Goal: Task Accomplishment & Management: Complete application form

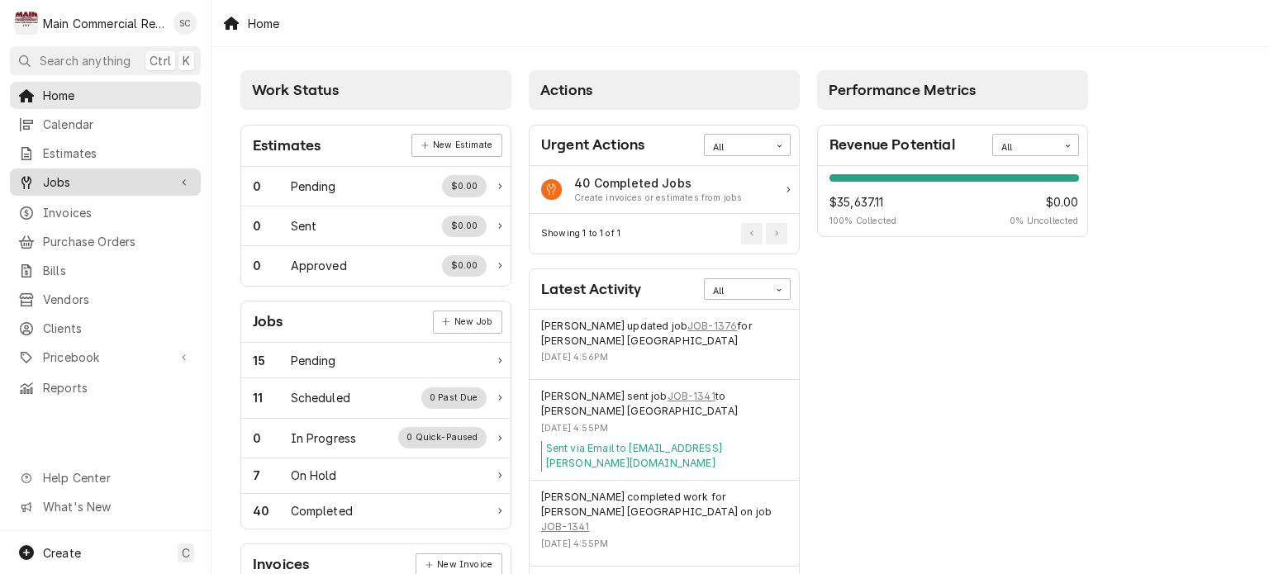
click at [71, 186] on div "Jobs" at bounding box center [105, 182] width 184 height 21
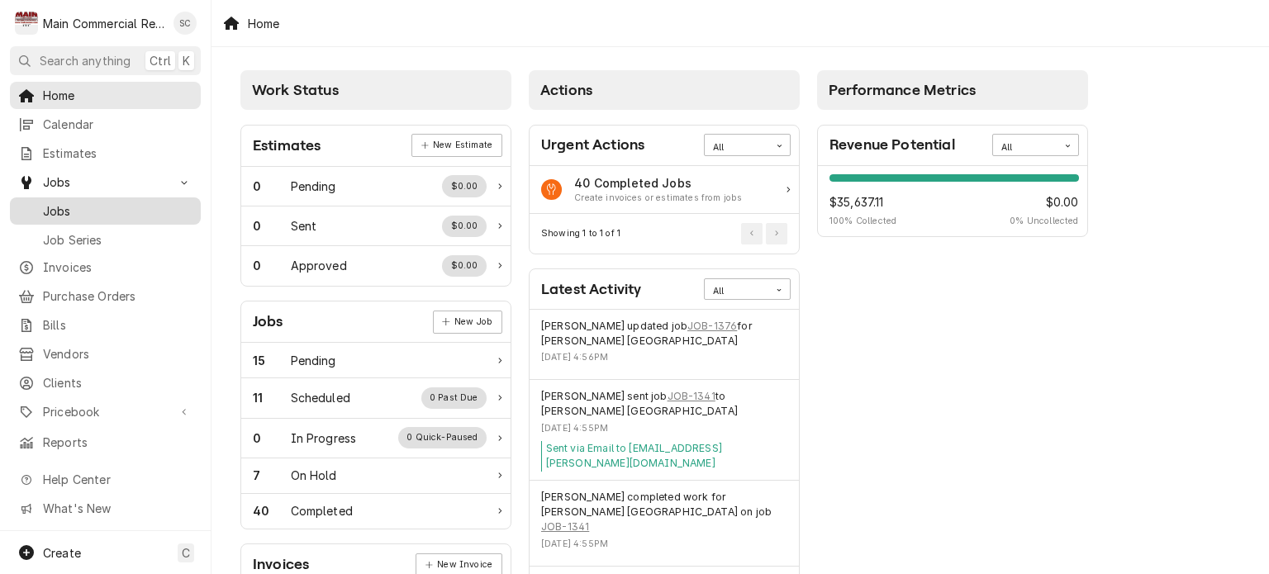
click at [78, 206] on span "Jobs" at bounding box center [118, 210] width 150 height 17
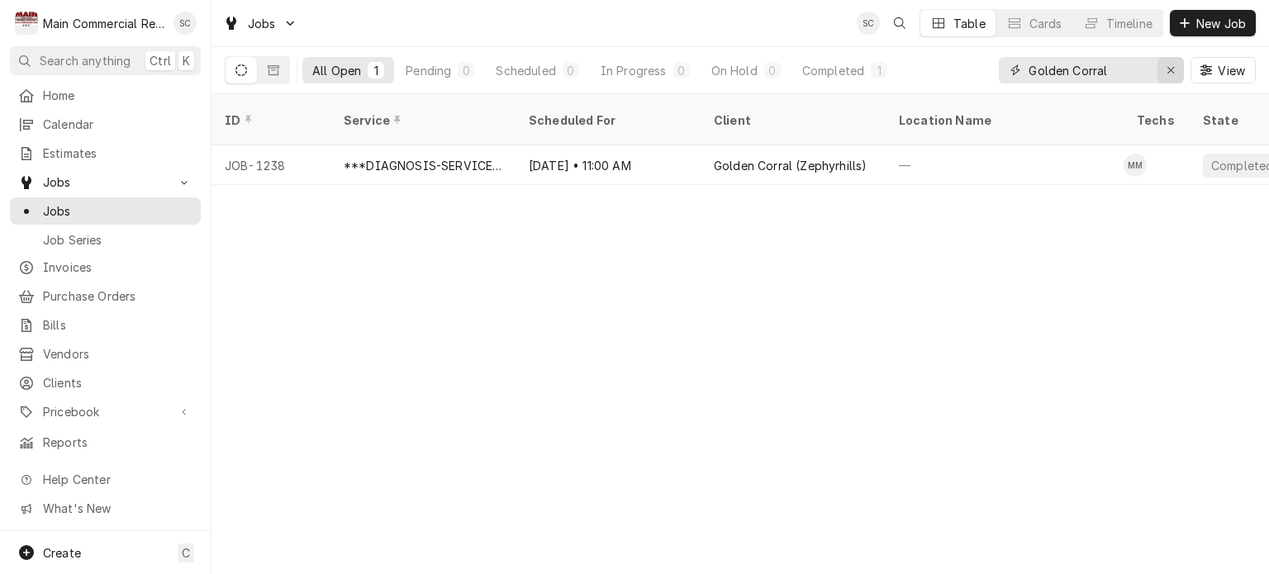
click at [1170, 72] on icon "Erase input" at bounding box center [1170, 70] width 9 height 12
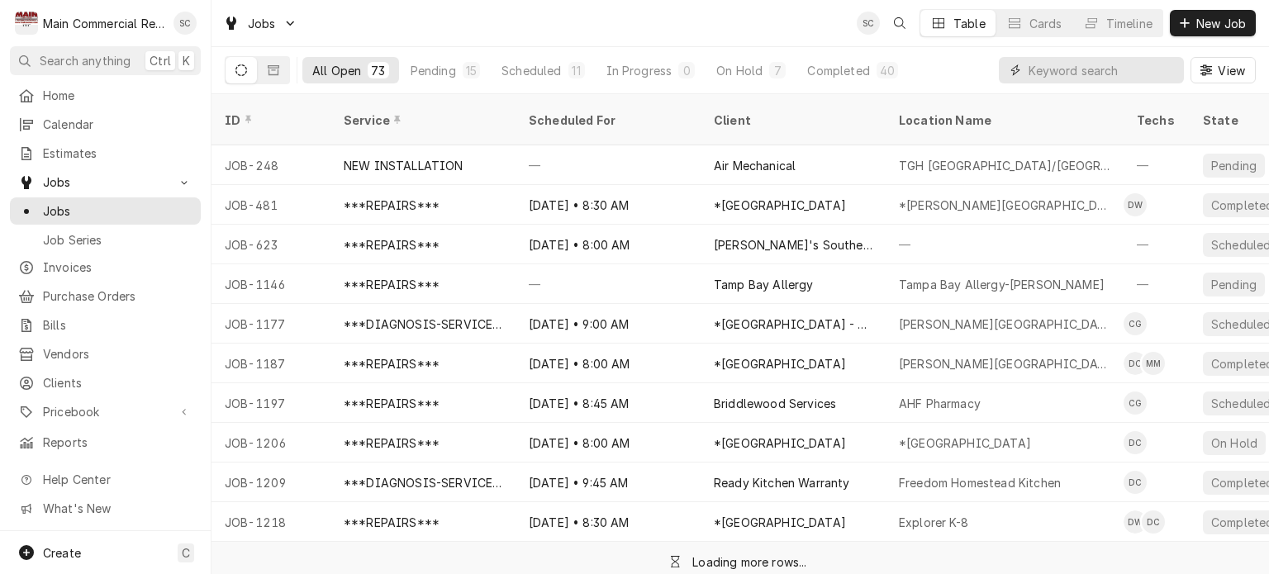
click at [1082, 72] on input "Dynamic Content Wrapper" at bounding box center [1101, 70] width 147 height 26
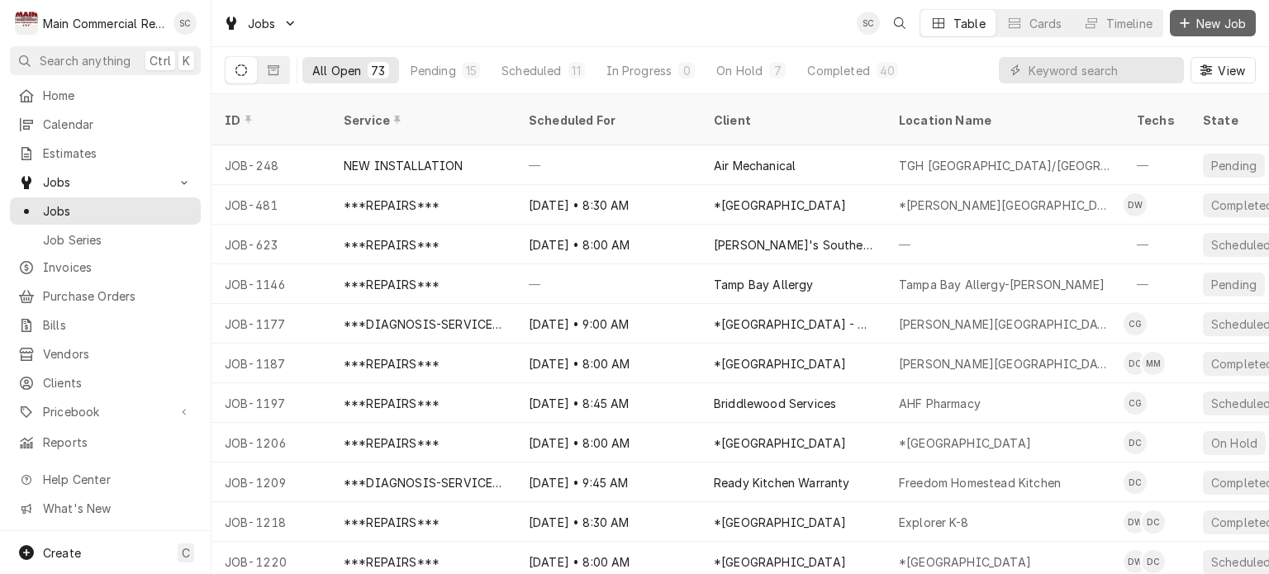
click at [1203, 22] on span "New Job" at bounding box center [1221, 23] width 56 height 17
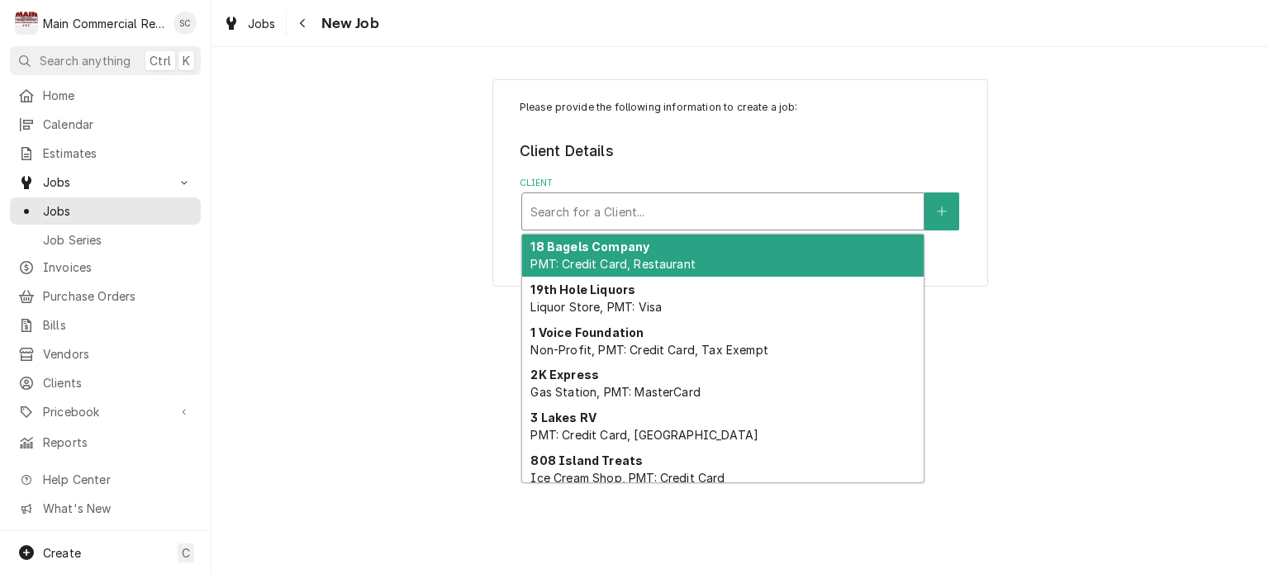
click at [707, 212] on div "Client" at bounding box center [722, 212] width 385 height 30
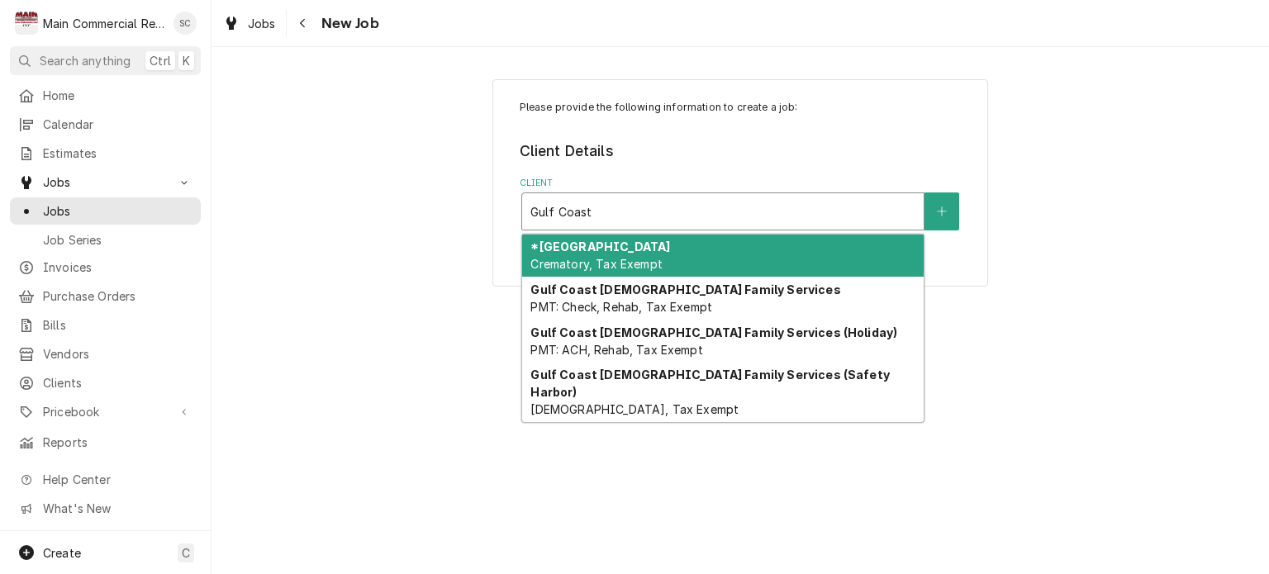
type input "Gulf Coast"
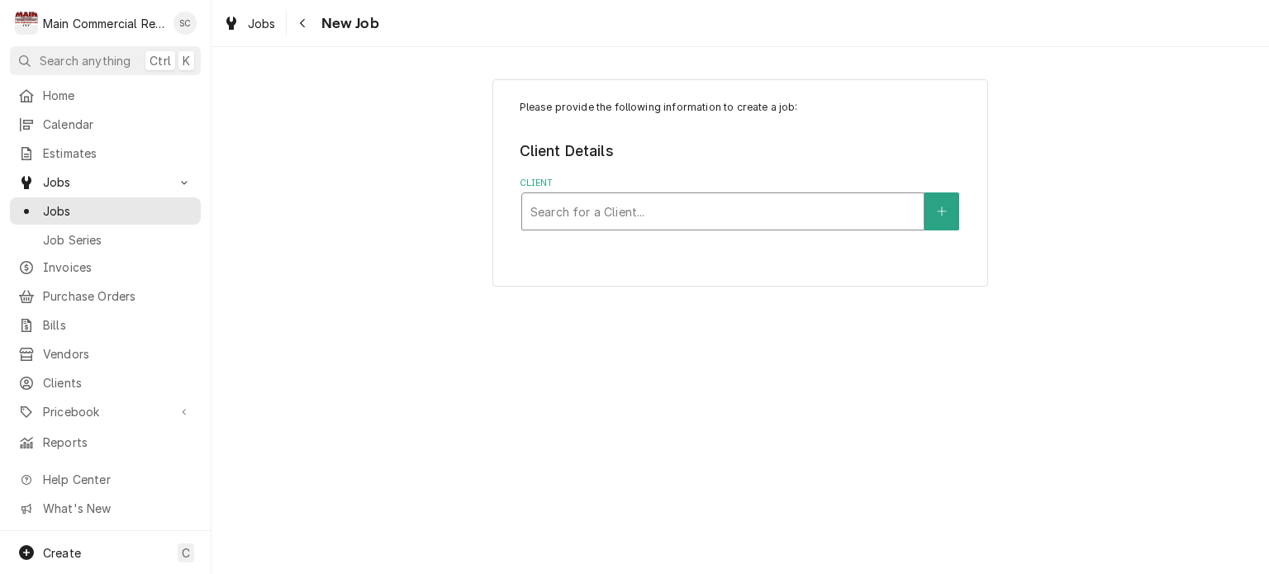
click at [662, 220] on div "Client" at bounding box center [722, 212] width 385 height 30
type input "Gulf Coast"
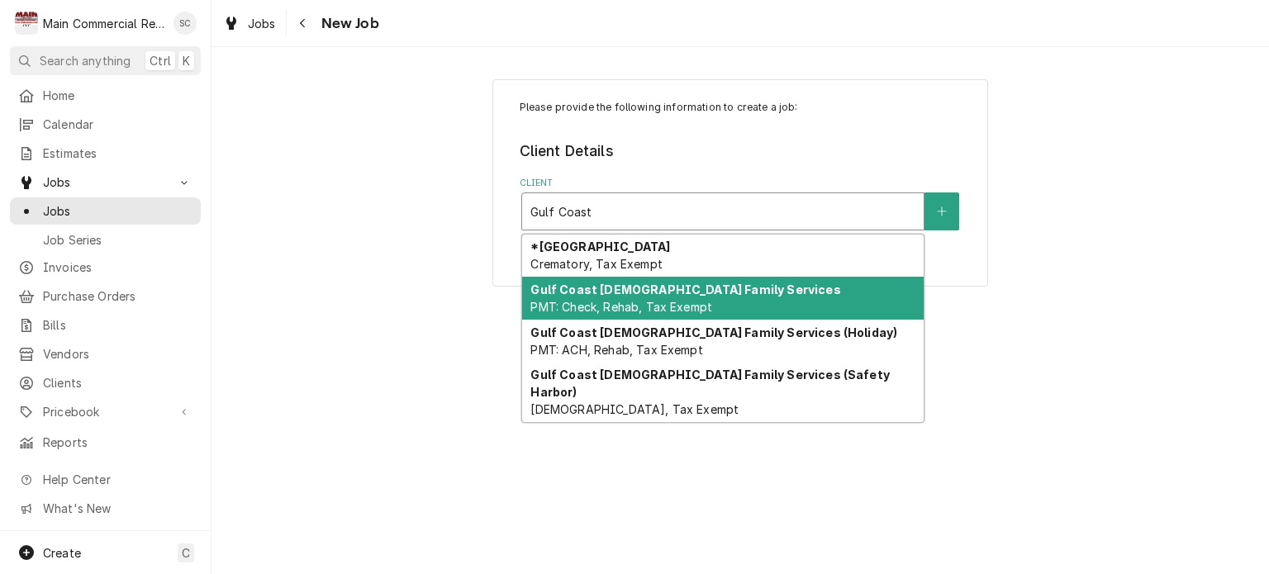
click at [661, 316] on div "Gulf Coast Jewish Family Services PMT: Check, Rehab, Tax Exempt" at bounding box center [722, 298] width 401 height 43
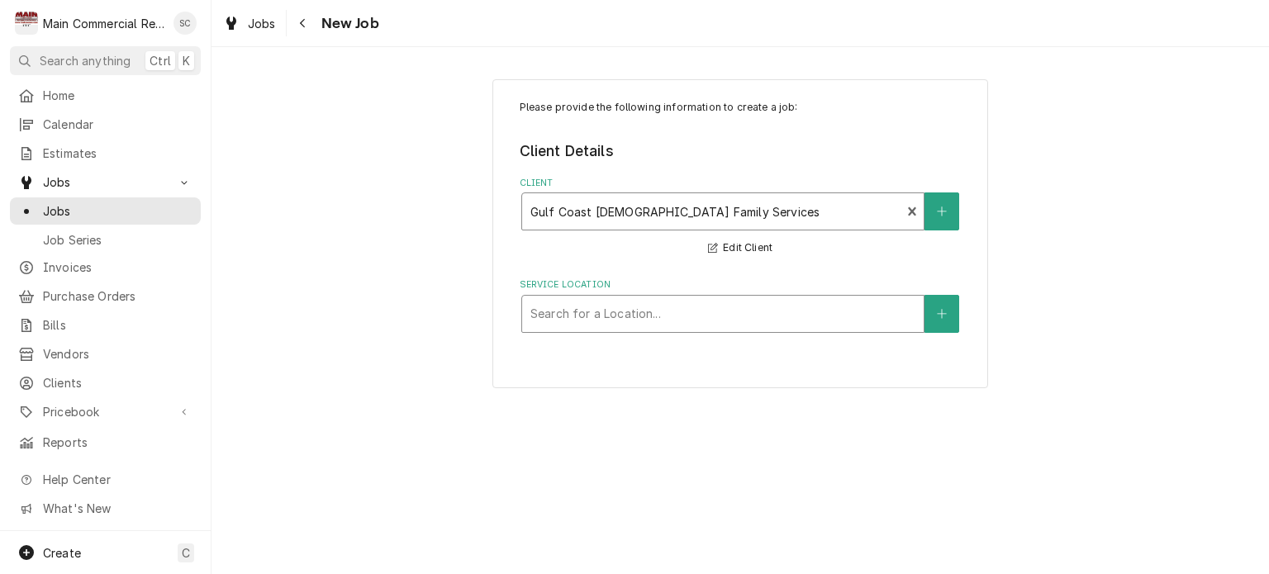
click at [673, 309] on div "Service Location" at bounding box center [722, 314] width 385 height 30
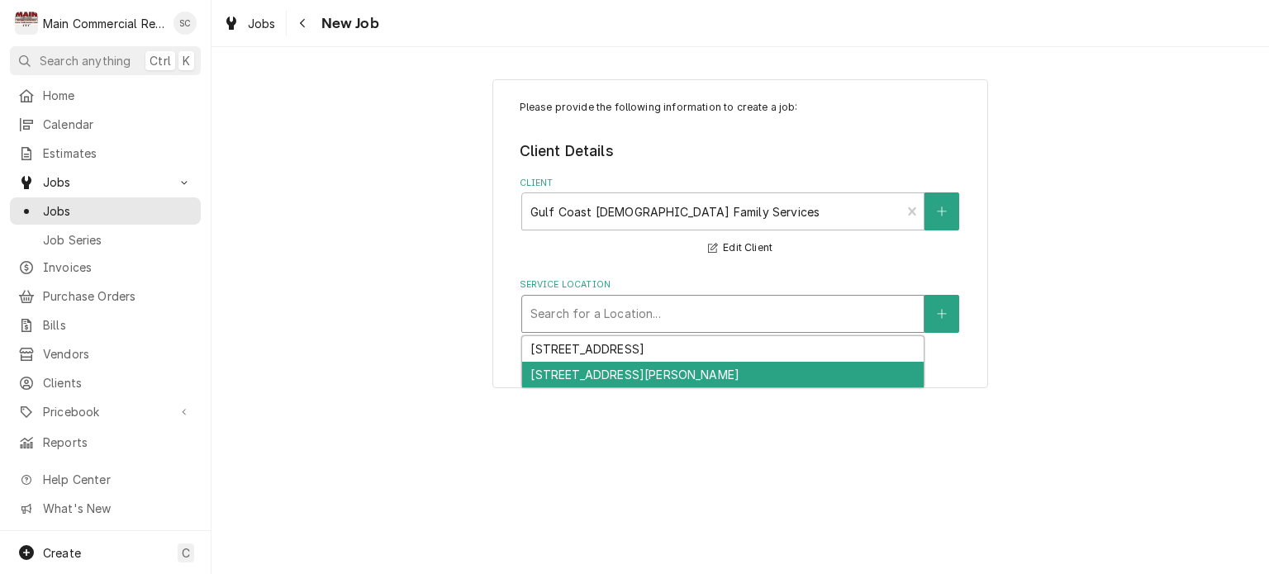
click at [683, 370] on div "2425 Chatlin Road, Holiday, FL 34691" at bounding box center [722, 375] width 401 height 26
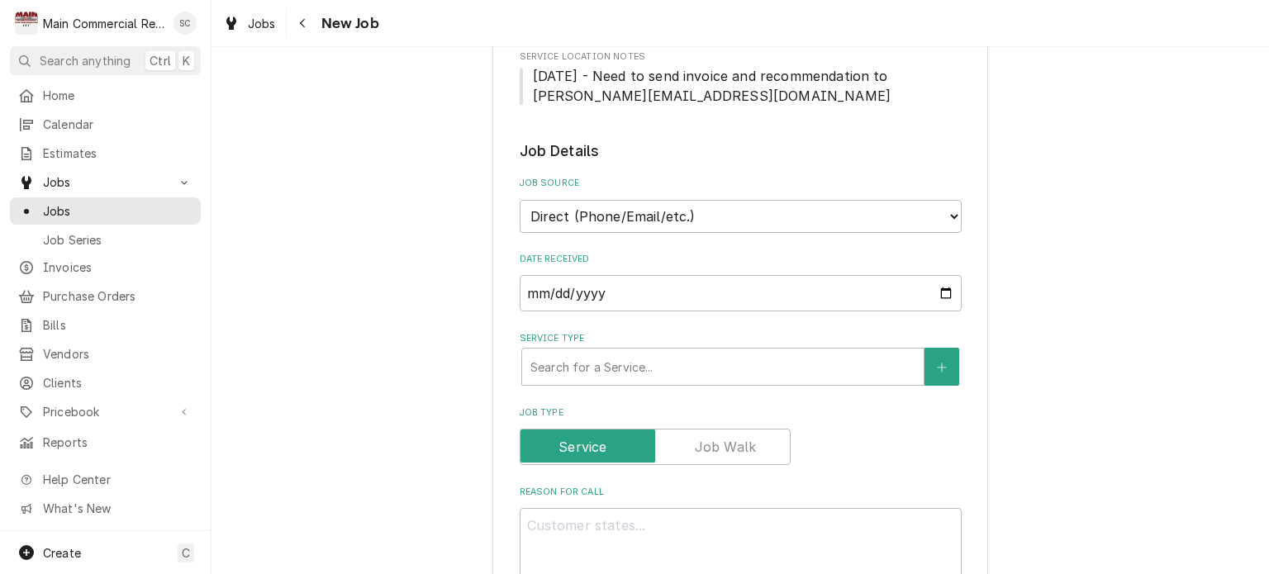
scroll to position [413, 0]
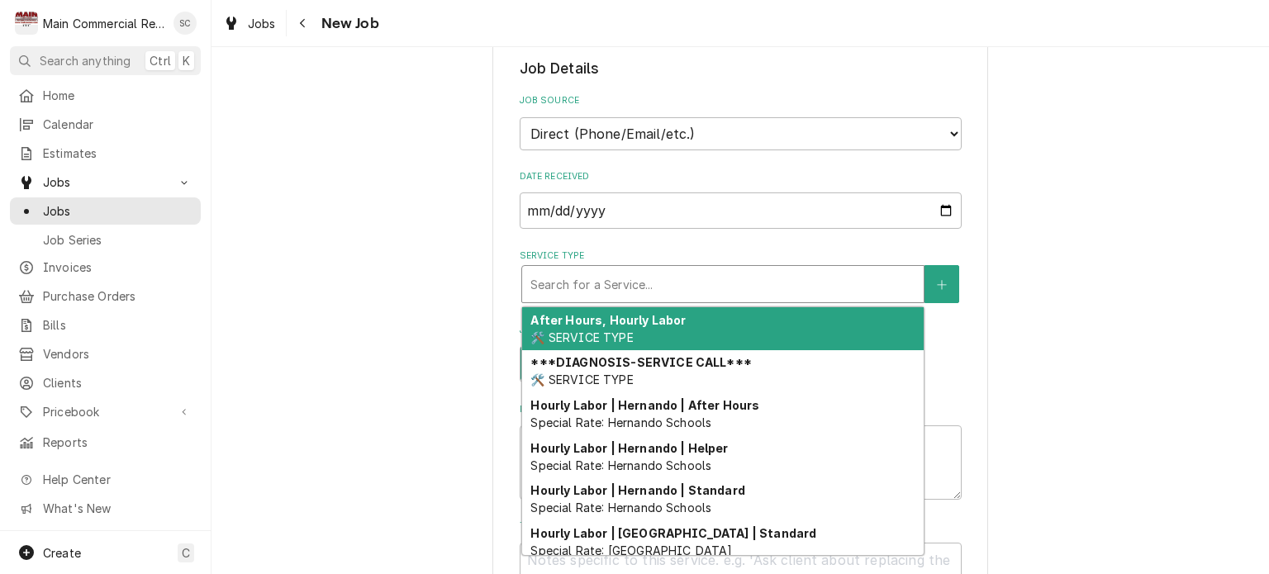
click at [593, 280] on div "Service Type" at bounding box center [722, 284] width 385 height 30
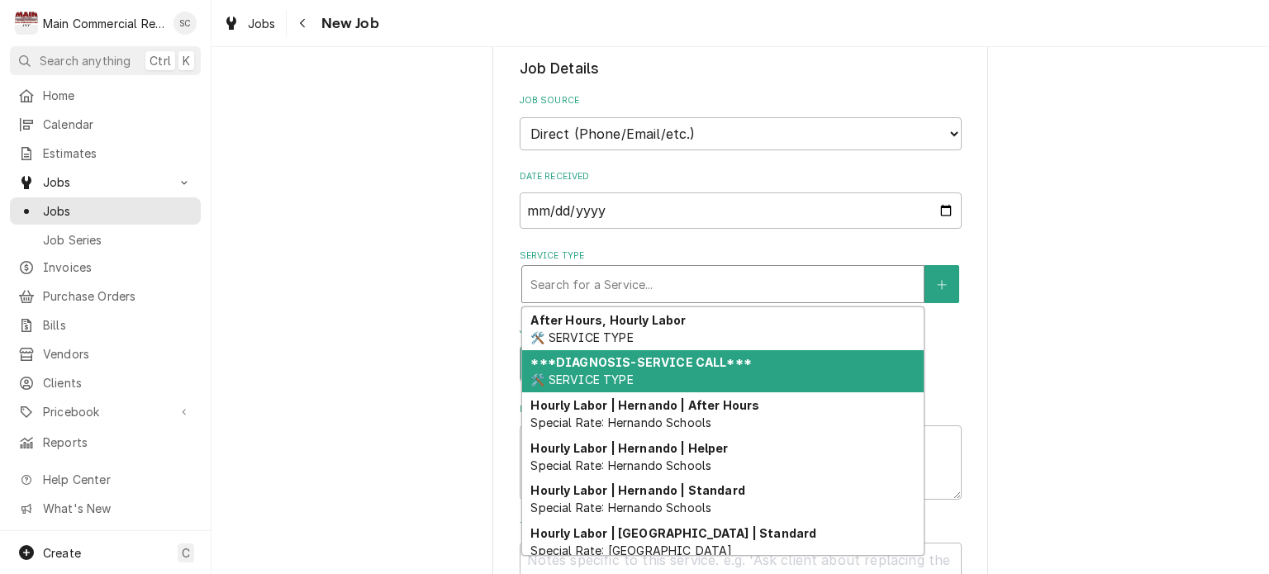
click at [605, 373] on span "🛠️ SERVICE TYPE" at bounding box center [581, 380] width 102 height 14
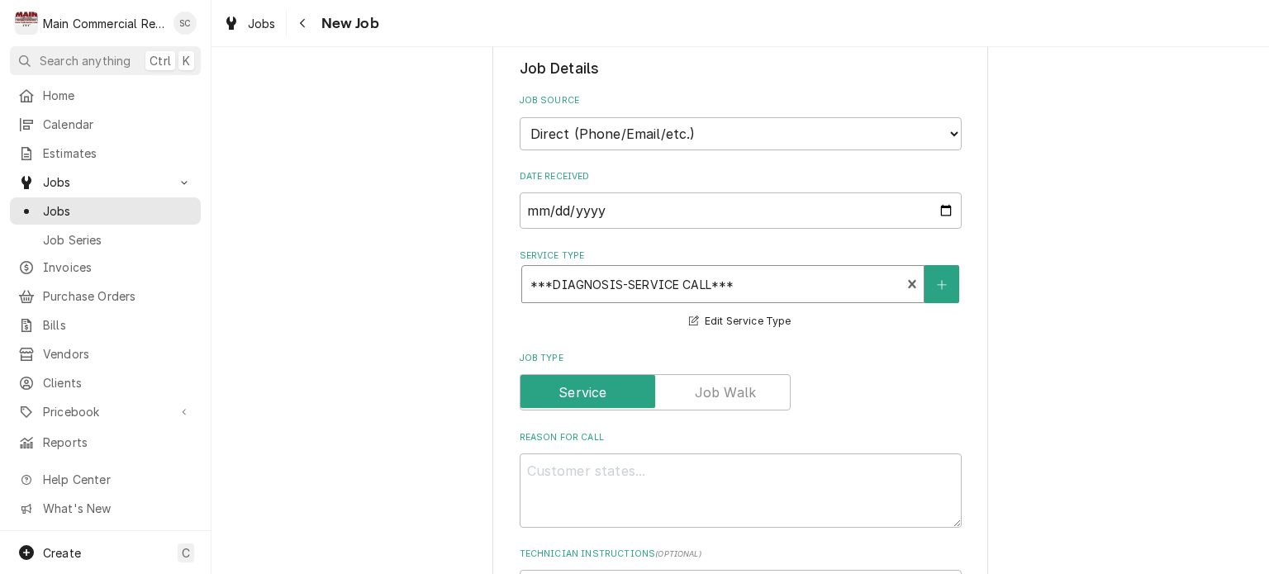
scroll to position [578, 0]
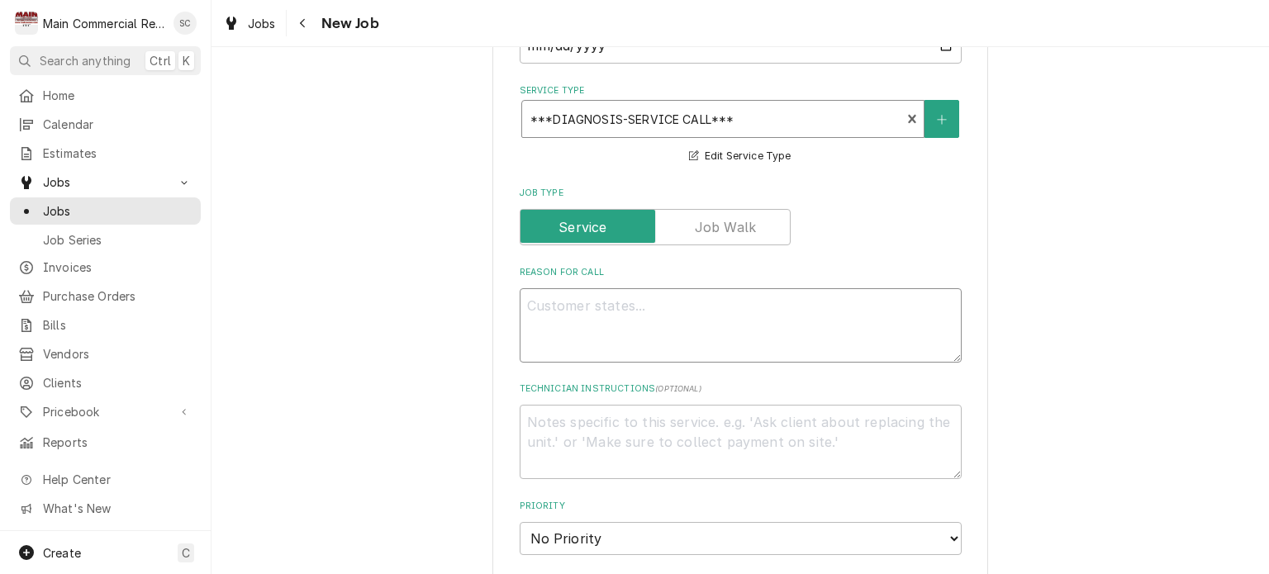
click at [656, 293] on textarea "Reason For Call" at bounding box center [741, 325] width 442 height 74
type textarea "x"
type textarea "3"
type textarea "x"
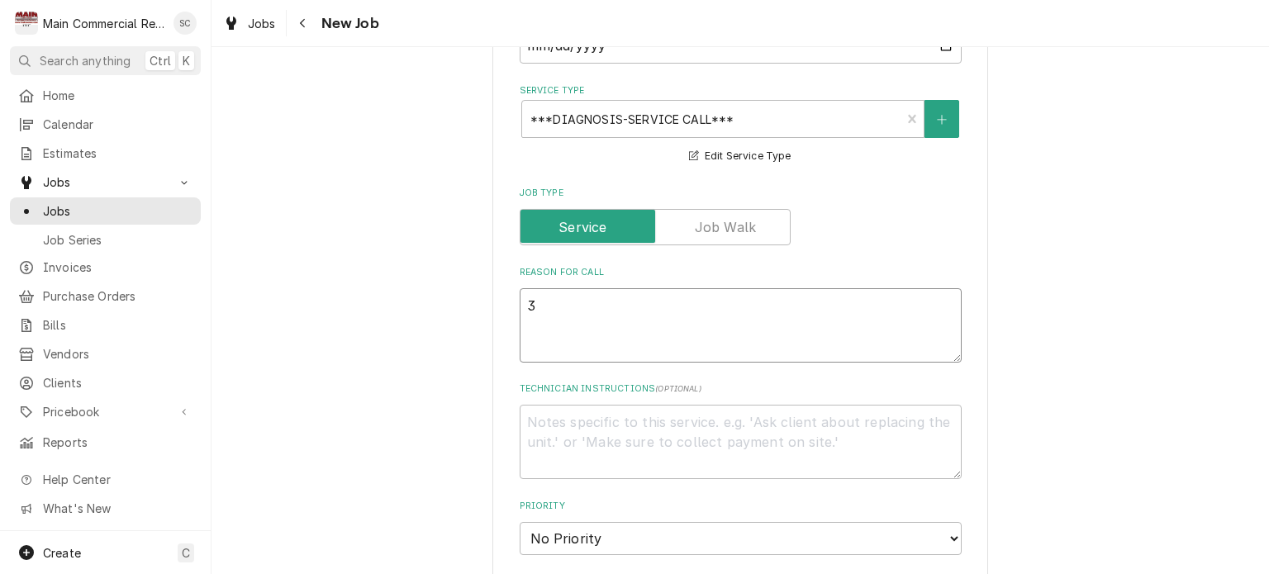
type textarea "31"
type textarea "x"
type textarea "314"
type textarea "x"
type textarea "3142"
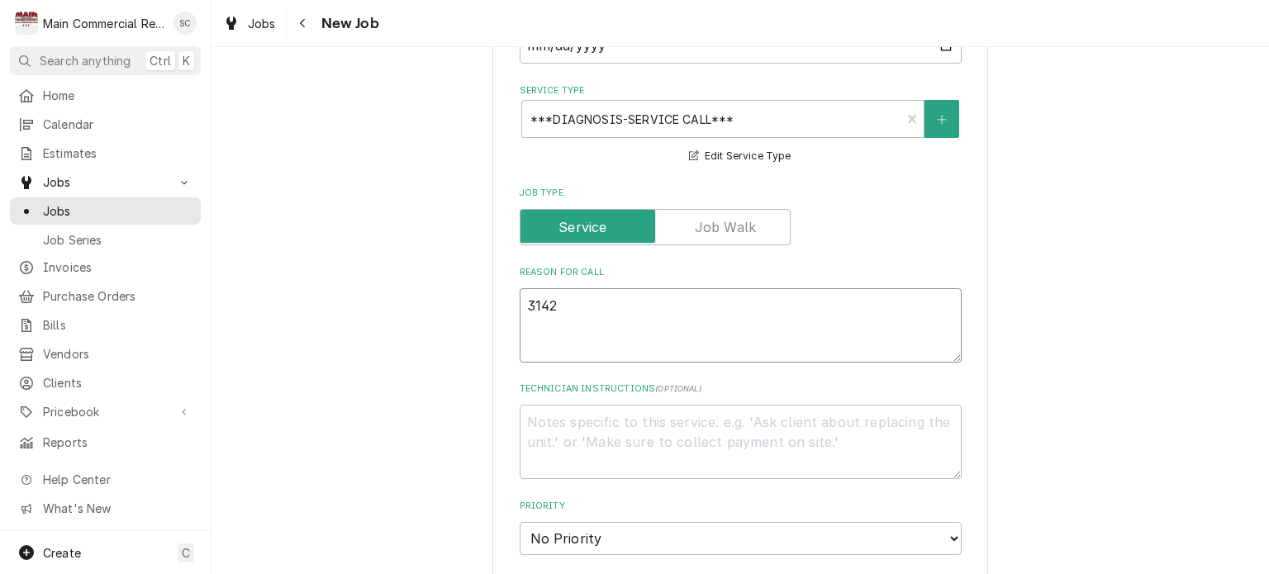
type textarea "x"
type textarea "314"
type textarea "x"
type textarea "31"
type textarea "x"
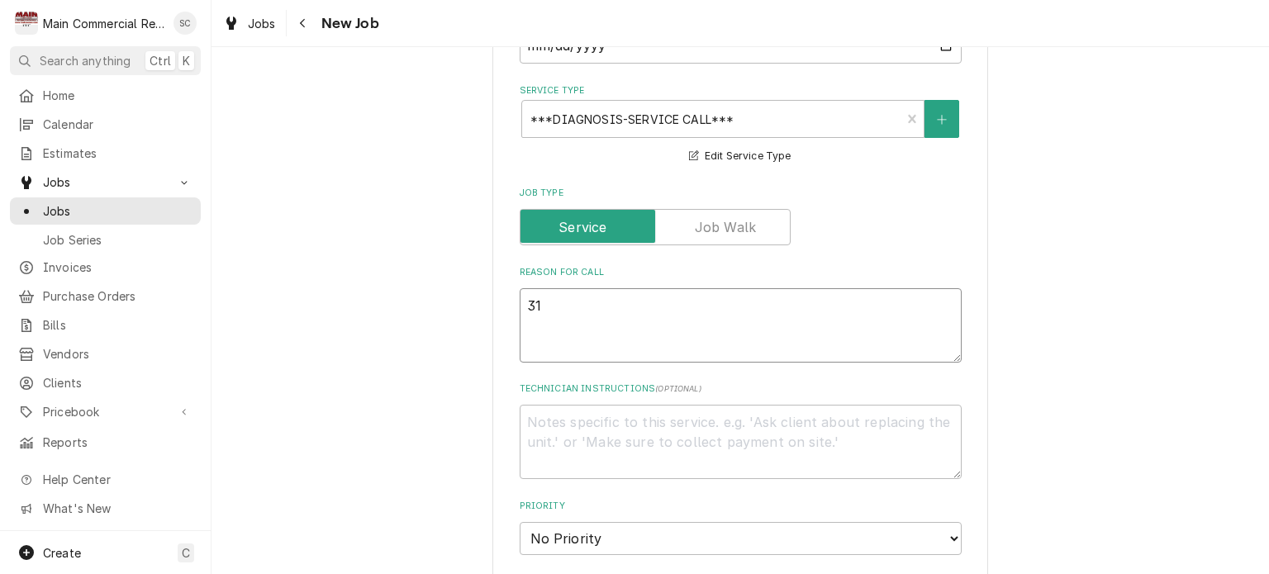
type textarea "3"
type textarea "x"
click at [622, 300] on textarea "Reason For Call" at bounding box center [741, 325] width 442 height 74
click at [746, 298] on textarea "Reason For Call" at bounding box center [741, 325] width 442 height 74
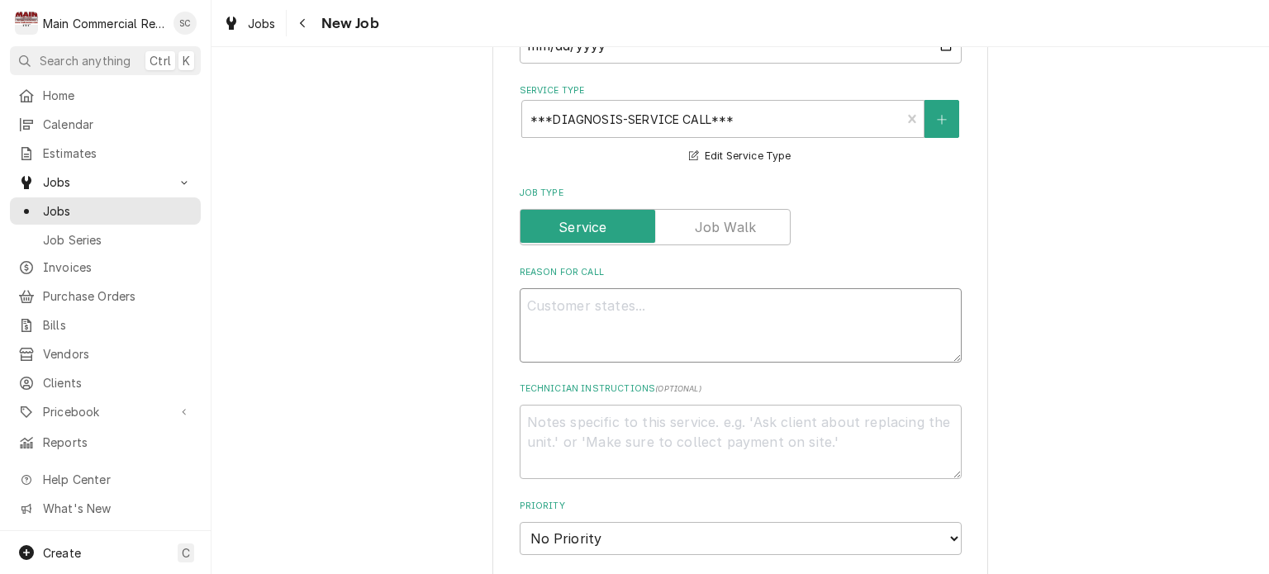
type textarea "x"
type textarea "R"
type textarea "x"
type textarea "RI"
type textarea "x"
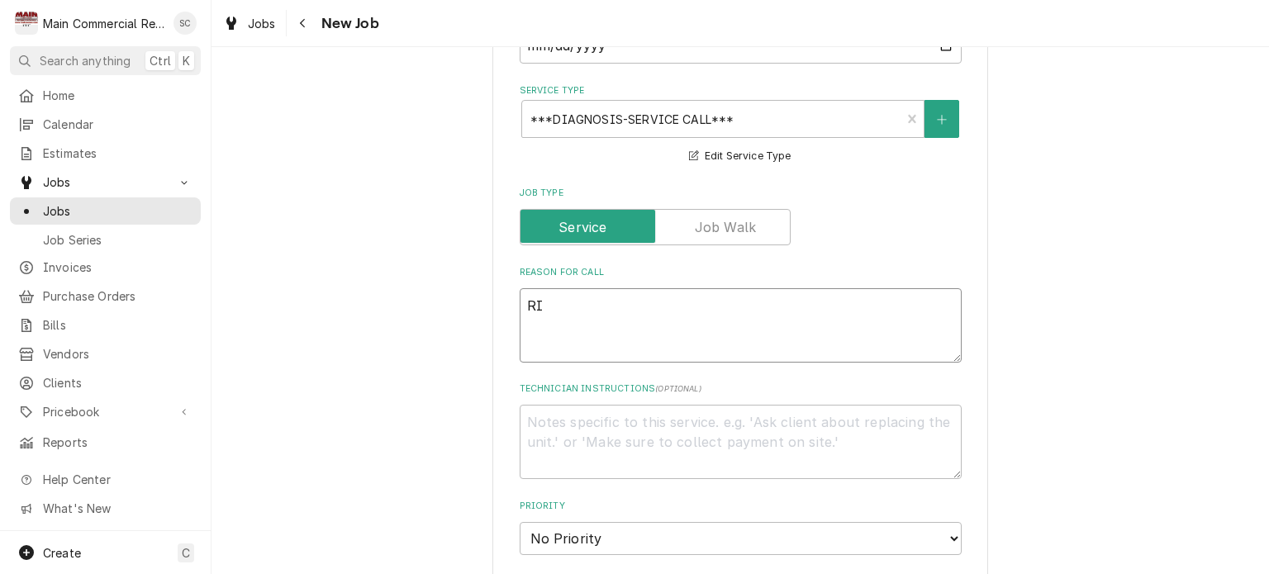
type textarea "RIC"
type textarea "x"
type textarea "RIC"
type textarea "x"
type textarea "RIC"
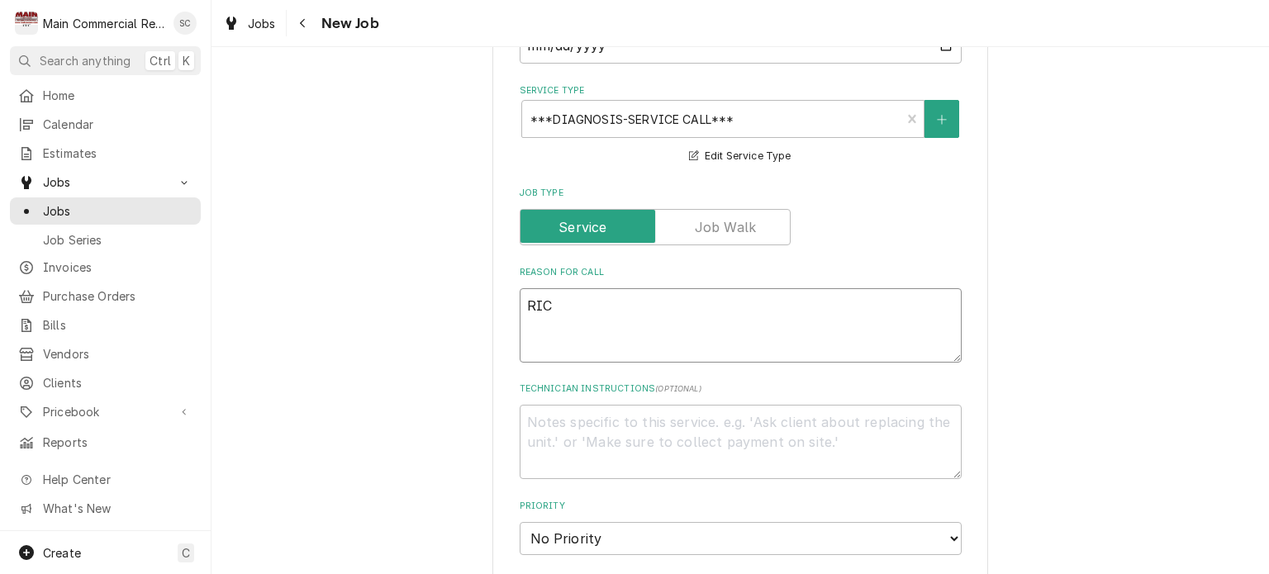
type textarea "x"
type textarea "RI"
type textarea "x"
type textarea "RIF"
type textarea "x"
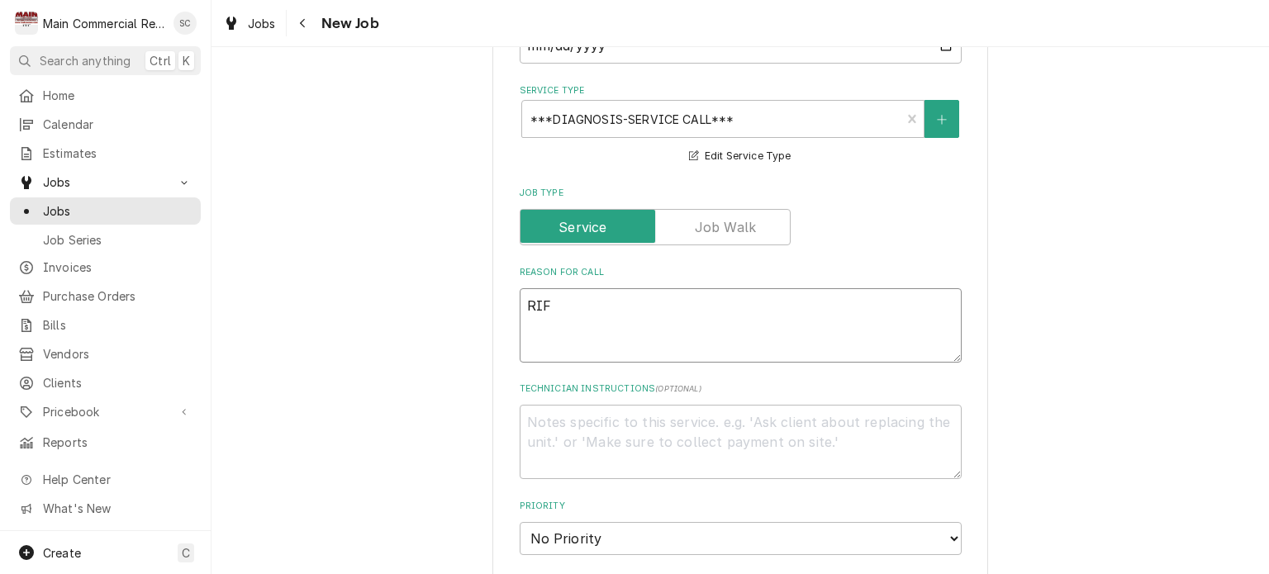
type textarea "RIF"
type textarea "x"
type textarea "RIF k"
type textarea "x"
type textarea "RIF ke"
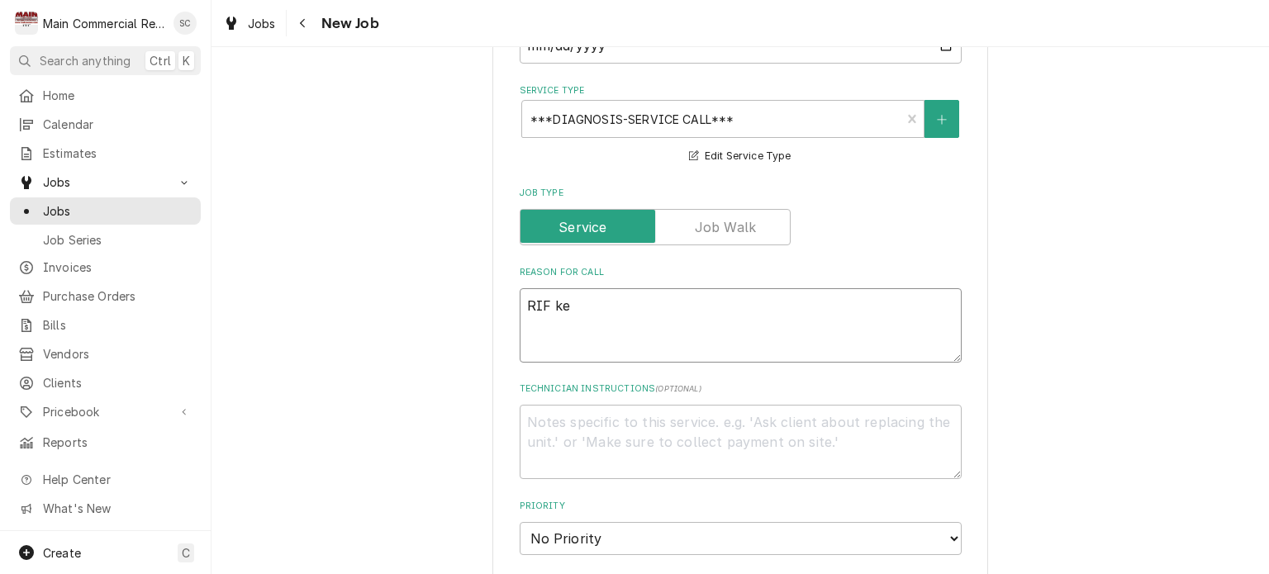
type textarea "x"
type textarea "RIF kee"
type textarea "x"
type textarea "RIF keep"
type textarea "x"
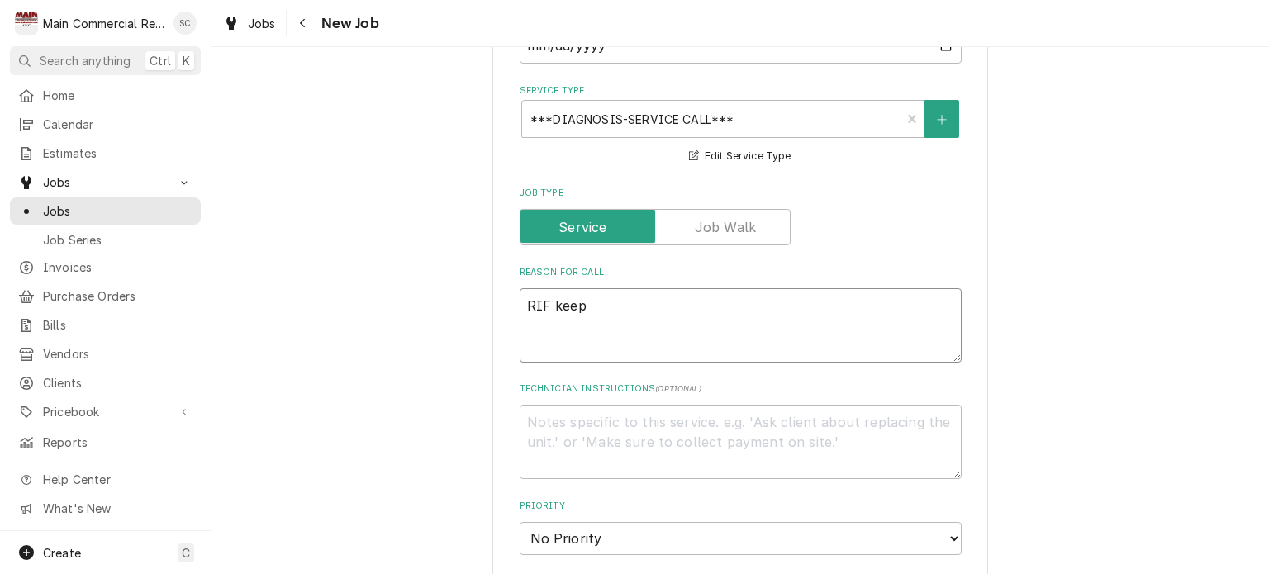
type textarea "RIF keeps"
type textarea "x"
type textarea "RIF keeps"
type textarea "x"
type textarea "RIF keeps g"
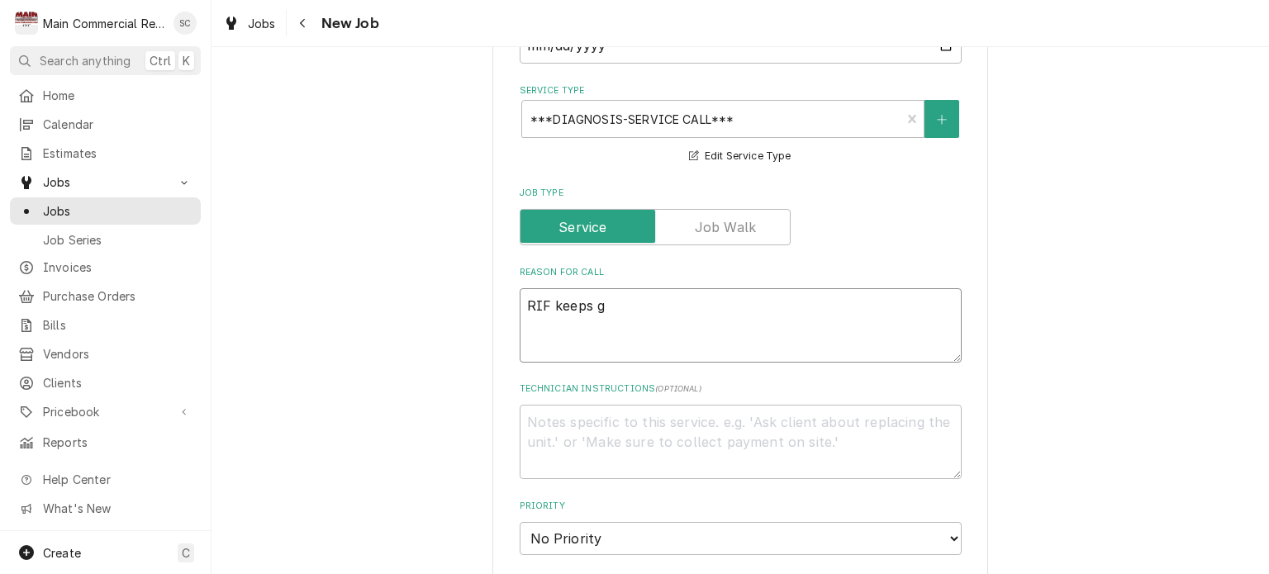
type textarea "x"
type textarea "RIF keeps go"
type textarea "x"
type textarea "RIF keeps goi"
type textarea "x"
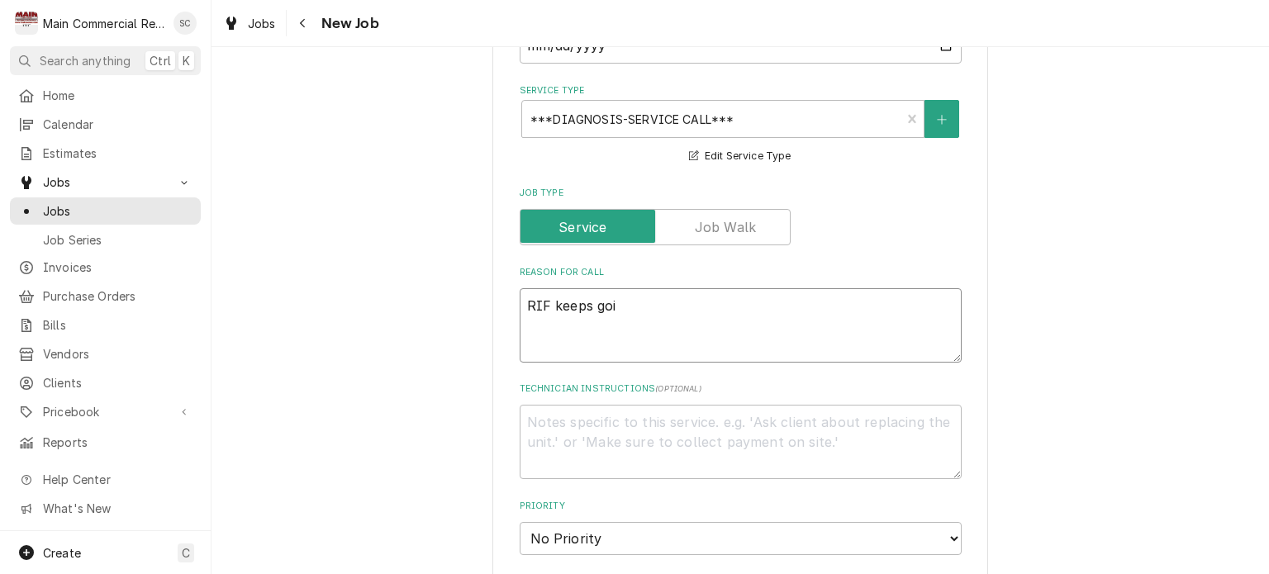
type textarea "RIF keeps goin"
type textarea "x"
type textarea "RIF keeps going"
type textarea "x"
type textarea "RIF keeps going"
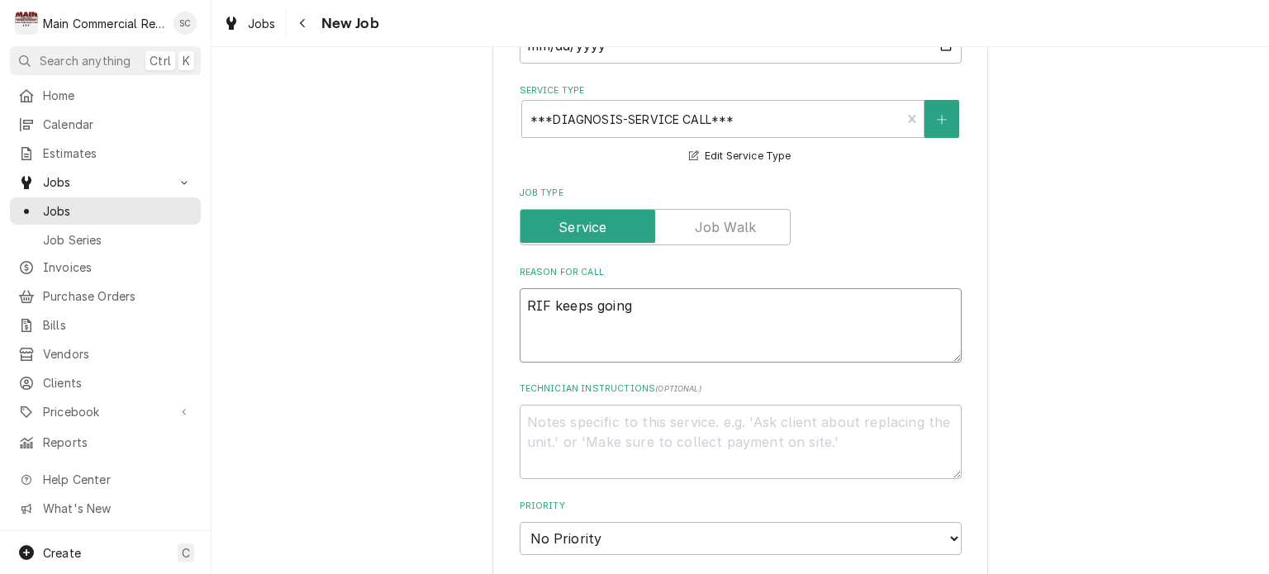
type textarea "x"
type textarea "RIF keeps going i"
type textarea "x"
type textarea "RIF keeps going in"
type textarea "x"
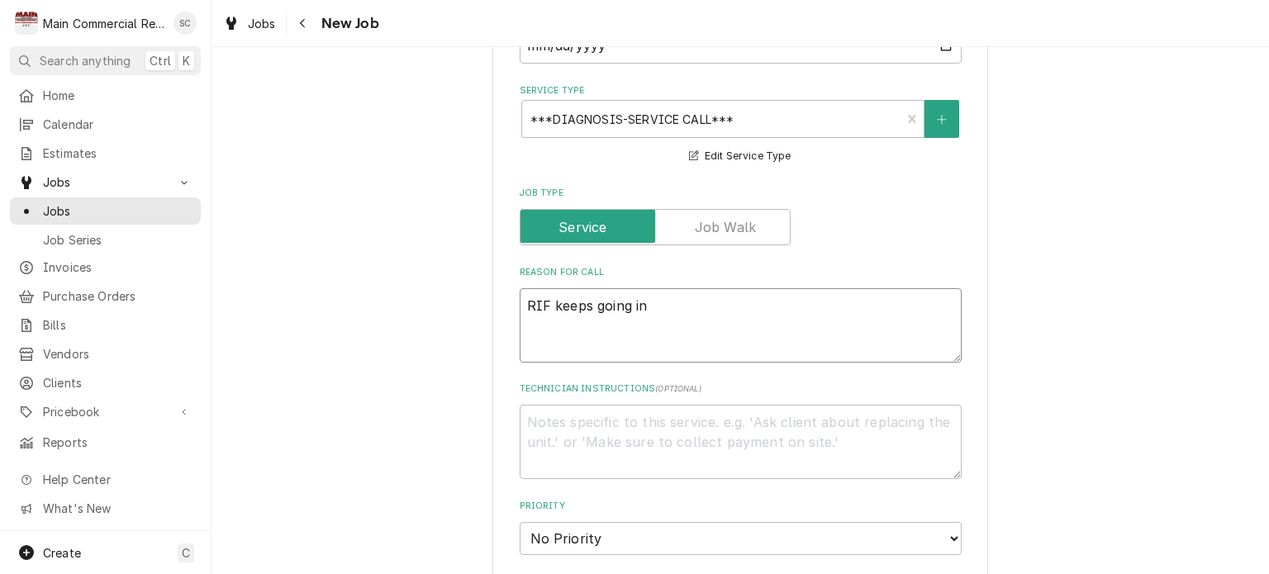
type textarea "RIF keeps going int"
type textarea "x"
type textarea "RIF keeps going into"
type textarea "x"
type textarea "RIF keeps going into"
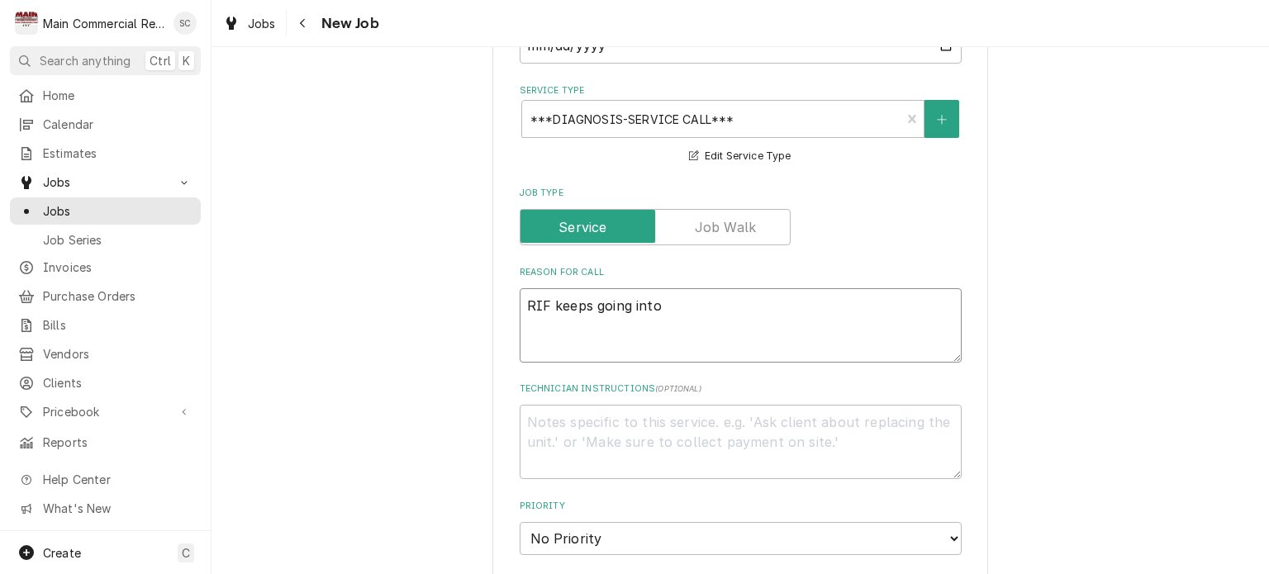
type textarea "x"
type textarea "RIF keeps going into d"
type textarea "x"
type textarea "RIF keeps going into de"
type textarea "x"
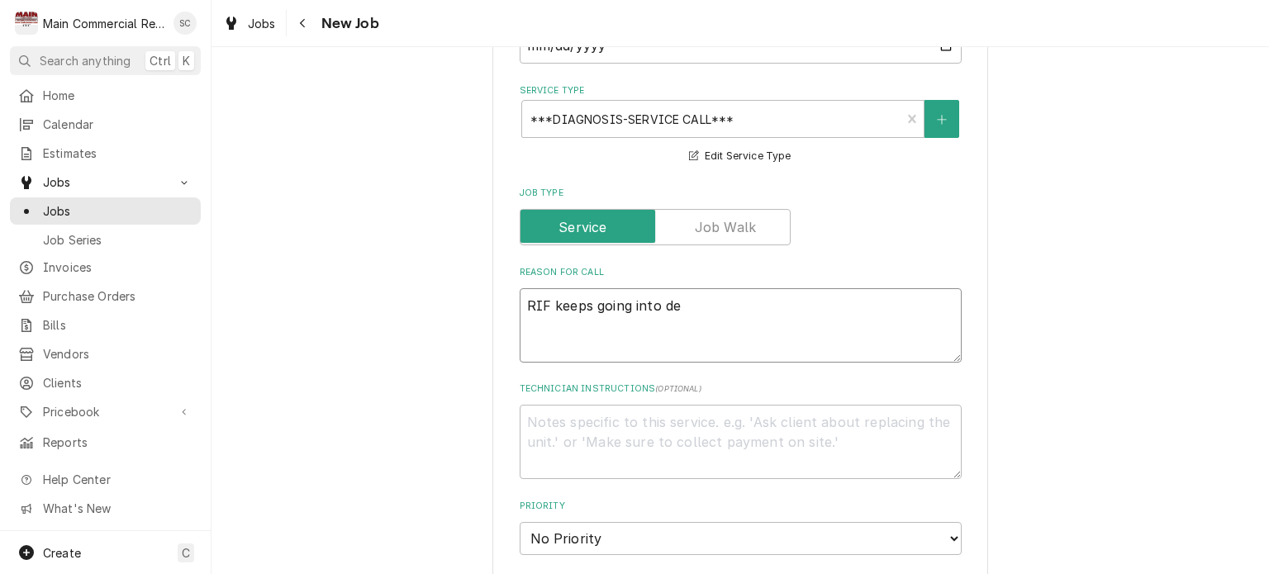
type textarea "RIF keeps going into der"
type textarea "x"
type textarea "RIF keeps going into derf"
type textarea "x"
type textarea "RIF keeps going into derfr"
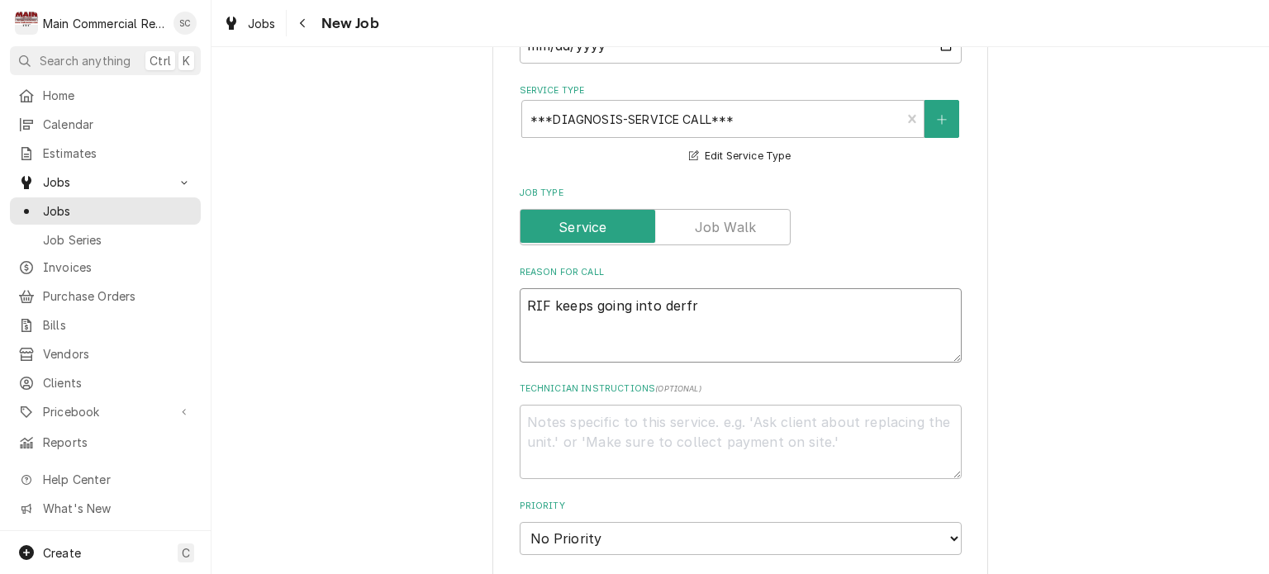
type textarea "x"
type textarea "RIF keeps going into derfro"
type textarea "x"
type textarea "RIF keeps going into derfr"
type textarea "x"
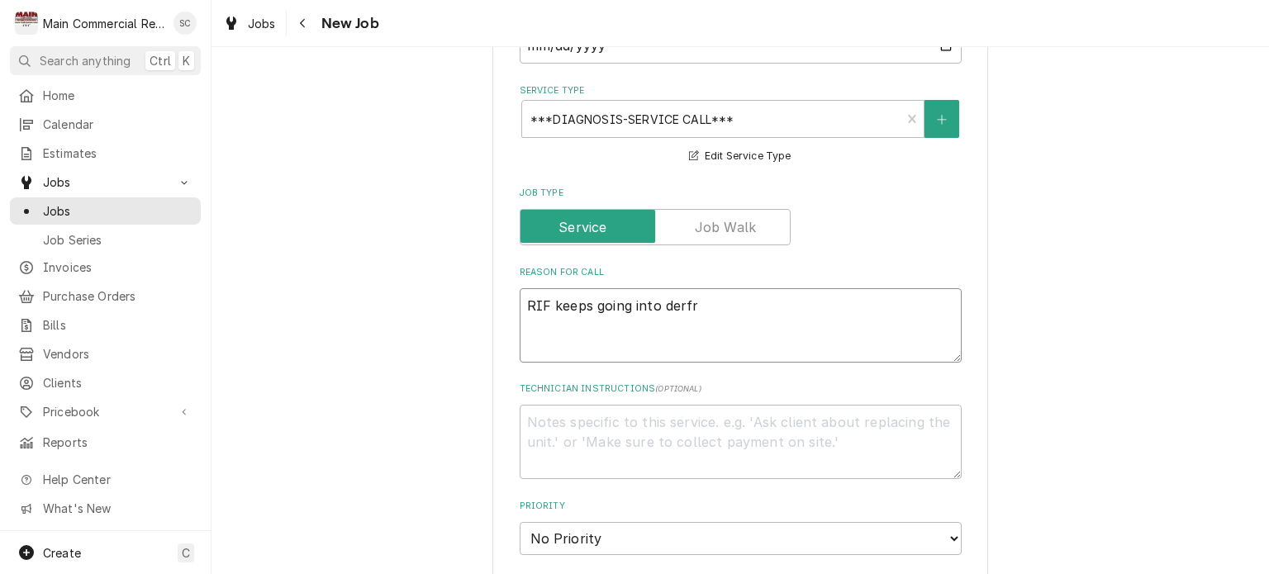
type textarea "RIF keeps going into derf"
type textarea "x"
type textarea "RIF keeps going into der"
type textarea "x"
type textarea "RIF keeps going into de"
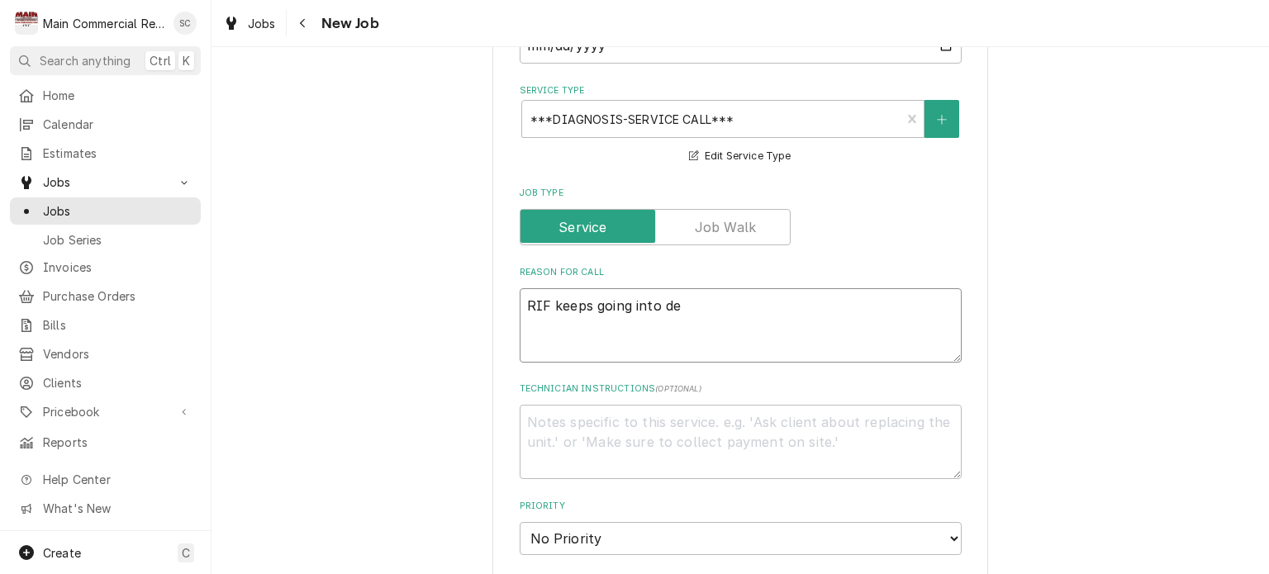
type textarea "x"
type textarea "RIF keeps going into def"
type textarea "x"
type textarea "RIF keeps going into defr"
type textarea "x"
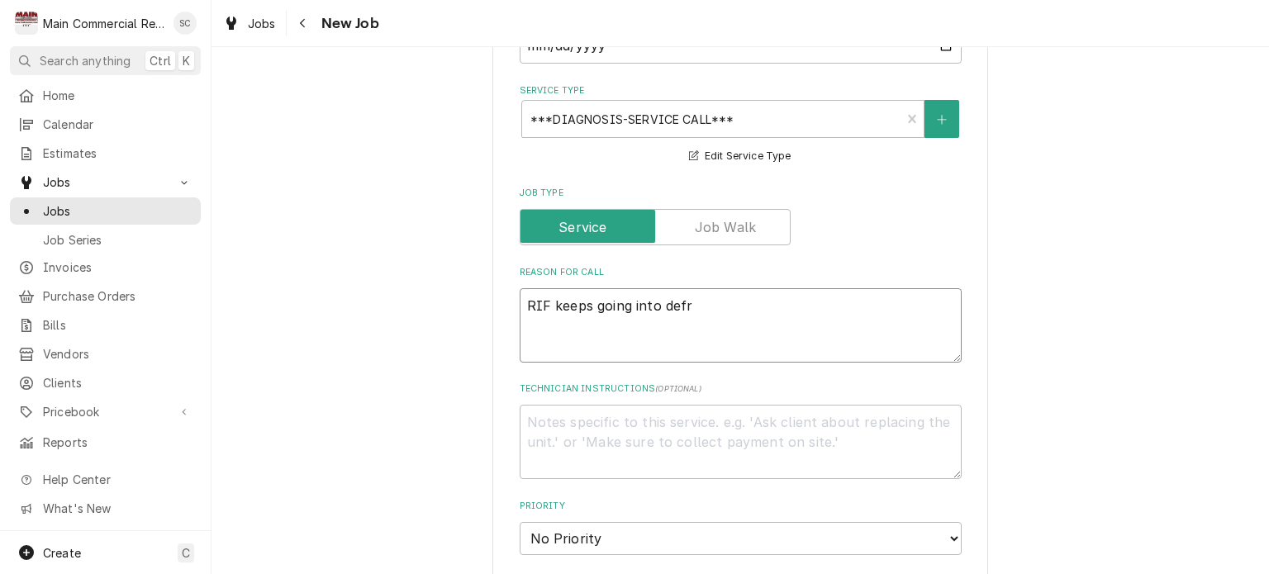
type textarea "RIF keeps going into defro"
type textarea "x"
type textarea "RIF keeps going into defros"
type textarea "x"
type textarea "RIF keeps going into defrost"
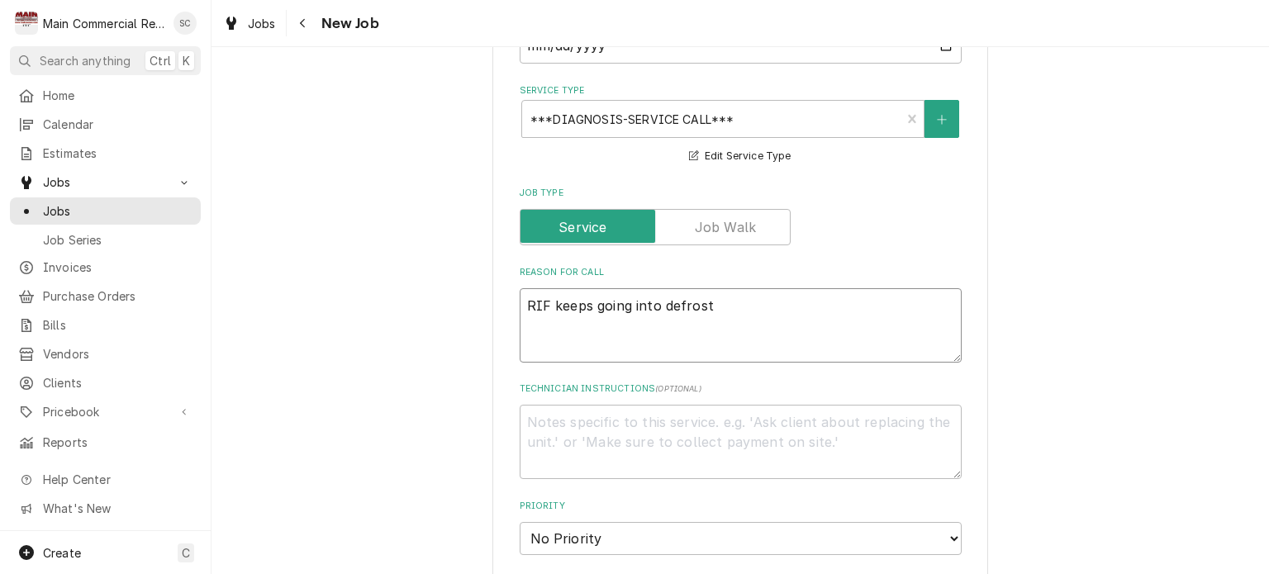
type textarea "x"
type textarea "RIF keeps going into defrost"
type textarea "x"
type textarea "RIF keeps going into defrost m"
type textarea "x"
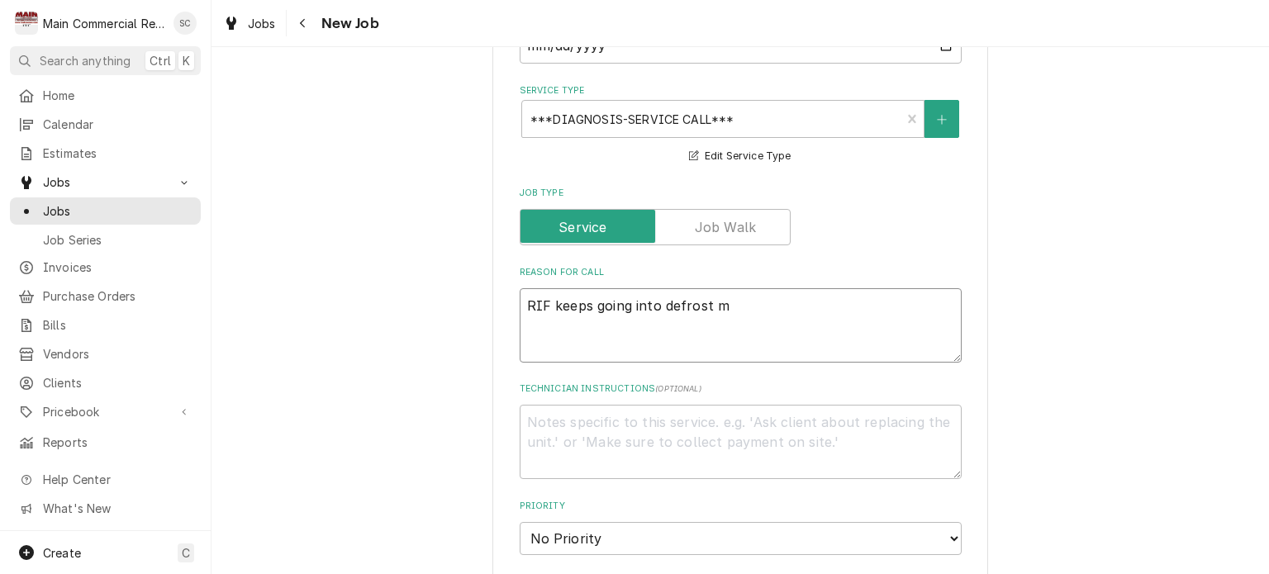
type textarea "RIF keeps going into defrost mo"
type textarea "x"
type textarea "RIF keeps going into defrost mod"
type textarea "x"
type textarea "RIF keeps going into defrost mode"
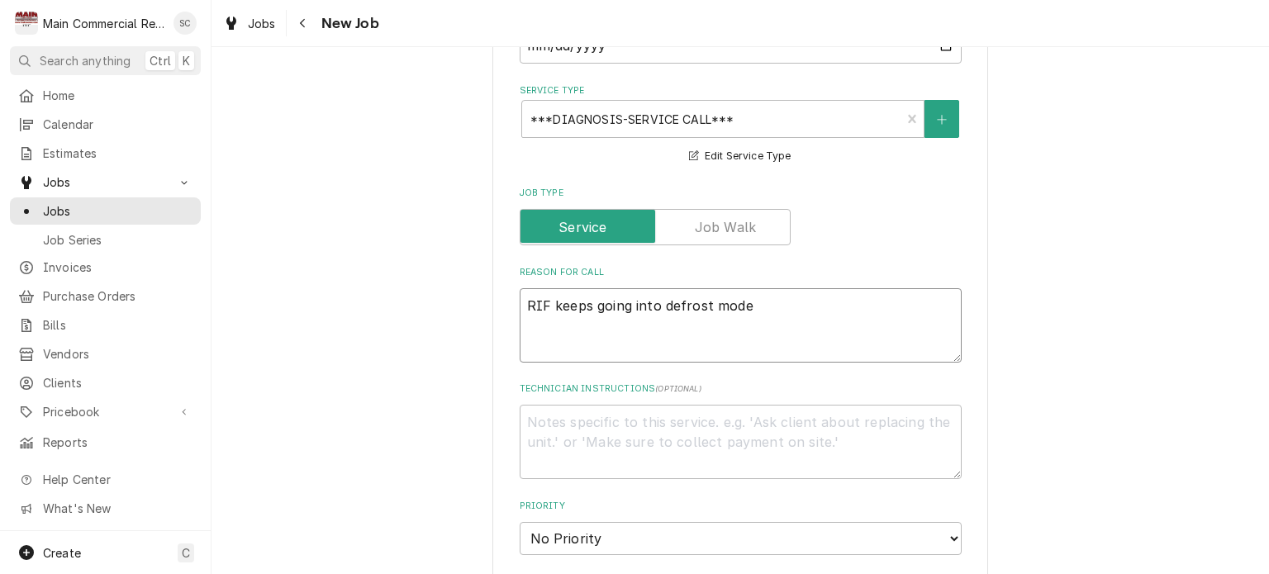
type textarea "x"
type textarea "RIF keeps going into defrost mode."
type textarea "x"
type textarea "RIF keeps going into defrost mode."
type textarea "x"
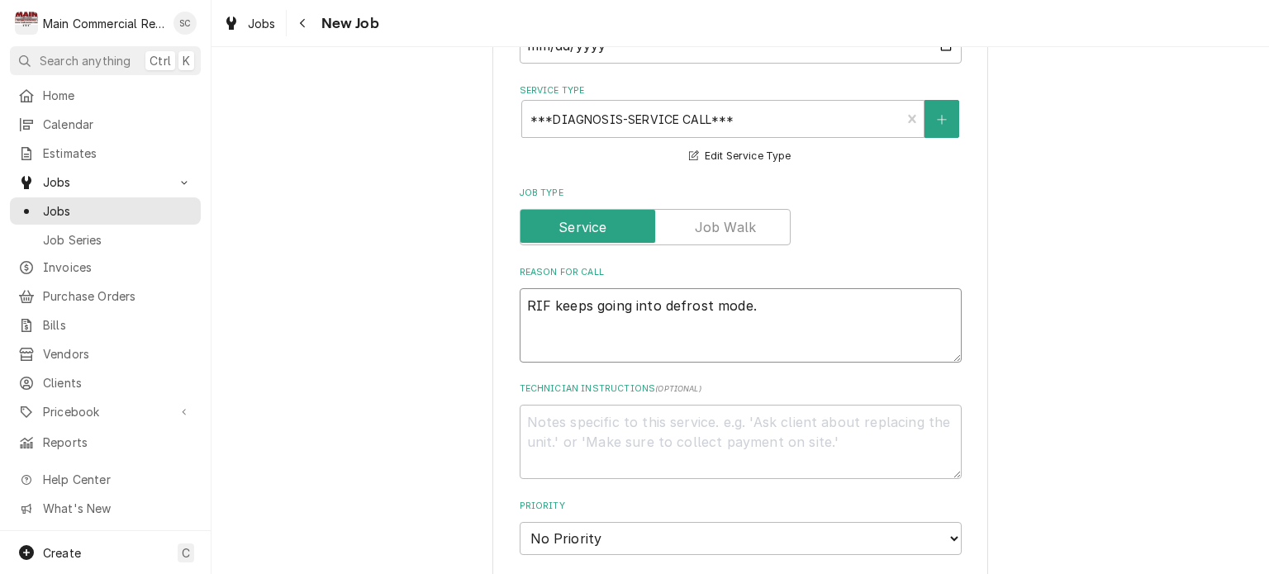
type textarea "RIF keeps going into defrost mode."
type textarea "x"
type textarea "RIF keeps going into defrost mode."
type textarea "x"
type textarea "RIF keeps going into defrost mode."
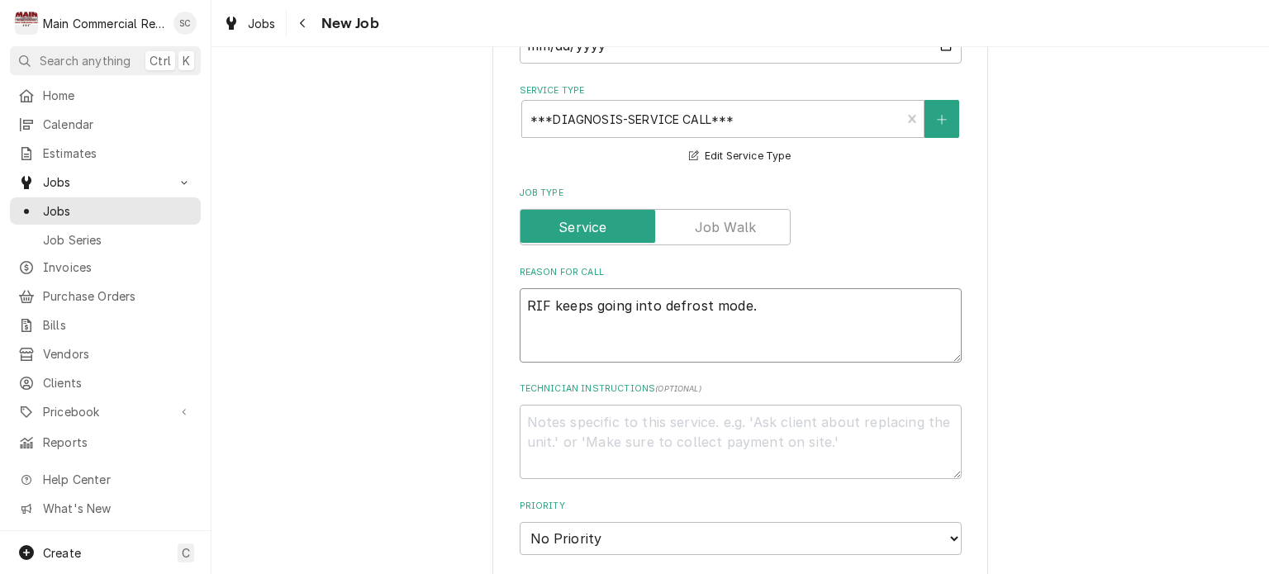
type textarea "x"
type textarea "RIF keeps going into defrost mode"
type textarea "x"
type textarea "RIF keeps going into defrost mode,"
type textarea "x"
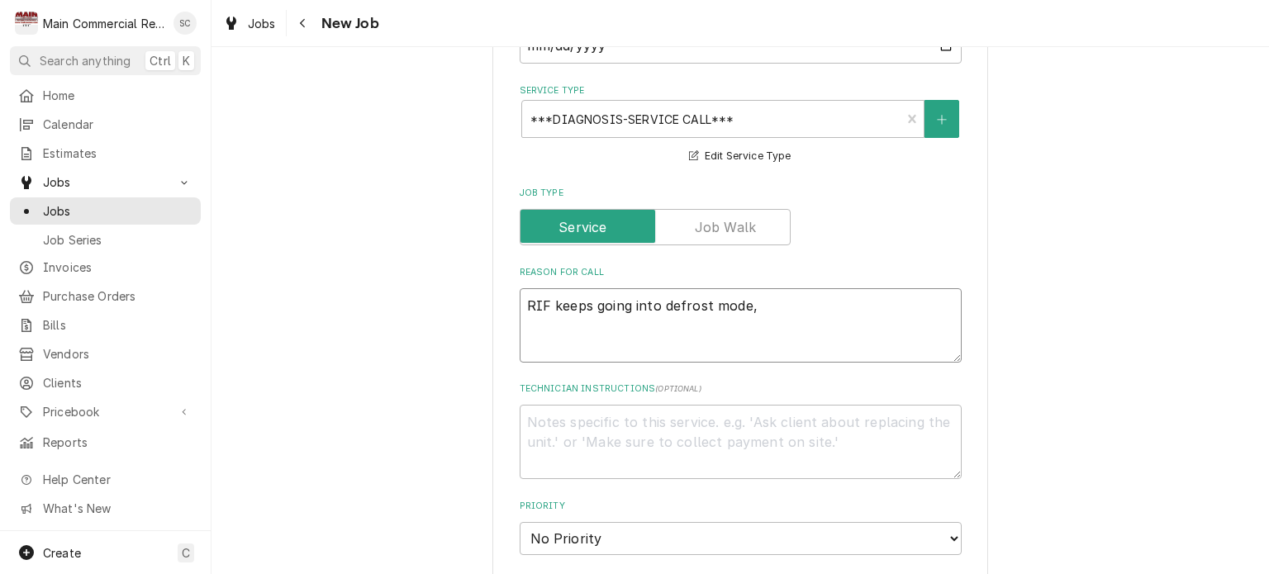
type textarea "RIF keeps going into defrost mode,"
type textarea "x"
type textarea "RIF keeps going into defrost mode, s"
type textarea "x"
type textarea "RIF keeps going into defrost mode, si"
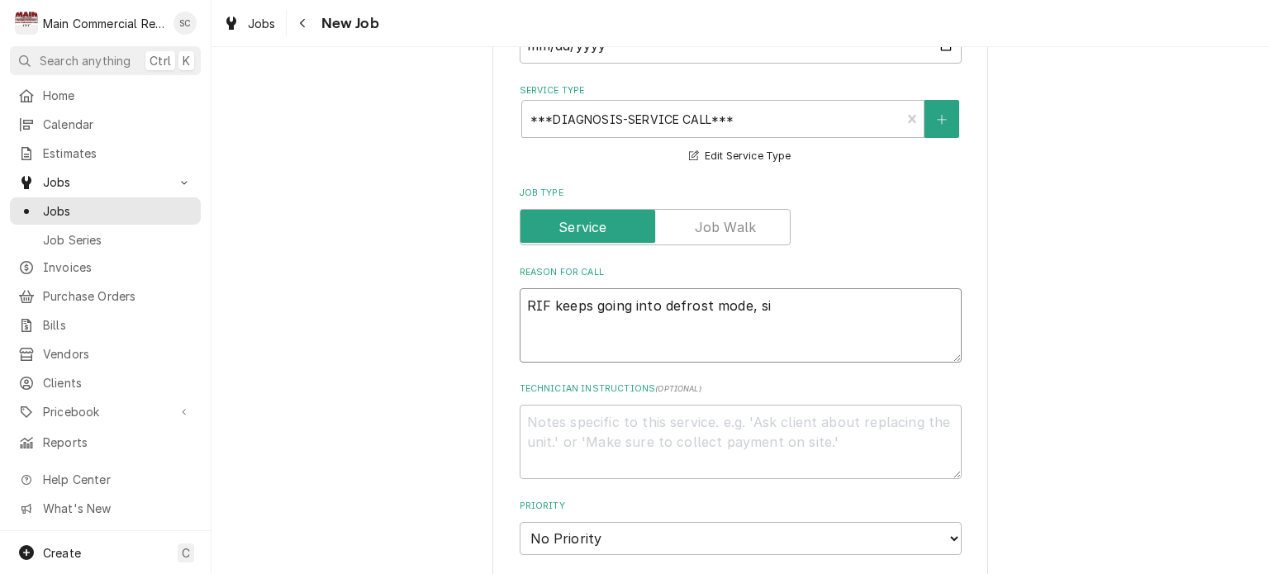
type textarea "x"
type textarea "RIF keeps going into defrost mode, sin"
type textarea "x"
type textarea "RIF keeps going into defrost mode, sing"
type textarea "x"
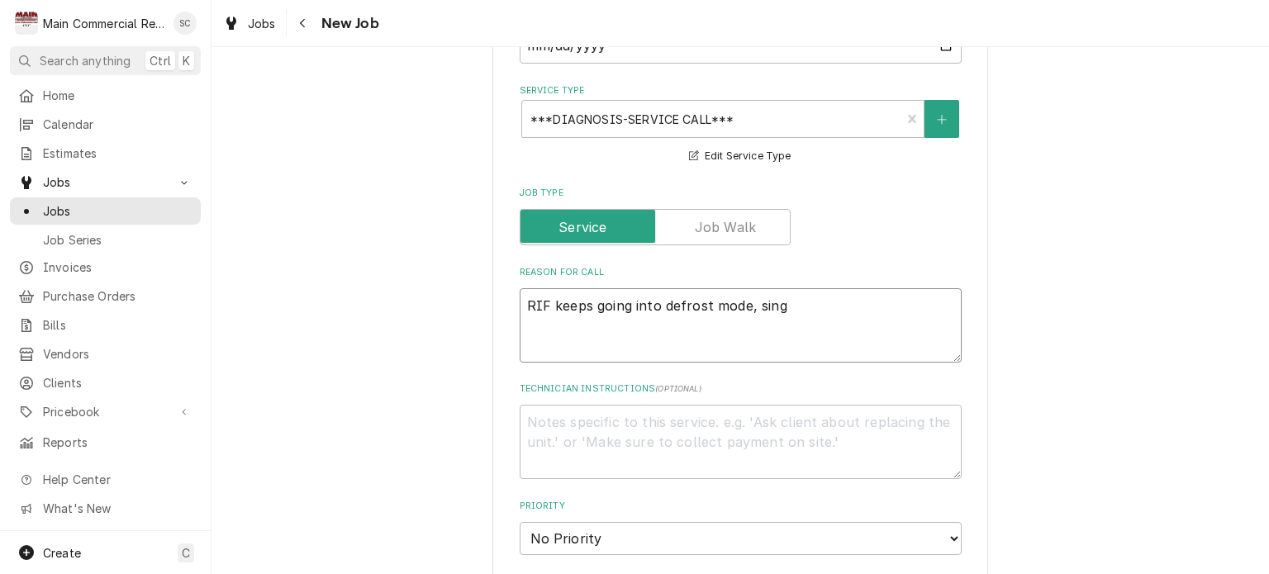
type textarea "RIF keeps going into defrost mode, singl"
type textarea "x"
type textarea "RIF keeps going into defrost mode, single"
type textarea "x"
type textarea "RIF keeps going into defrost mode, single"
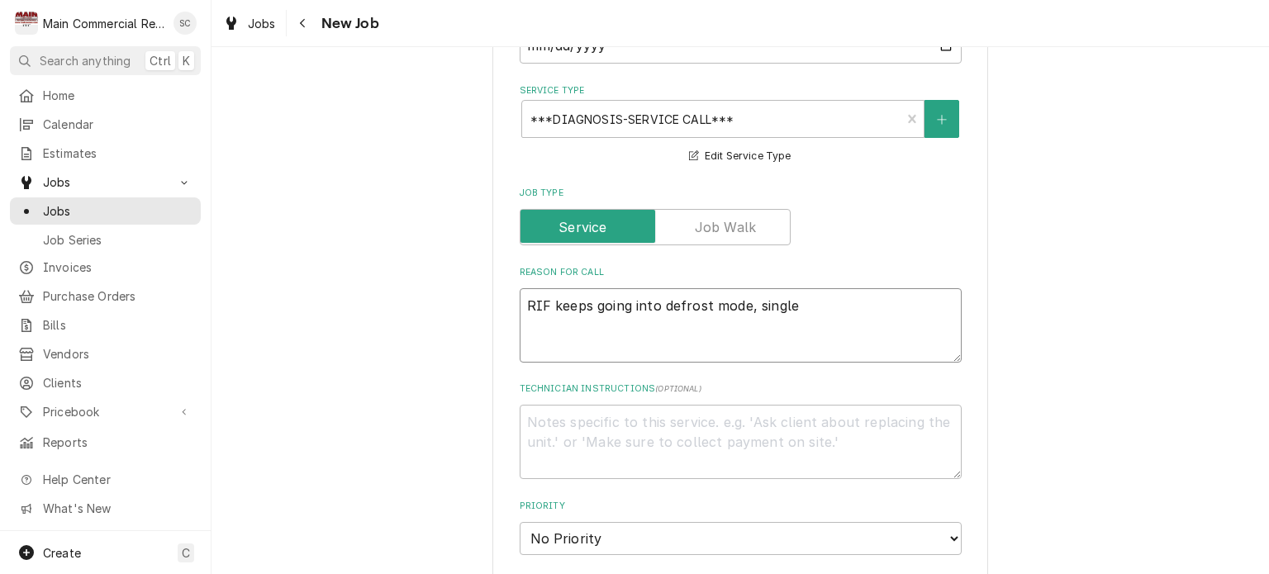
type textarea "x"
type textarea "RIF keeps going into defrost mode, single d"
type textarea "x"
type textarea "RIF keeps going into defrost mode, single do"
type textarea "x"
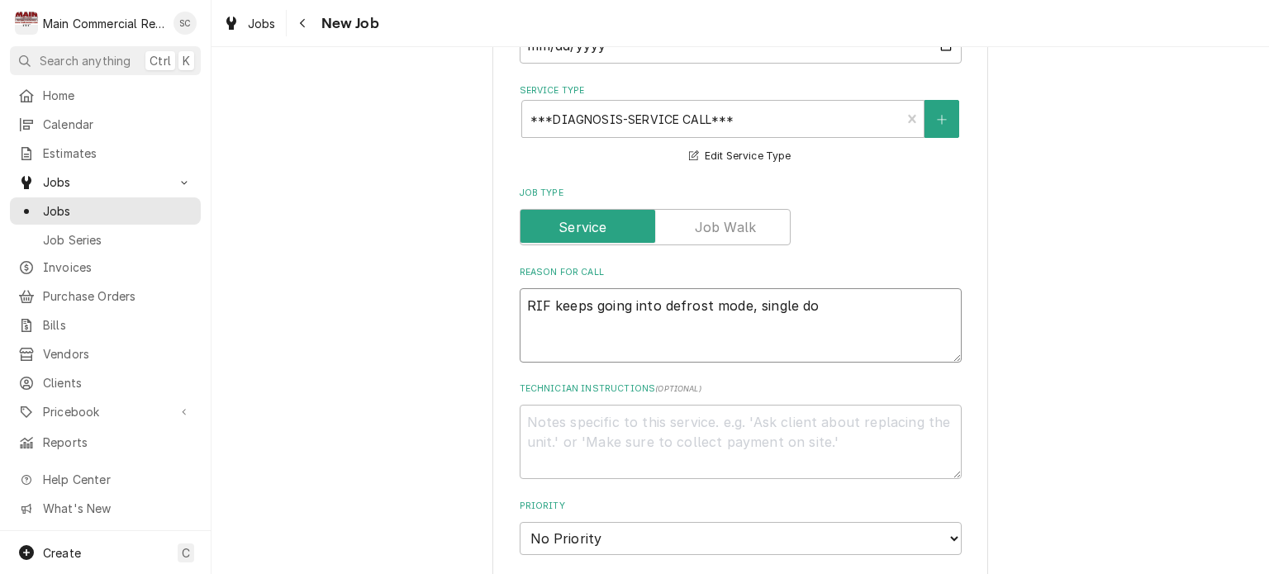
type textarea "RIF keeps going into defrost mode, single doo"
type textarea "x"
type textarea "RIF keeps going into defrost mode, single door"
type textarea "x"
type textarea "RIF keeps going into defrost mode, single door"
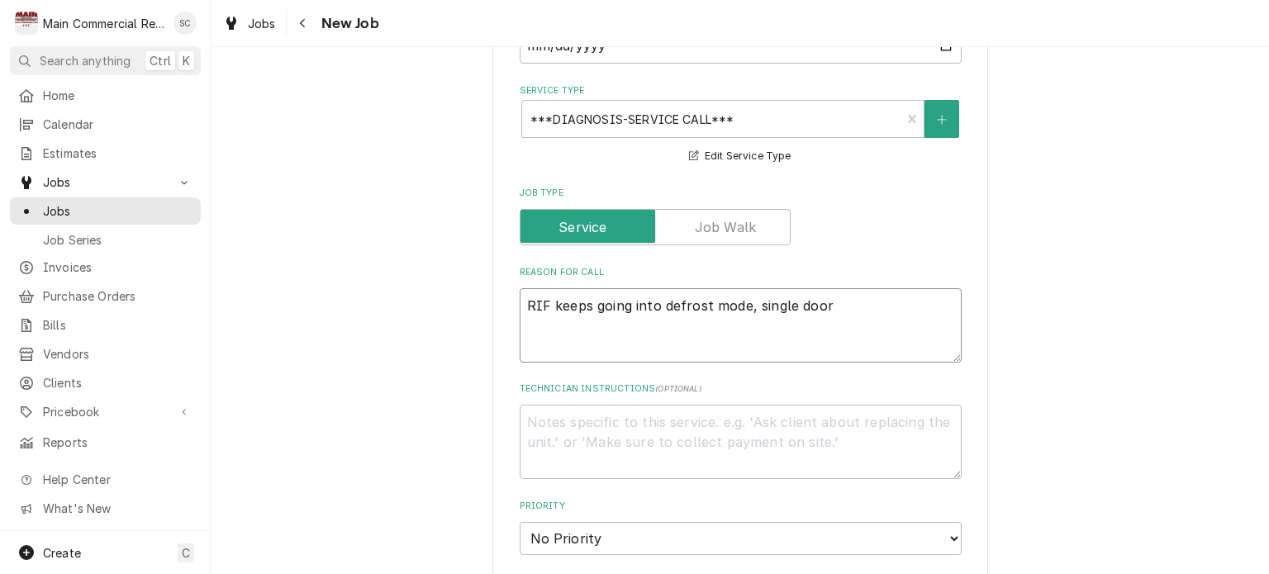
type textarea "x"
type textarea "RIF keeps going into defrost mode, single door r"
type textarea "x"
type textarea "RIF keeps going into defrost mode, single door re"
type textarea "x"
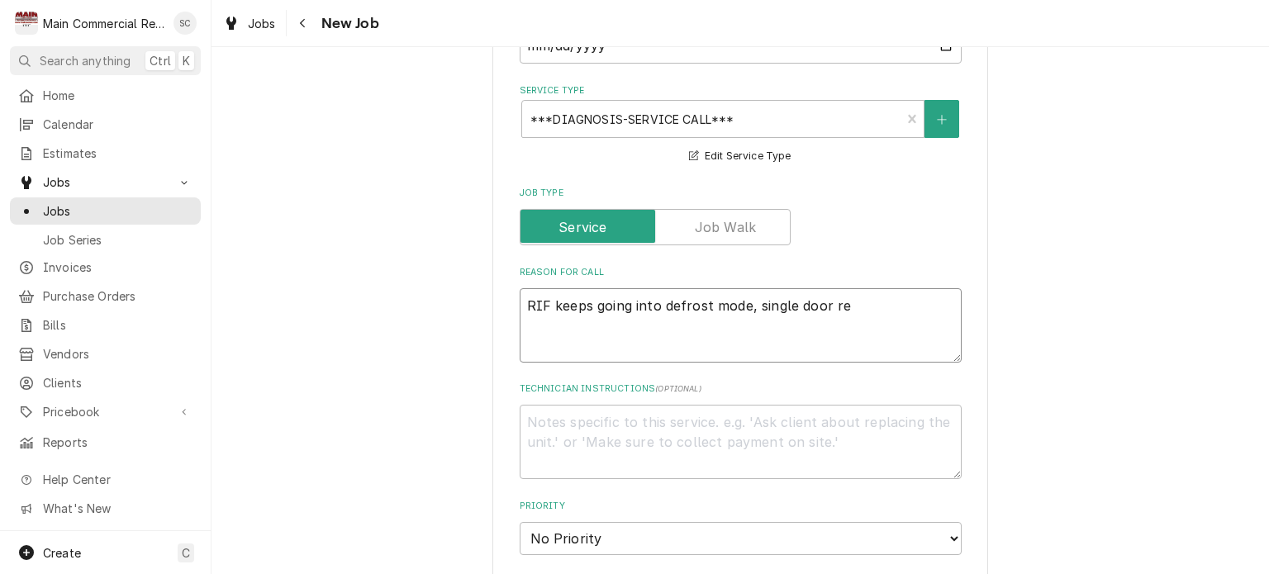
type textarea "RIF keeps going into defrost mode, single door rea"
type textarea "x"
type textarea "RIF keeps going into defrost mode, single door reac"
type textarea "x"
type textarea "RIF keeps going into defrost mode, single door reach"
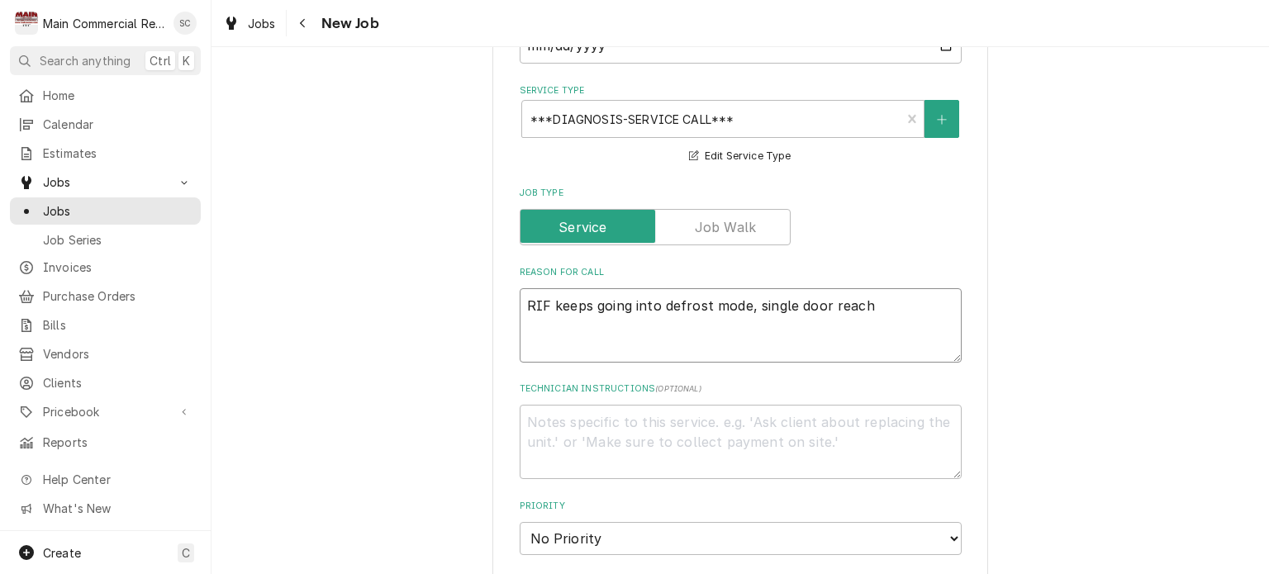
type textarea "x"
type textarea "RIF keeps going into defrost mode, single door reach"
type textarea "x"
type textarea "RIF keeps going into defrost mode, single door reach i"
type textarea "x"
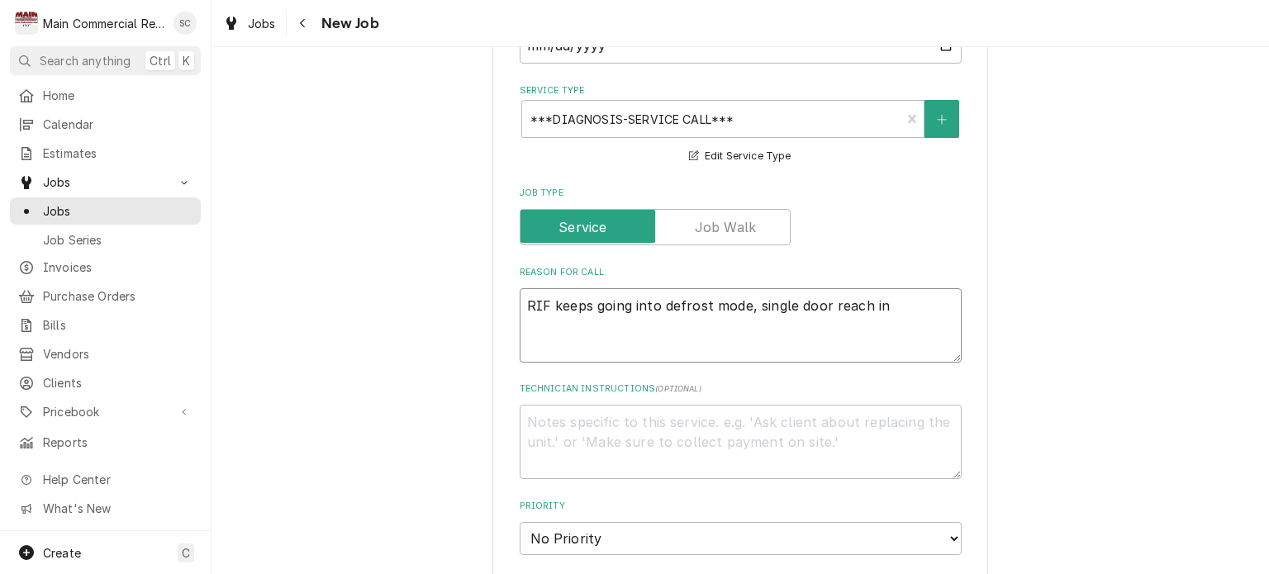
type textarea "RIF keeps going into defrost mode, single door reach in"
type textarea "x"
type textarea "RIF keeps going into defrost mode, single door reach in f"
type textarea "x"
type textarea "RIF keeps going into defrost mode, single door reach in fr"
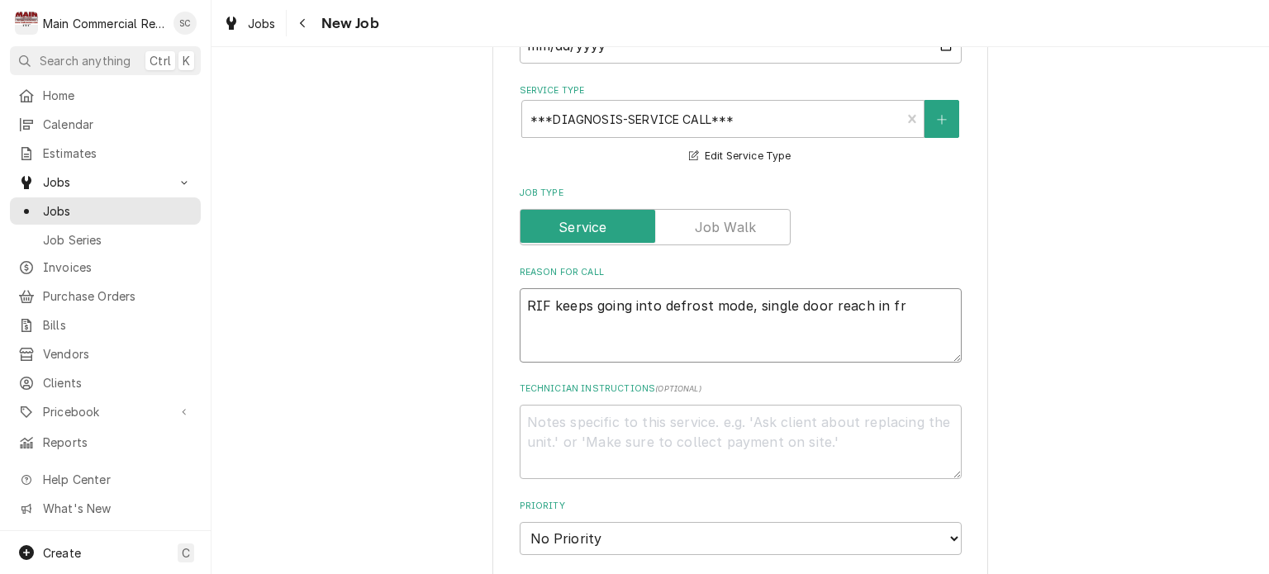
type textarea "x"
type textarea "RIF keeps going into defrost mode, single door reach in fre"
type textarea "x"
type textarea "RIF keeps going into defrost mode, single door reach in free"
type textarea "x"
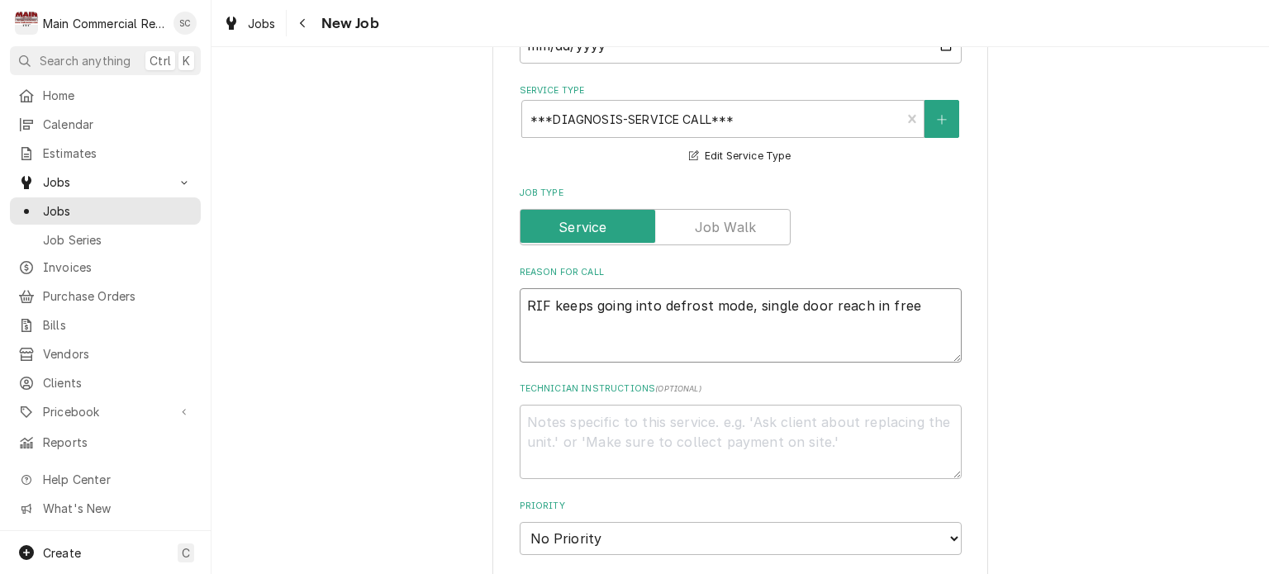
type textarea "RIF keeps going into defrost mode, single door reach in freez"
type textarea "x"
type textarea "RIF keeps going into defrost mode, single door reach in freeze"
type textarea "x"
type textarea "RIF keeps going into defrost mode, single door reach in freezer"
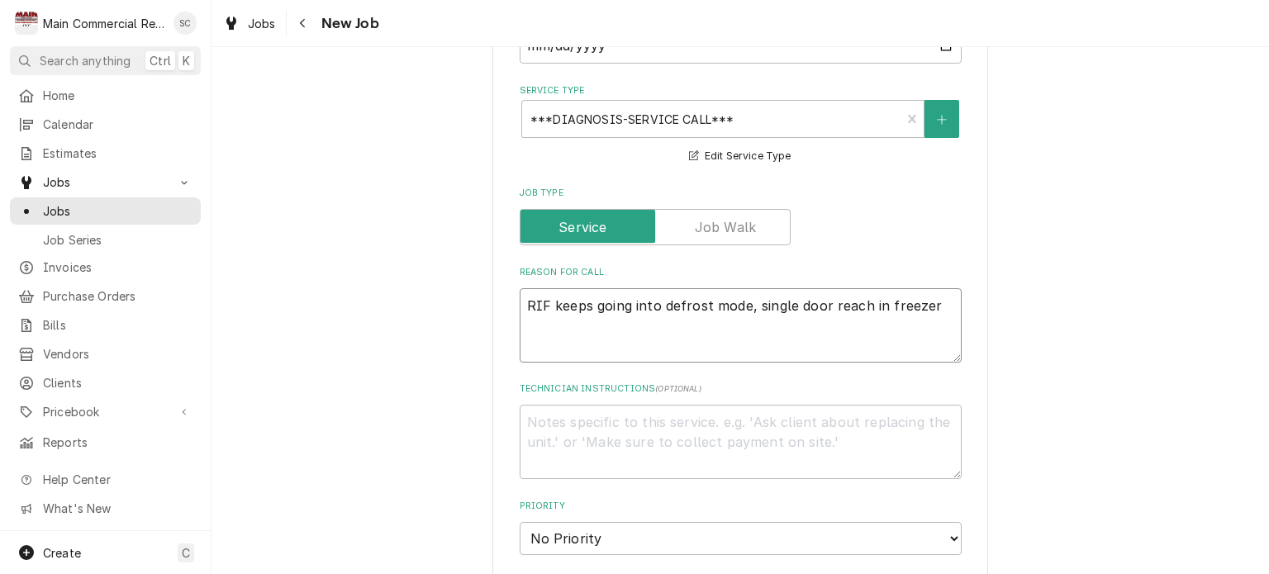
type textarea "x"
type textarea "RIF keeps going into defrost mode, single door reach in freezer."
type textarea "x"
type textarea "RIF keeps going into defrost mode, single door reach in freezer."
type textarea "x"
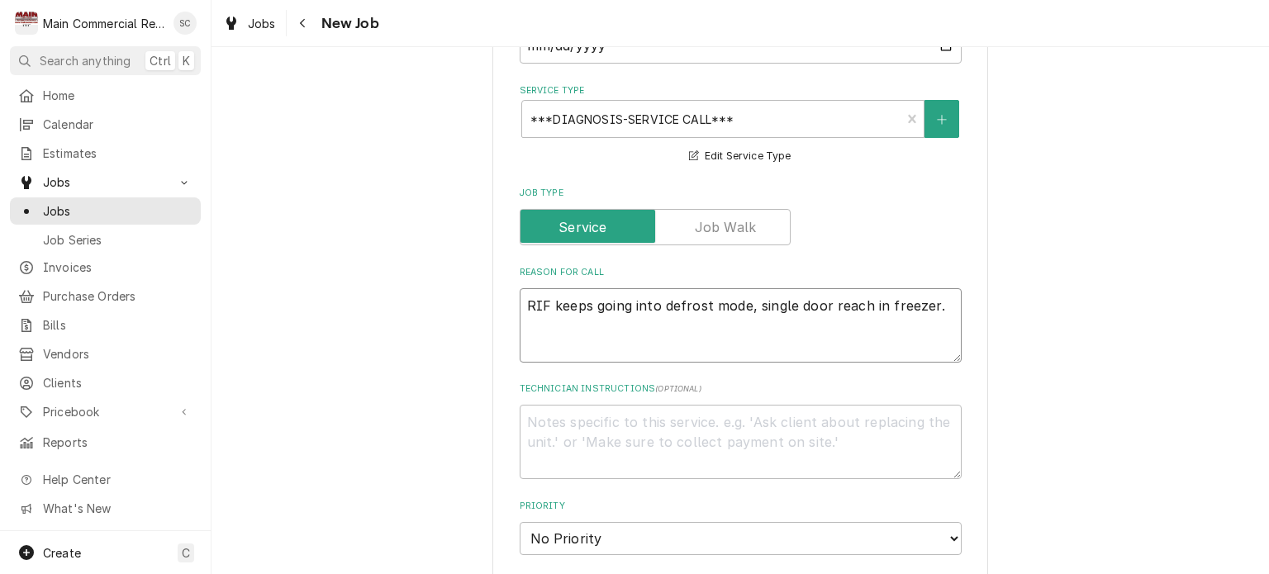
type textarea "RIF keeps going into defrost mode, single door reach in freezer."
type textarea "x"
type textarea "RIF keeps going into defrost mode, single door reach in freezer. I"
type textarea "x"
type textarea "RIF keeps going into defrost mode, single door reach in freezer. It"
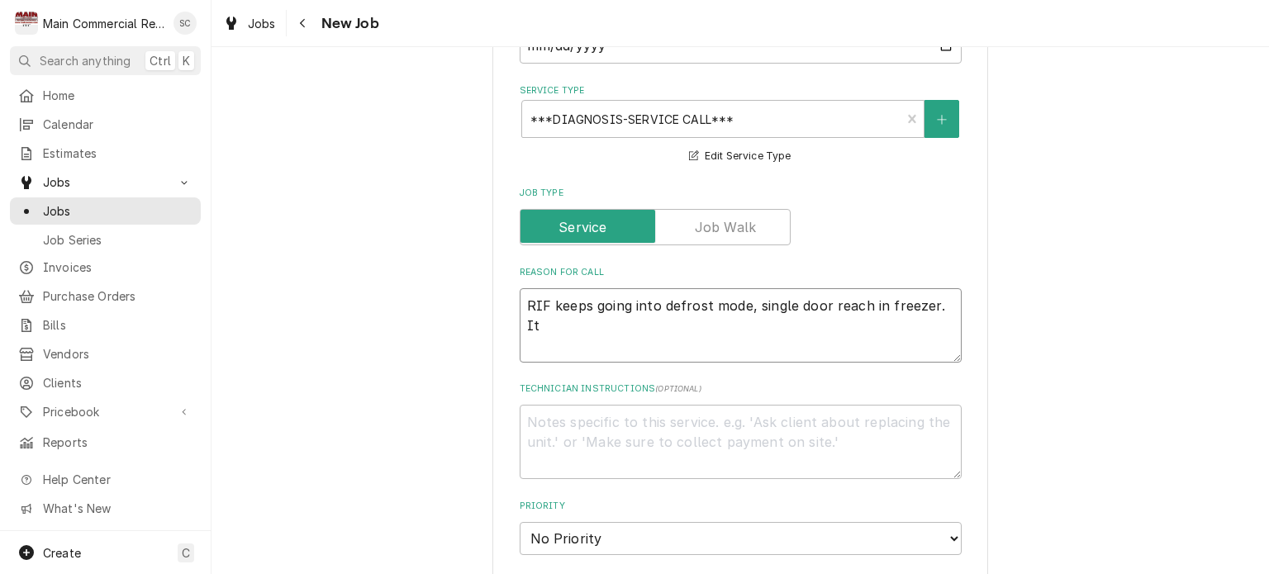
type textarea "x"
type textarea "RIF keeps going into defrost mode, single door reach in freezer. Its"
type textarea "x"
type textarea "RIF keeps going into defrost mode, single door reach in freezer. Its"
type textarea "x"
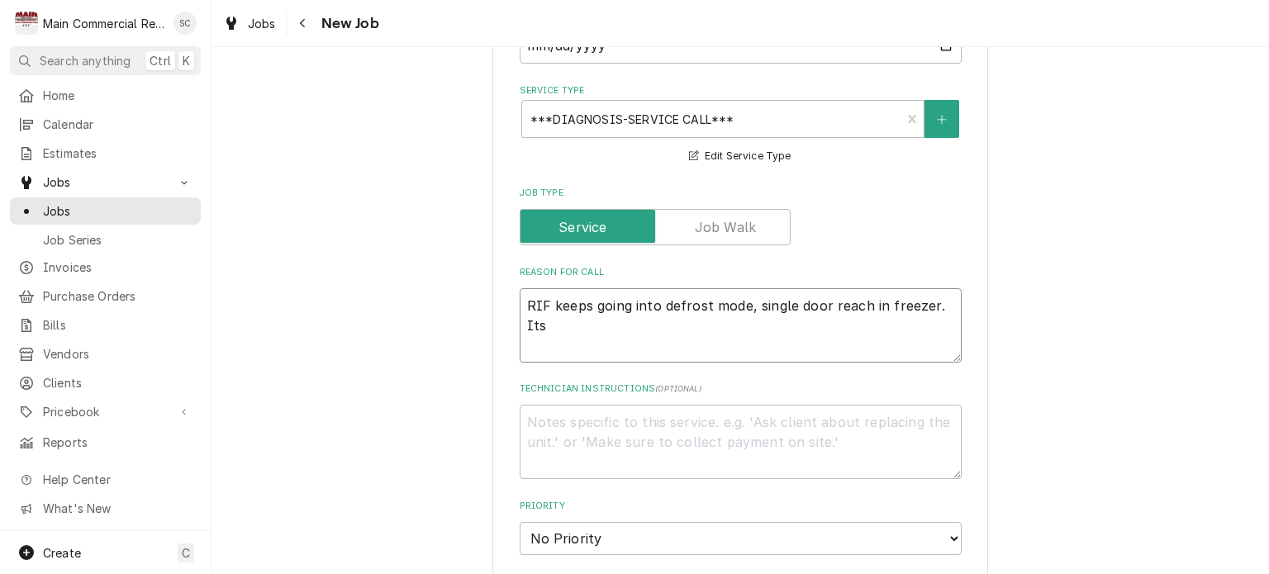
type textarea "RIF keeps going into defrost mode, single door reach in freezer. Its t"
type textarea "x"
click at [872, 344] on textarea "RIF keeps going into defrost mode, single door reach in freezer. Its the only f…" at bounding box center [741, 325] width 442 height 74
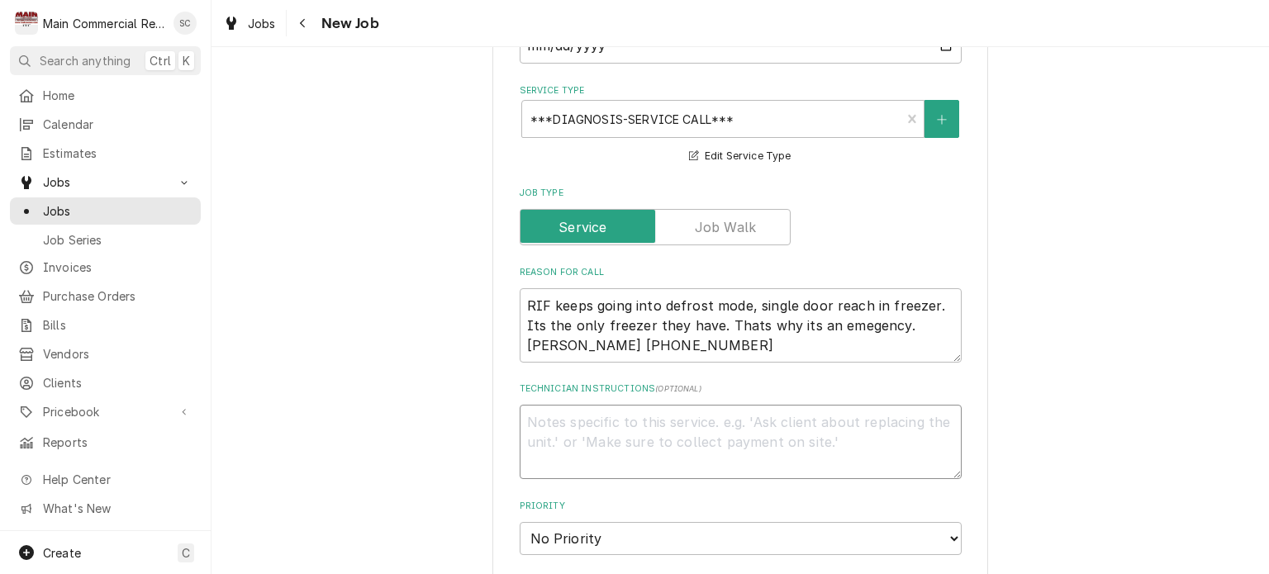
click at [776, 415] on textarea "Technician Instructions ( optional )" at bounding box center [741, 442] width 442 height 74
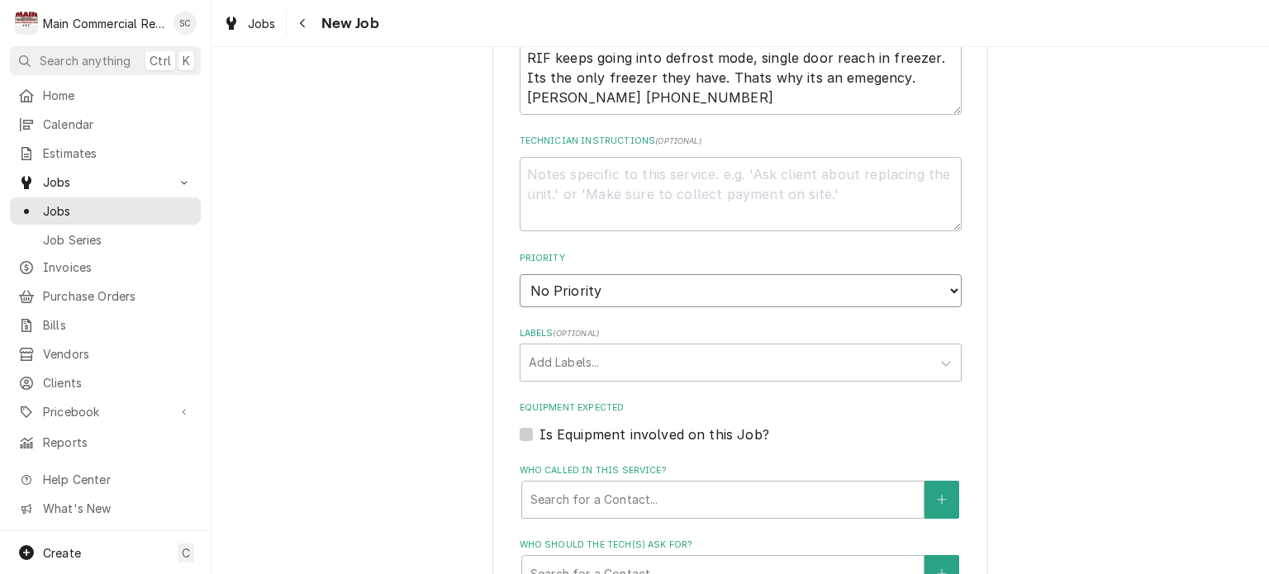
click at [642, 283] on select "No Priority Urgent High Medium Low" at bounding box center [741, 290] width 442 height 33
click at [520, 274] on select "No Priority Urgent High Medium Low" at bounding box center [741, 290] width 442 height 33
click at [586, 354] on div "Labels" at bounding box center [726, 363] width 394 height 30
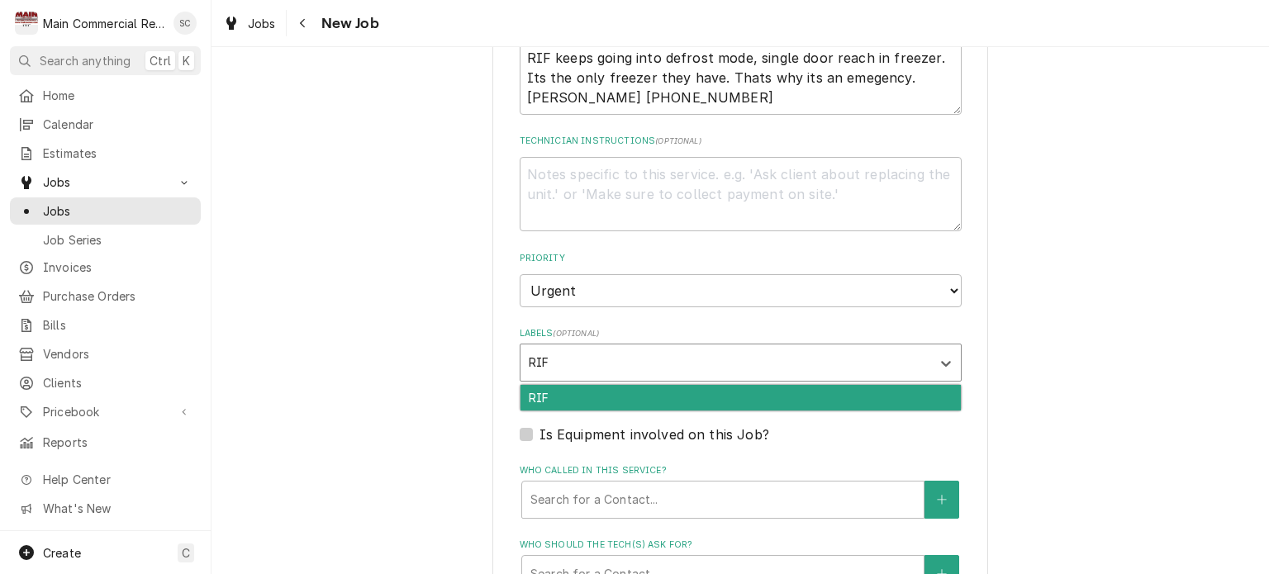
click at [555, 393] on div "RIF" at bounding box center [740, 398] width 440 height 26
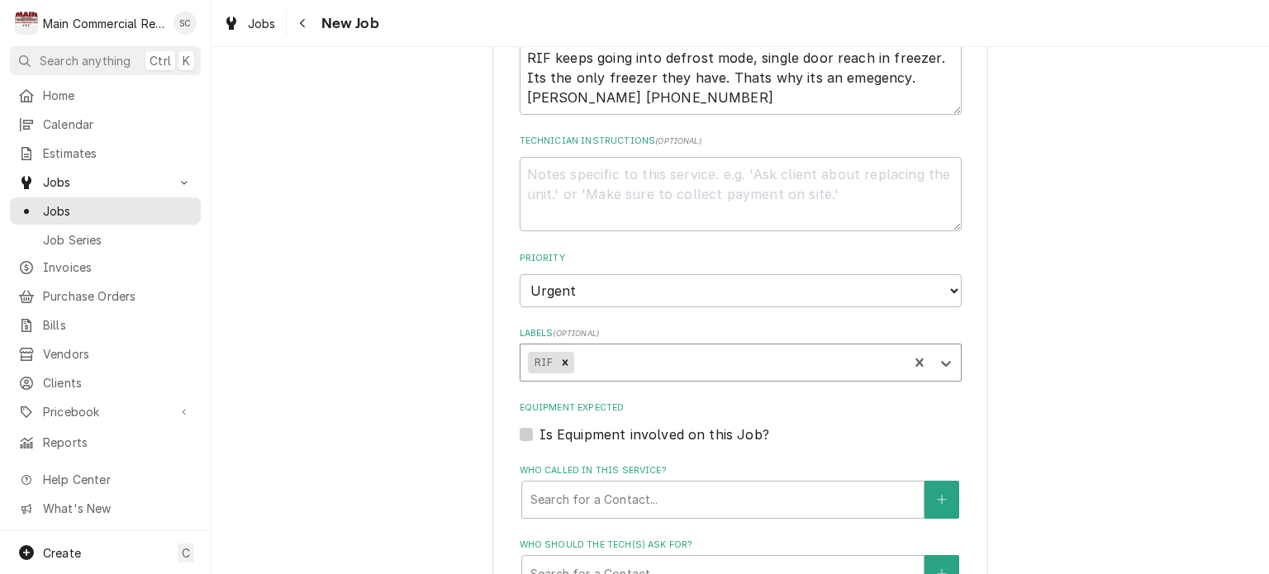
scroll to position [1074, 0]
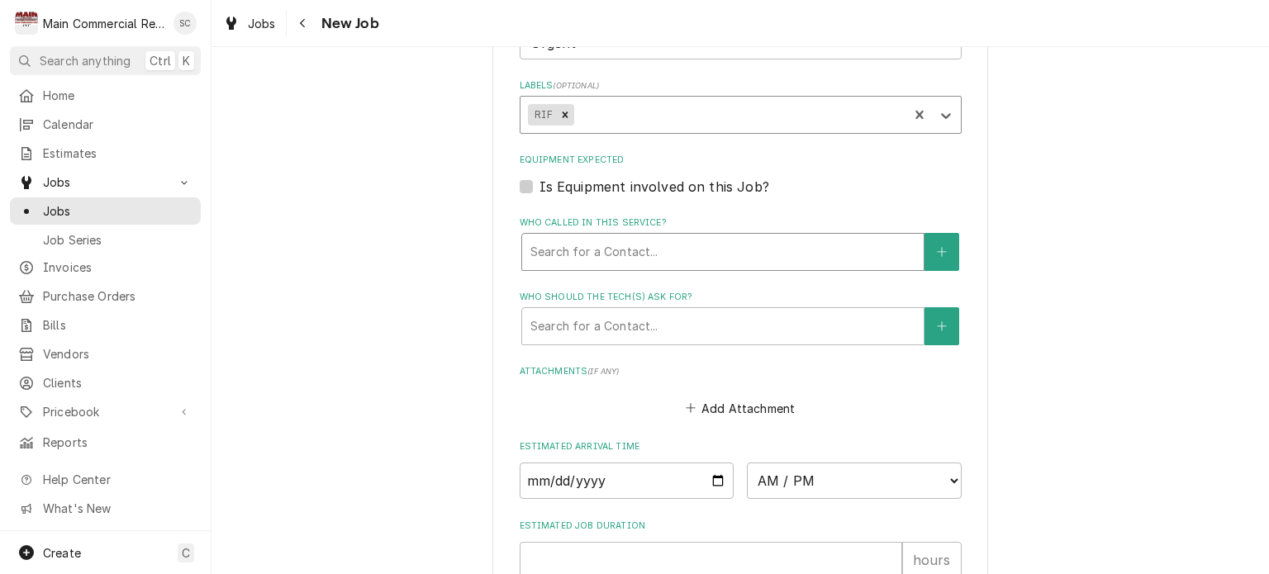
click at [557, 249] on div "Who called in this service?" at bounding box center [722, 252] width 385 height 30
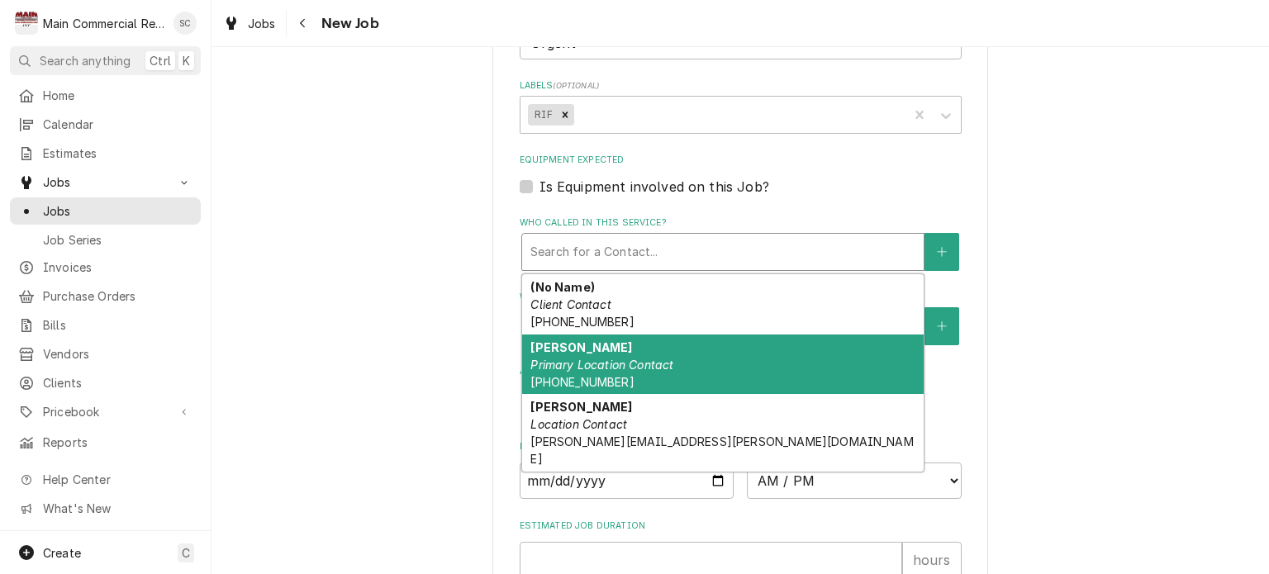
click at [614, 363] on em "Primary Location Contact" at bounding box center [601, 365] width 143 height 14
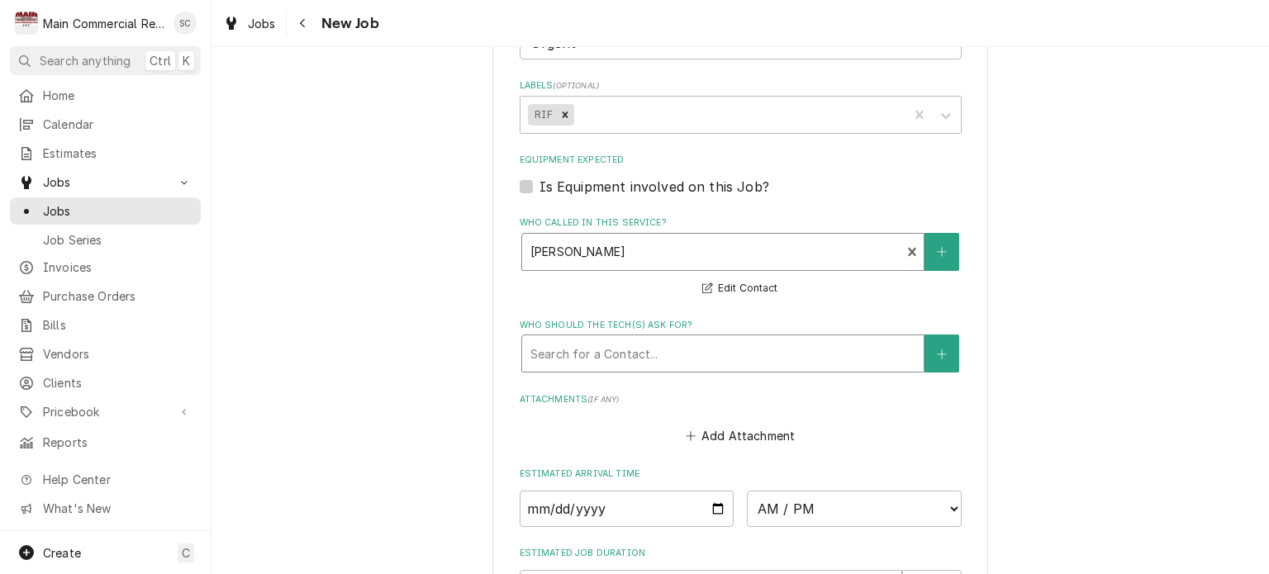
click at [618, 363] on div "Who should the tech(s) ask for?" at bounding box center [722, 354] width 385 height 30
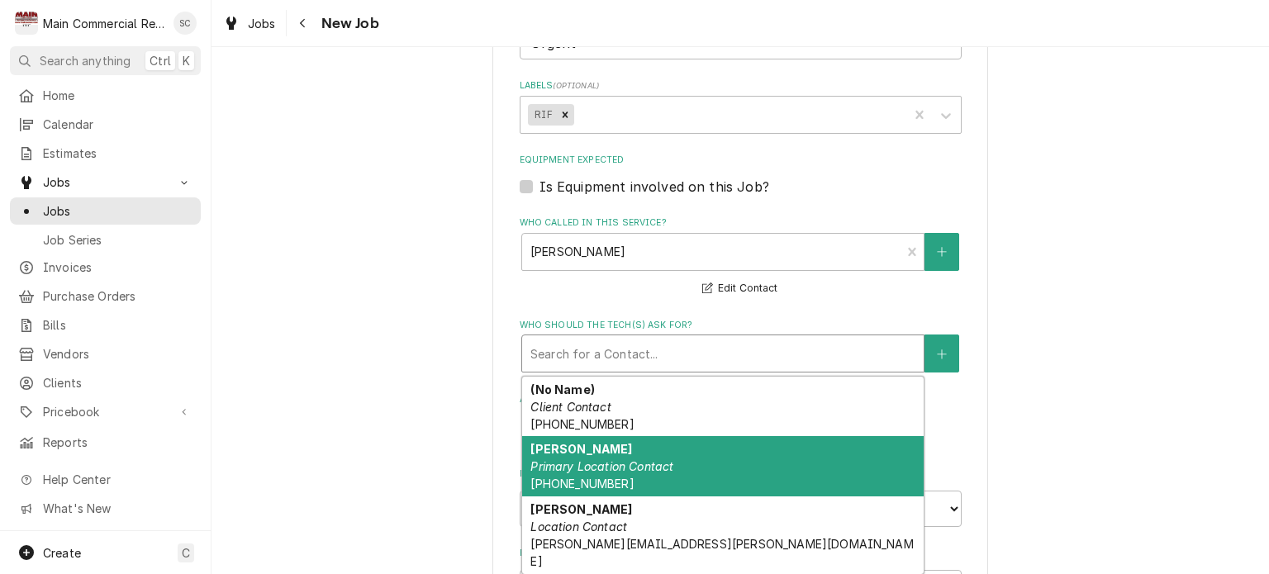
click at [610, 459] on em "Primary Location Contact" at bounding box center [601, 466] width 143 height 14
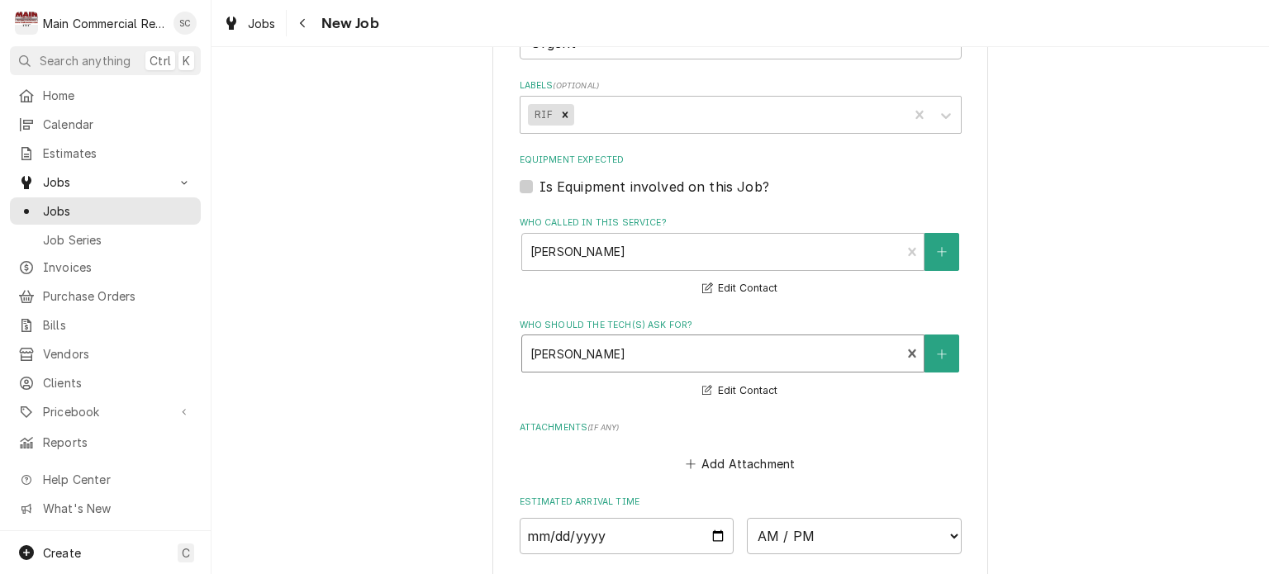
scroll to position [1239, 0]
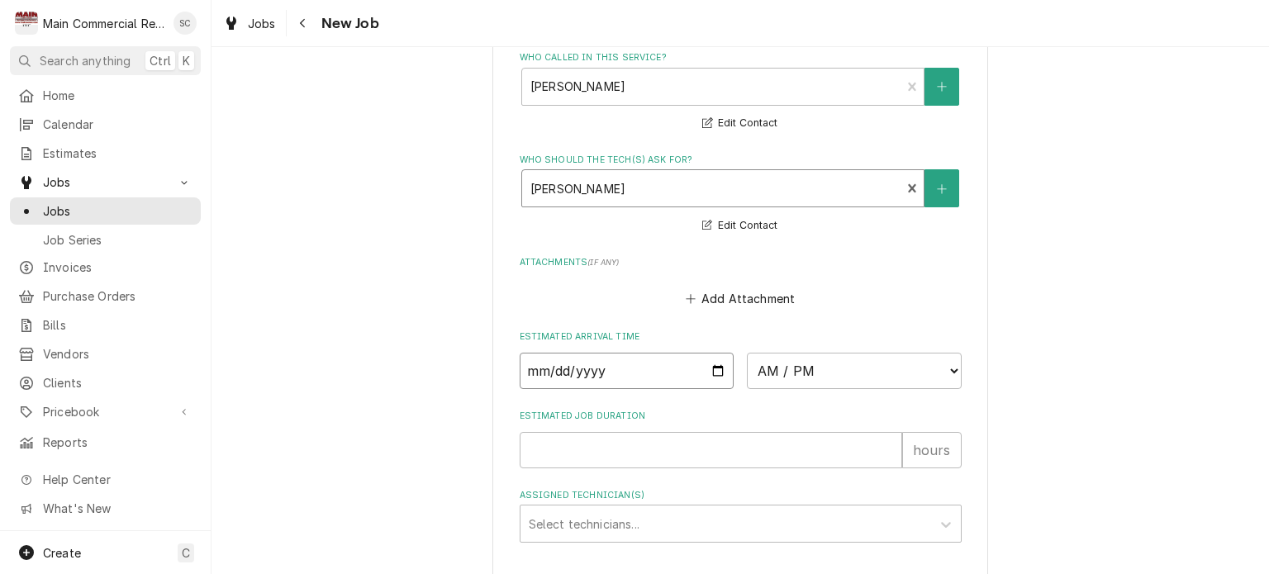
click at [710, 365] on input "Date" at bounding box center [627, 371] width 215 height 36
click at [764, 365] on select "AM / PM 6:00 AM 6:15 AM 6:30 AM 6:45 AM 7:00 AM 7:15 AM 7:30 AM 7:45 AM 8:00 AM…" at bounding box center [854, 371] width 215 height 36
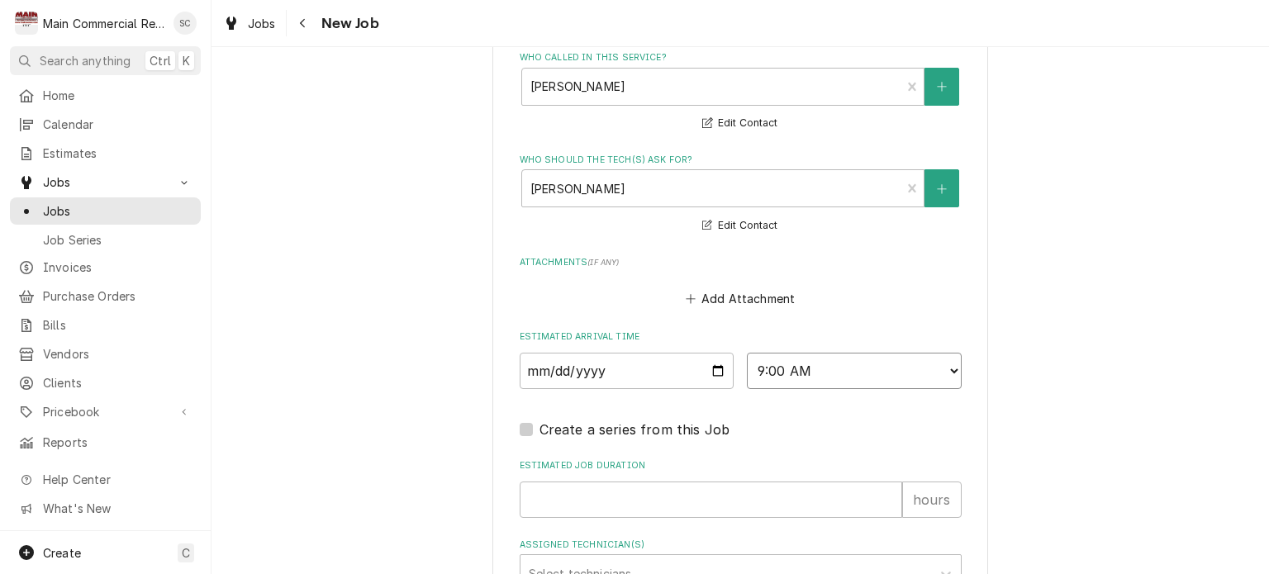
scroll to position [1394, 0]
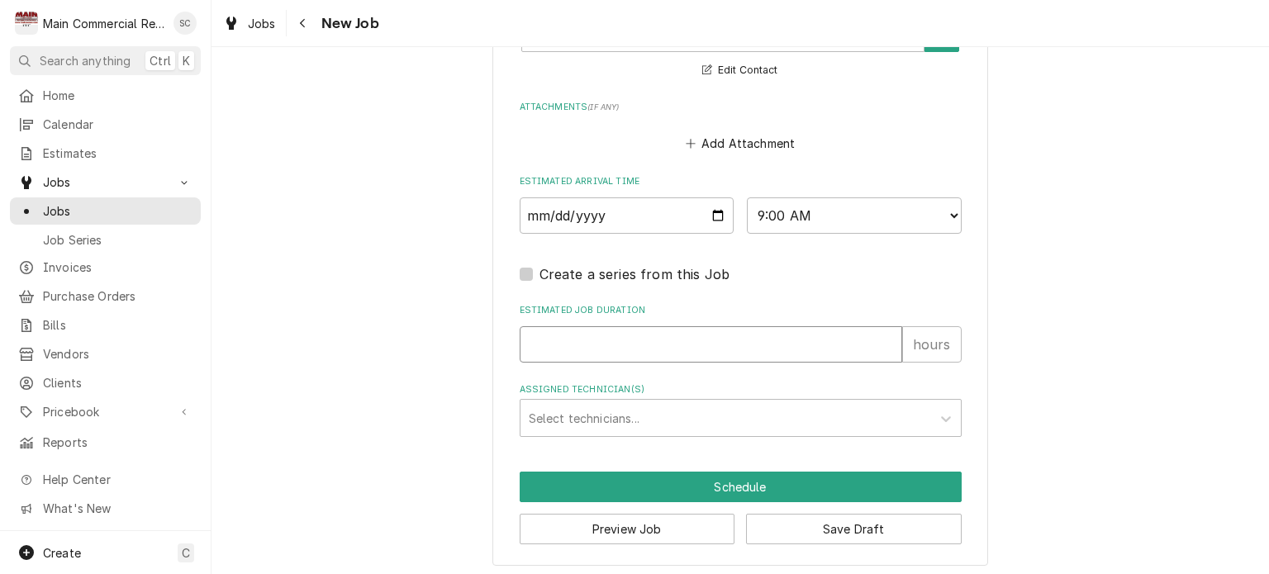
click at [620, 336] on input "Estimated Job Duration" at bounding box center [711, 344] width 382 height 36
click at [640, 410] on div "Assigned Technician(s)" at bounding box center [726, 418] width 394 height 30
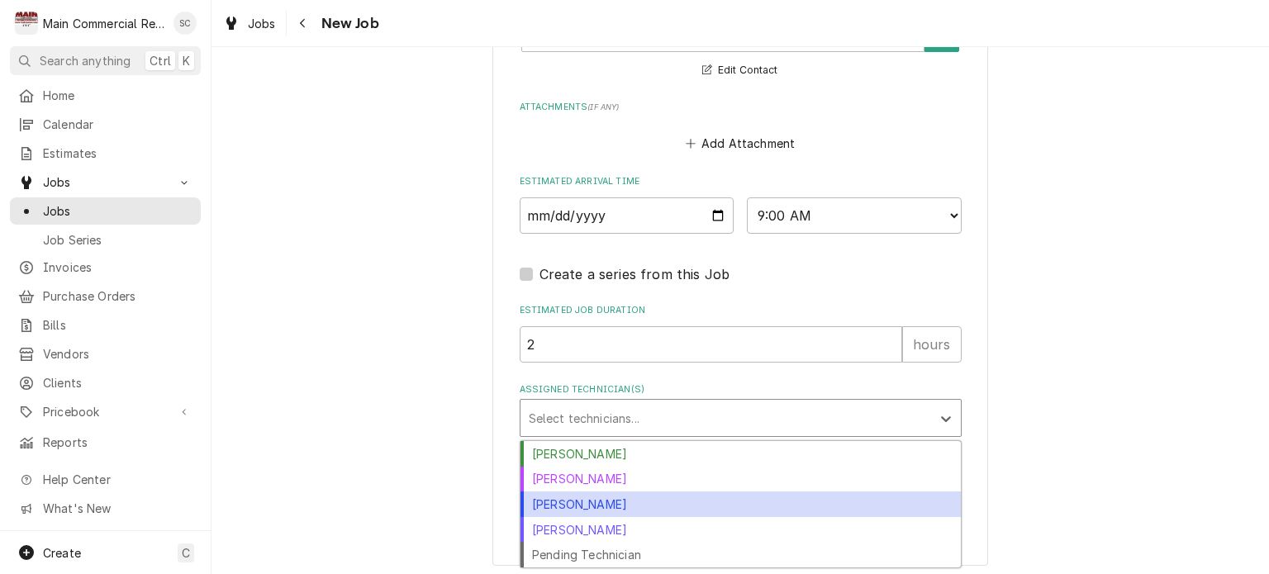
click at [600, 502] on div "[PERSON_NAME]" at bounding box center [740, 504] width 440 height 26
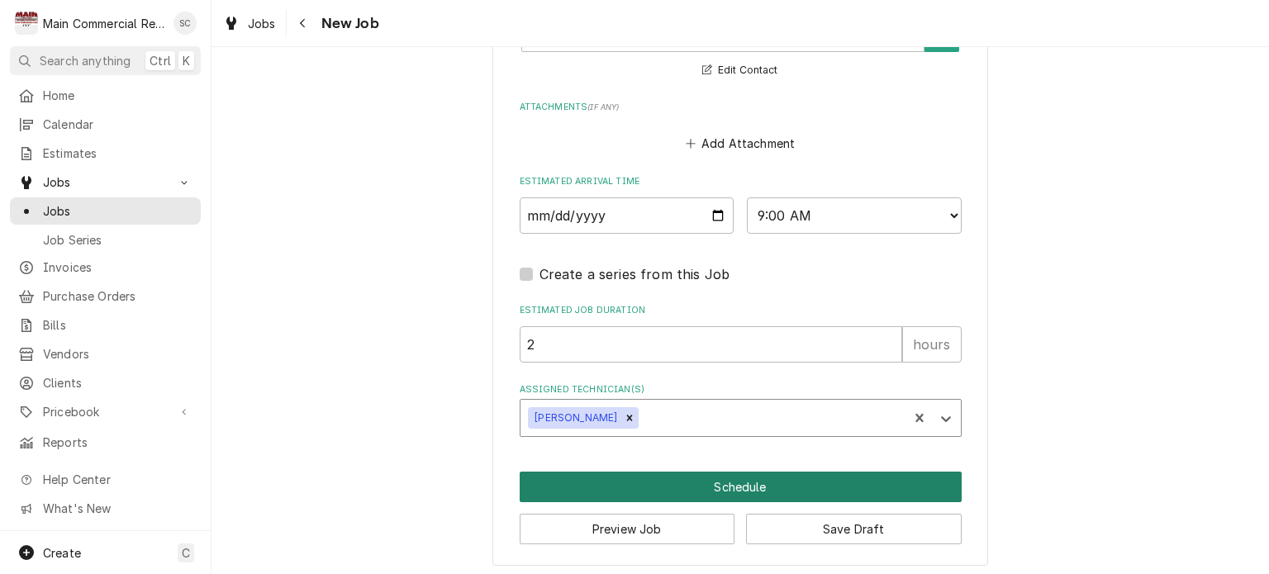
click at [731, 478] on button "Schedule" at bounding box center [741, 487] width 442 height 31
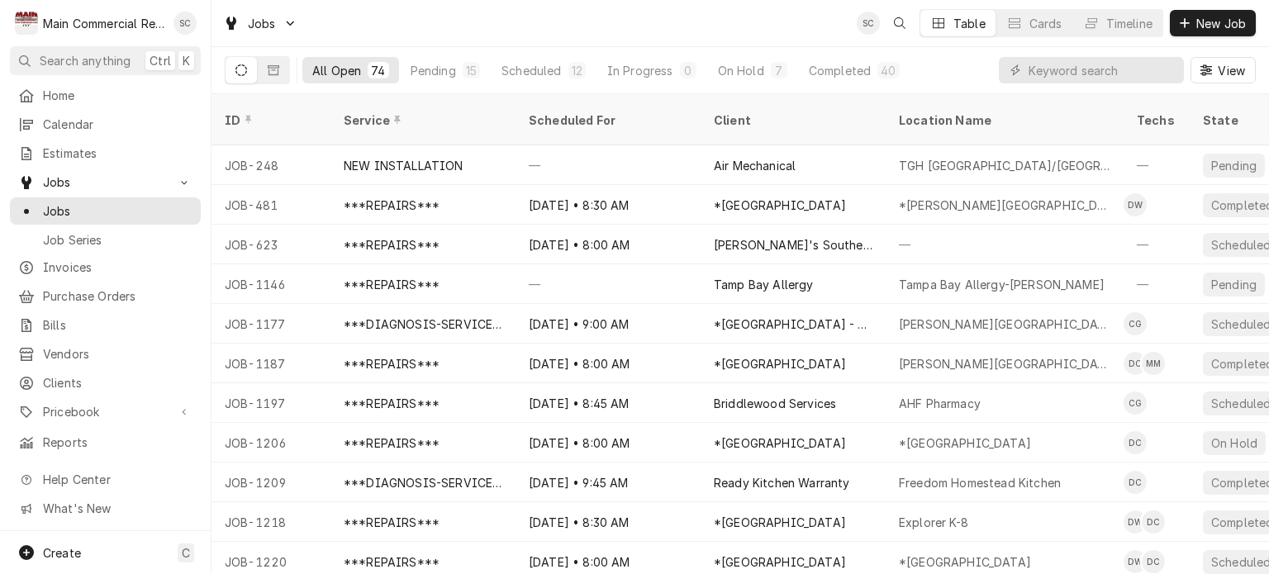
click at [727, 21] on div "Jobs SC Table Cards Timeline New Job" at bounding box center [739, 23] width 1057 height 46
click at [833, 71] on div "Completed" at bounding box center [840, 70] width 62 height 17
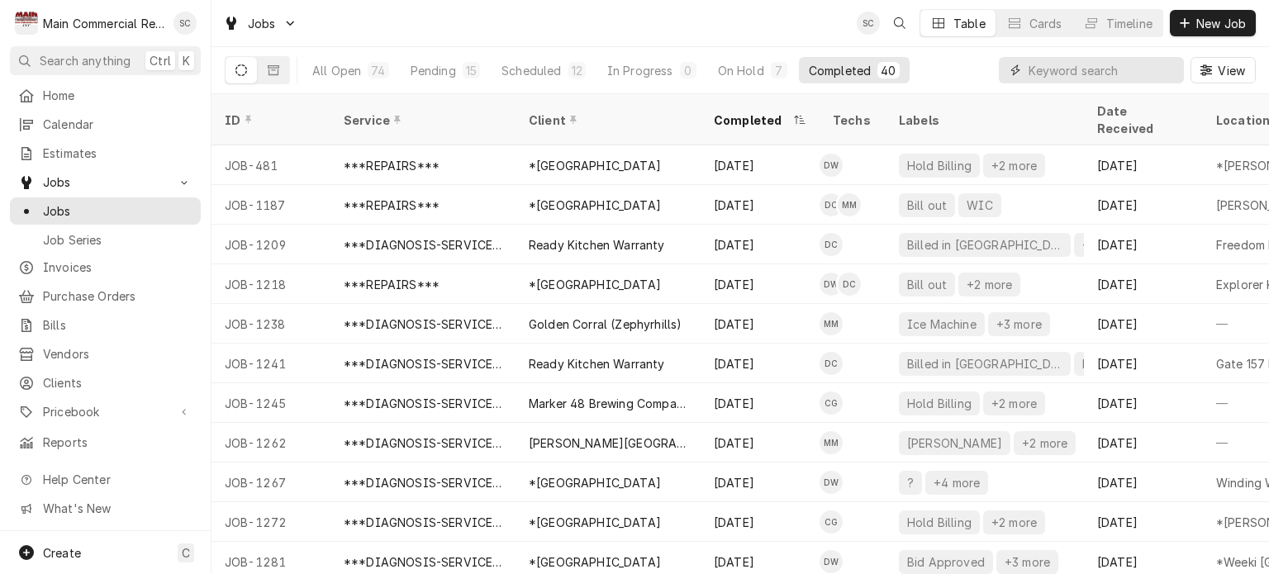
click at [1118, 74] on input "Dynamic Content Wrapper" at bounding box center [1101, 70] width 147 height 26
type input "G"
type input "u"
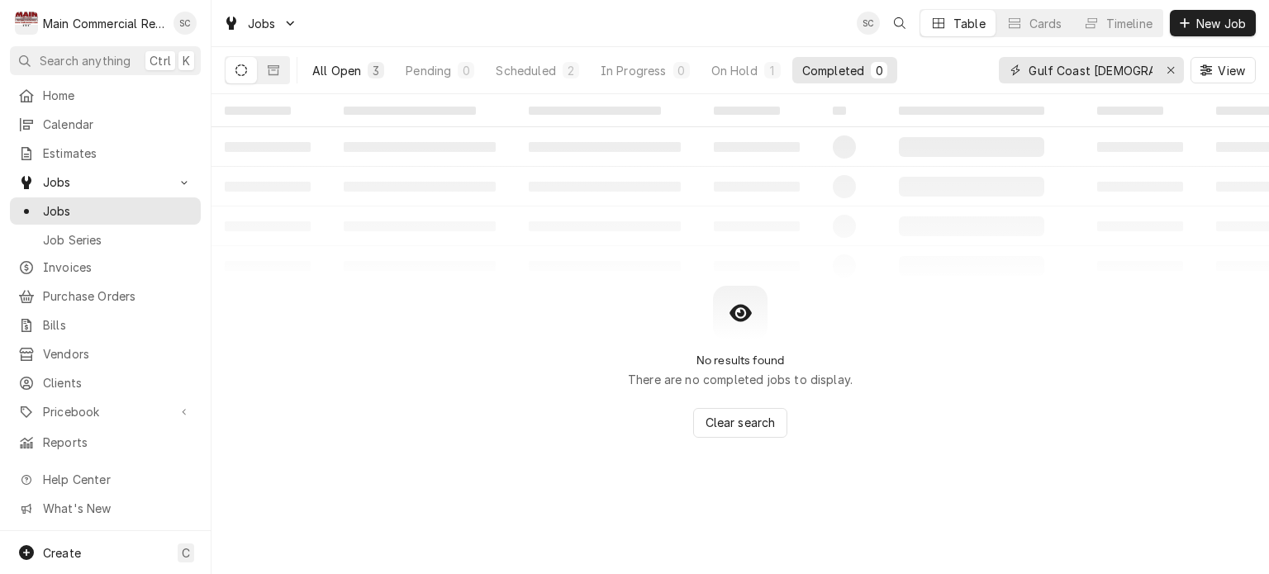
type input "Gulf Coast Jewish"
click at [377, 62] on div "3" at bounding box center [376, 70] width 17 height 17
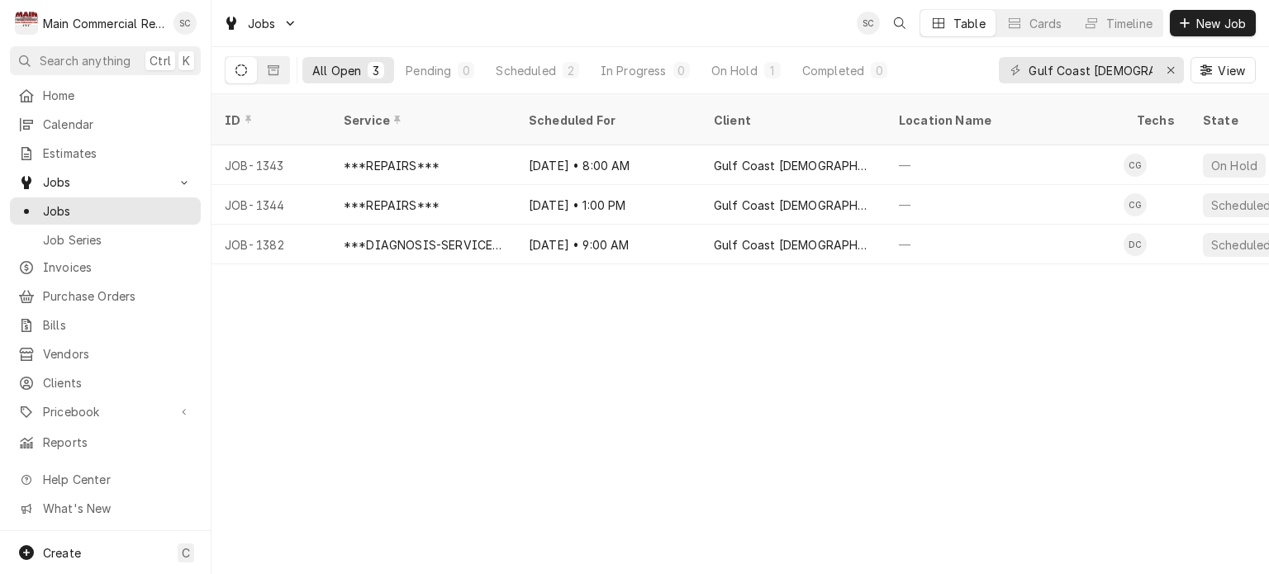
click at [832, 343] on div "ID Service Scheduled For Client Location Name Techs State Status Job Type Prior…" at bounding box center [739, 334] width 1057 height 480
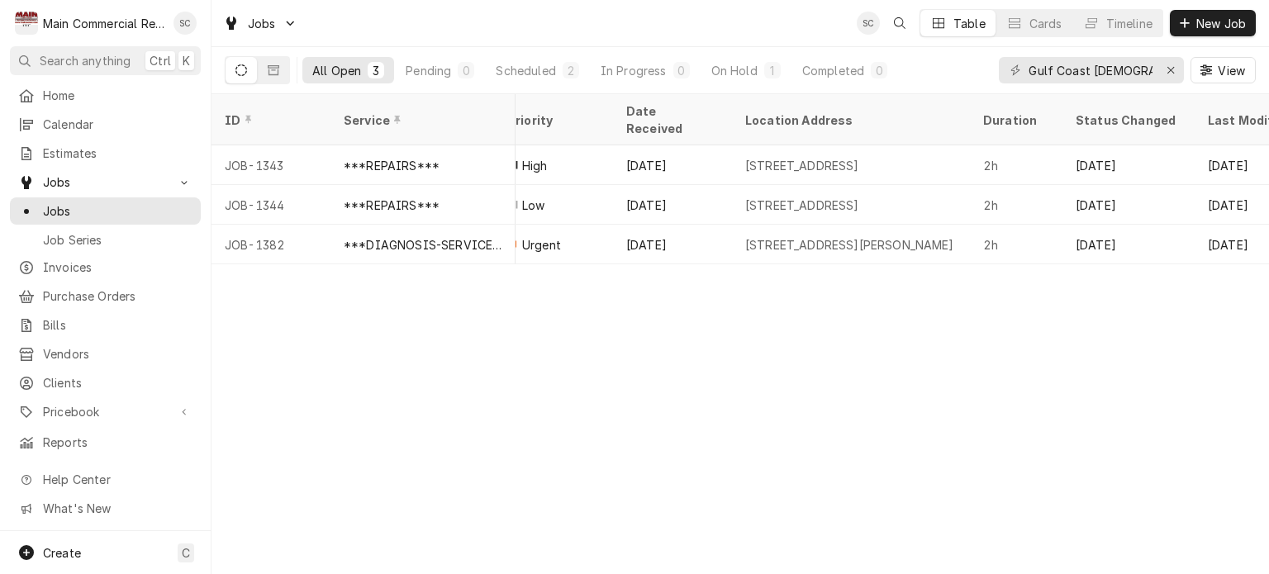
scroll to position [0, 1113]
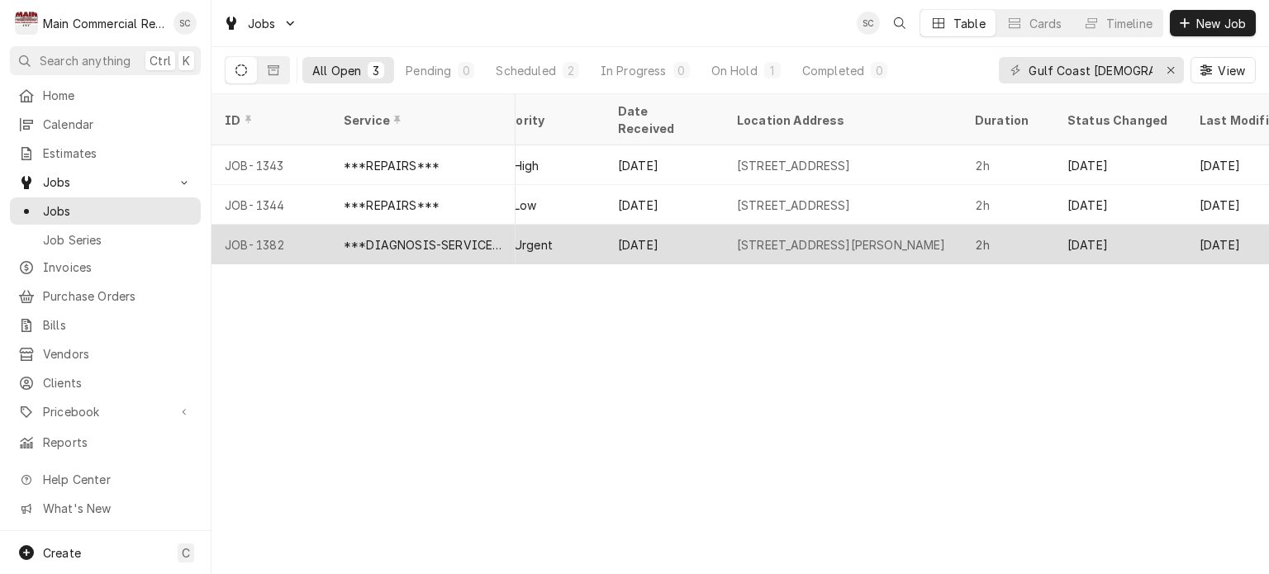
click at [847, 236] on div "2425 Chatlin Road, Holiday, FL 34691" at bounding box center [841, 244] width 209 height 17
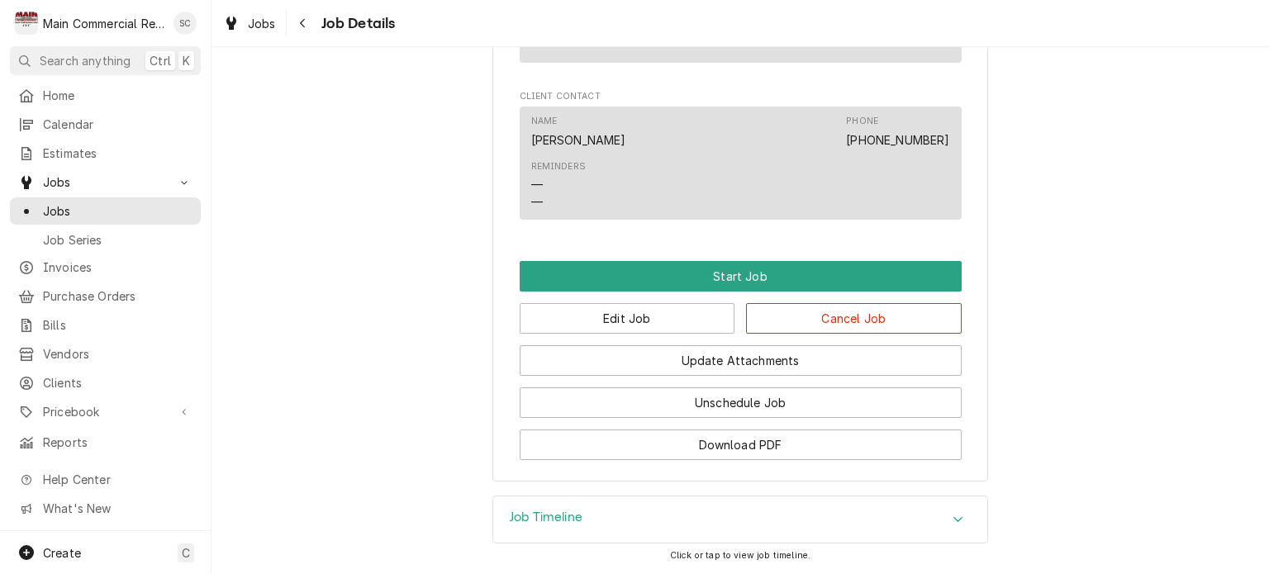
scroll to position [1415, 0]
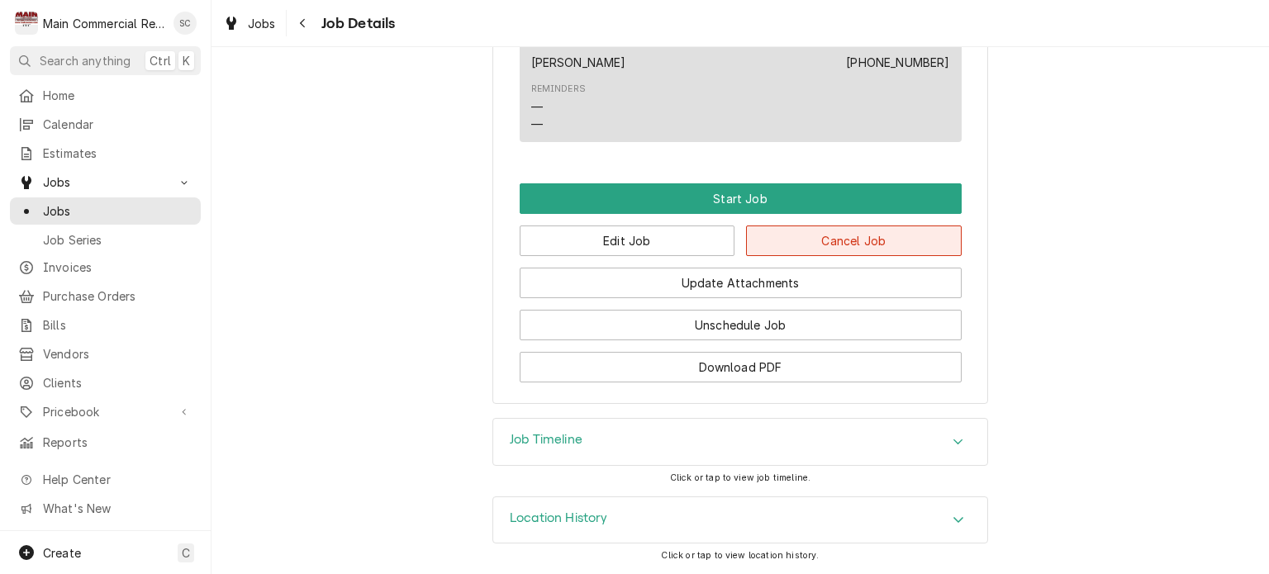
click at [825, 253] on button "Cancel Job" at bounding box center [854, 240] width 216 height 31
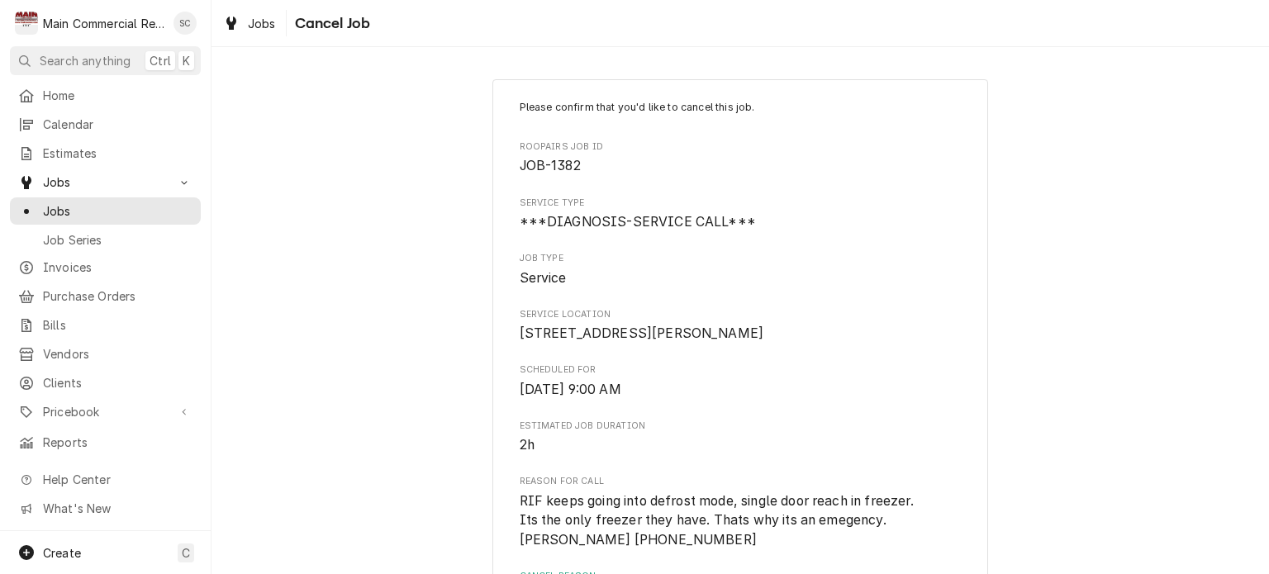
scroll to position [211, 0]
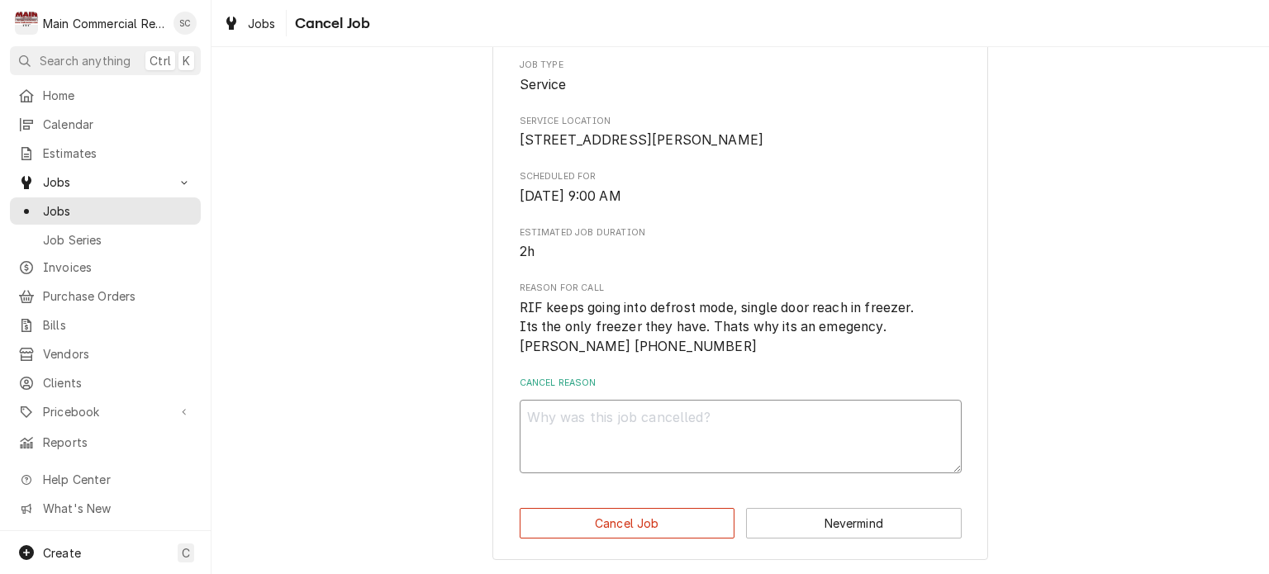
click at [829, 412] on textarea "Cancel Reason" at bounding box center [741, 437] width 442 height 74
type textarea "x"
type textarea "W"
type textarea "x"
type textarea "Wr"
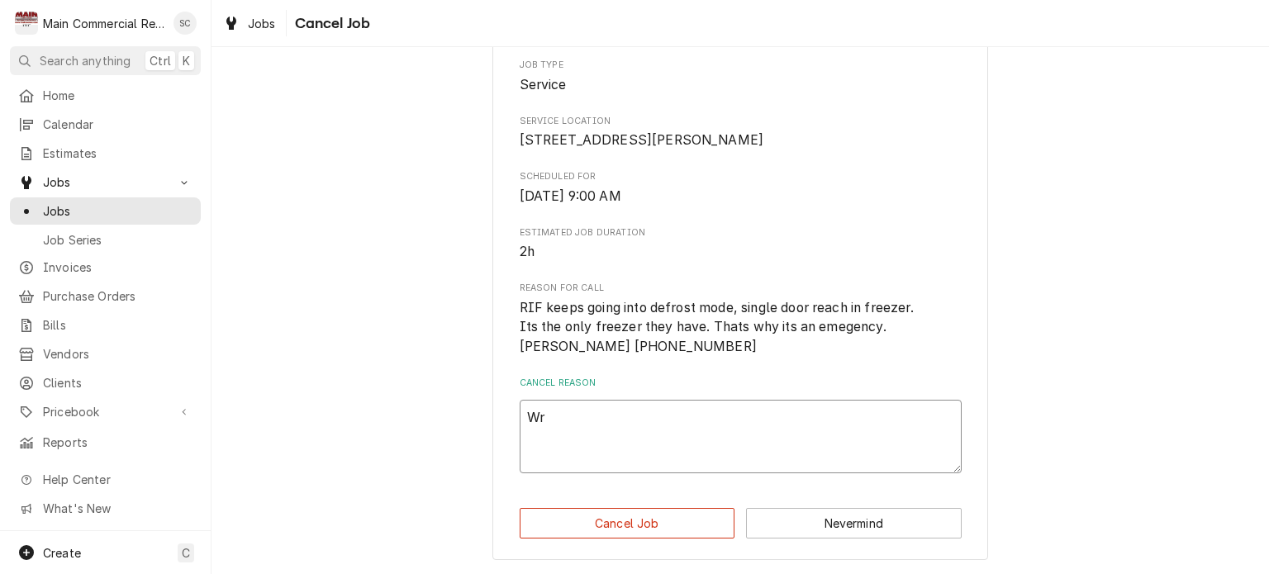
type textarea "x"
type textarea "Wro"
type textarea "x"
type textarea "Wron"
type textarea "x"
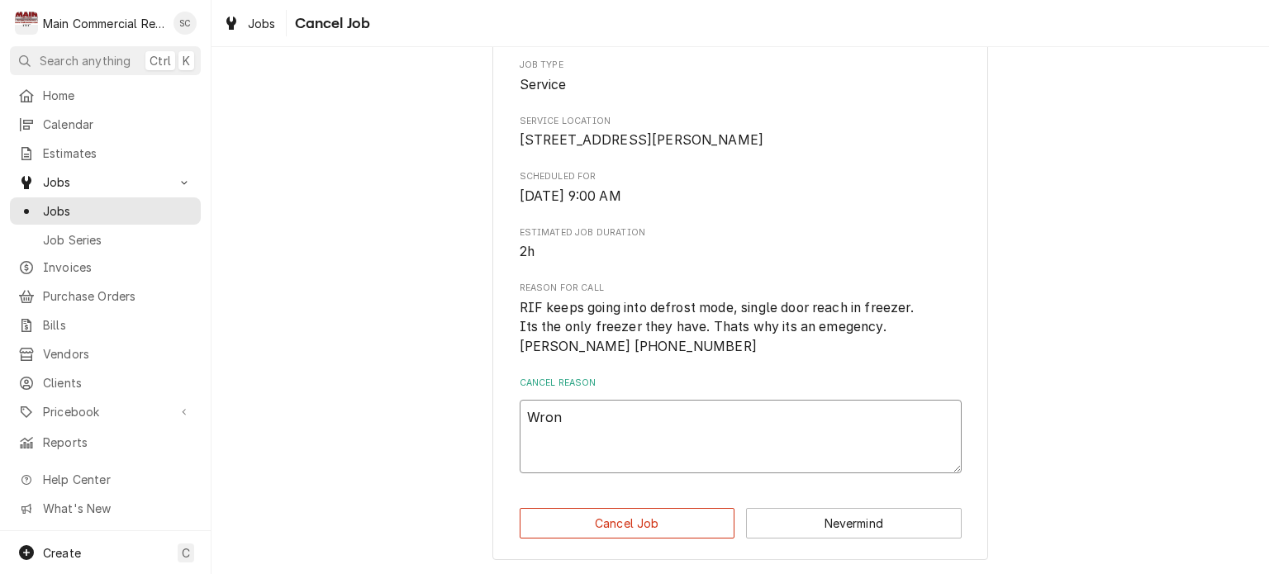
type textarea "Wrong"
type textarea "x"
type textarea "Wrong"
type textarea "x"
type textarea "Wrong l"
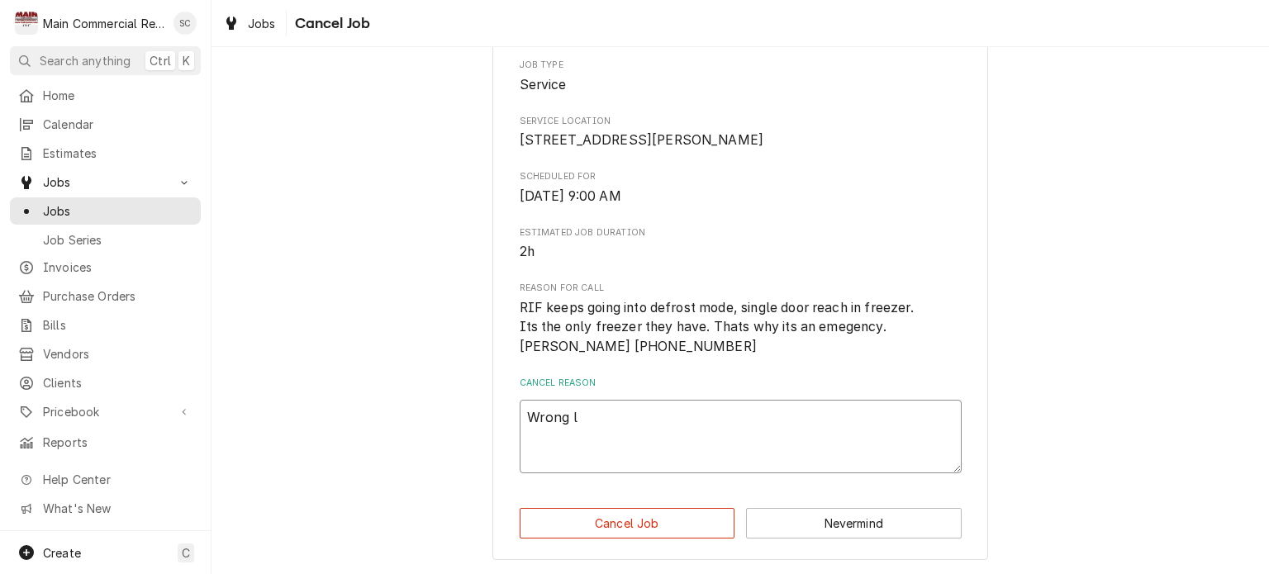
type textarea "x"
type textarea "Wrong lo"
type textarea "x"
type textarea "Wrong loc"
type textarea "x"
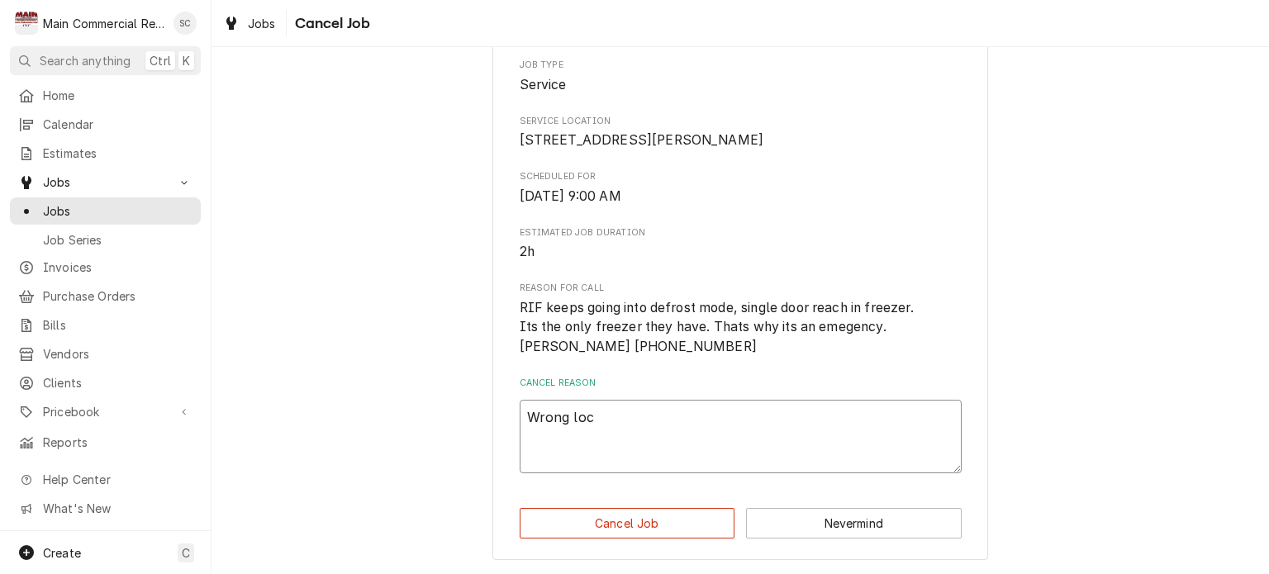
type textarea "Wrong loca"
type textarea "x"
type textarea "Wrong locat"
type textarea "x"
type textarea "Wrong locati"
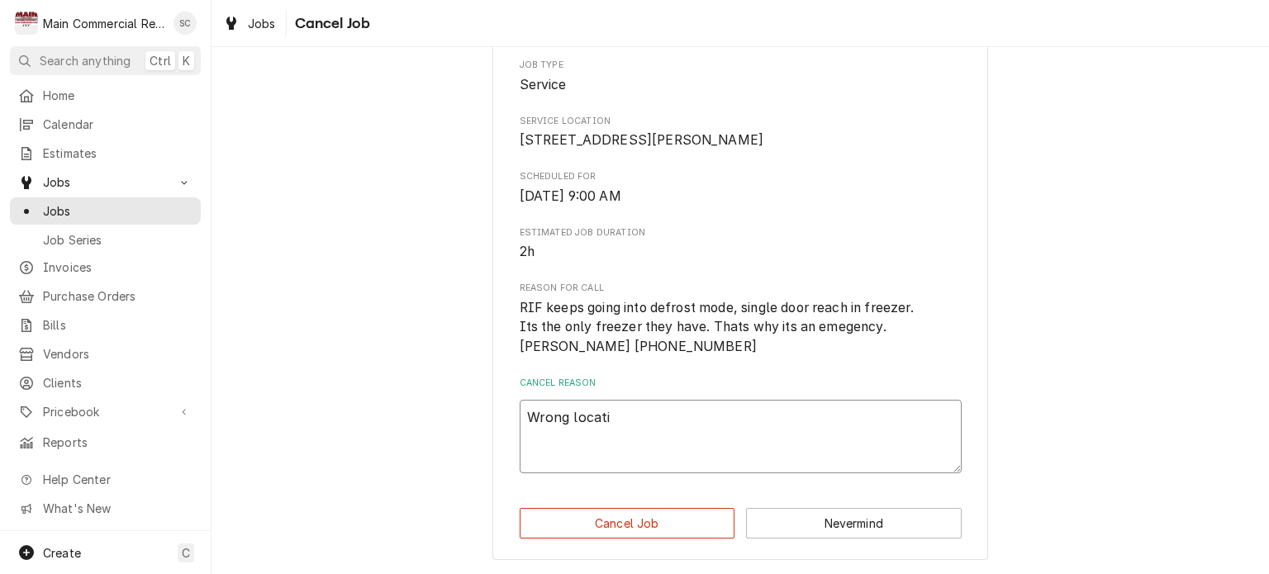
type textarea "x"
type textarea "Wrong locatio"
type textarea "x"
type textarea "Wrong location"
type textarea "x"
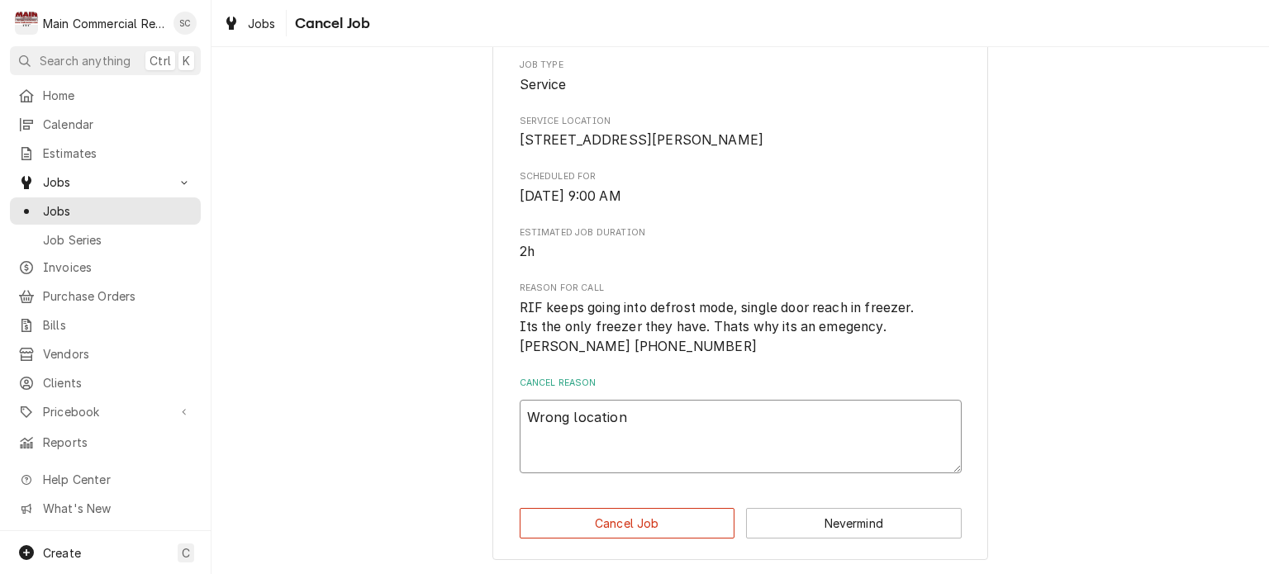
type textarea "Wrong location!"
type textarea "x"
type textarea "Wrong location!"
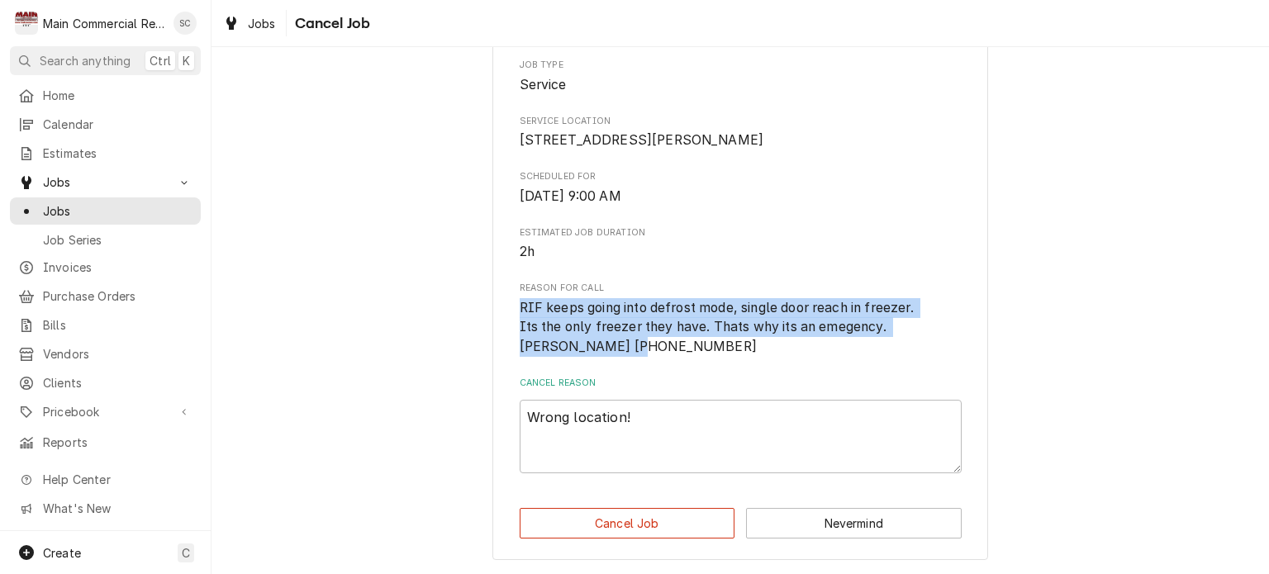
drag, startPoint x: 644, startPoint y: 346, endPoint x: 510, endPoint y: 303, distance: 140.5
click at [510, 303] on div "Please confirm that you'd like to cancel this job. Roopairs Job ID JOB-1382 Ser…" at bounding box center [740, 223] width 496 height 674
copy span "RIF keeps going into defrost mode, single door reach in freezer. Its the only f…"
click at [667, 524] on button "Cancel Job" at bounding box center [628, 523] width 216 height 31
type textarea "x"
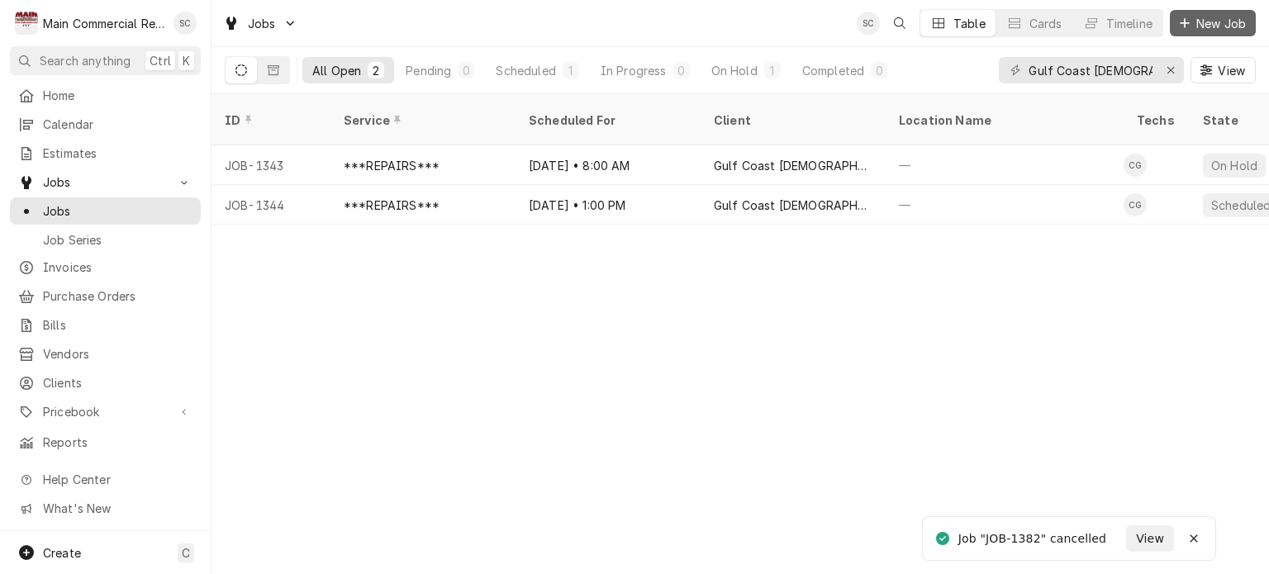
click at [1194, 21] on span "New Job" at bounding box center [1221, 23] width 56 height 17
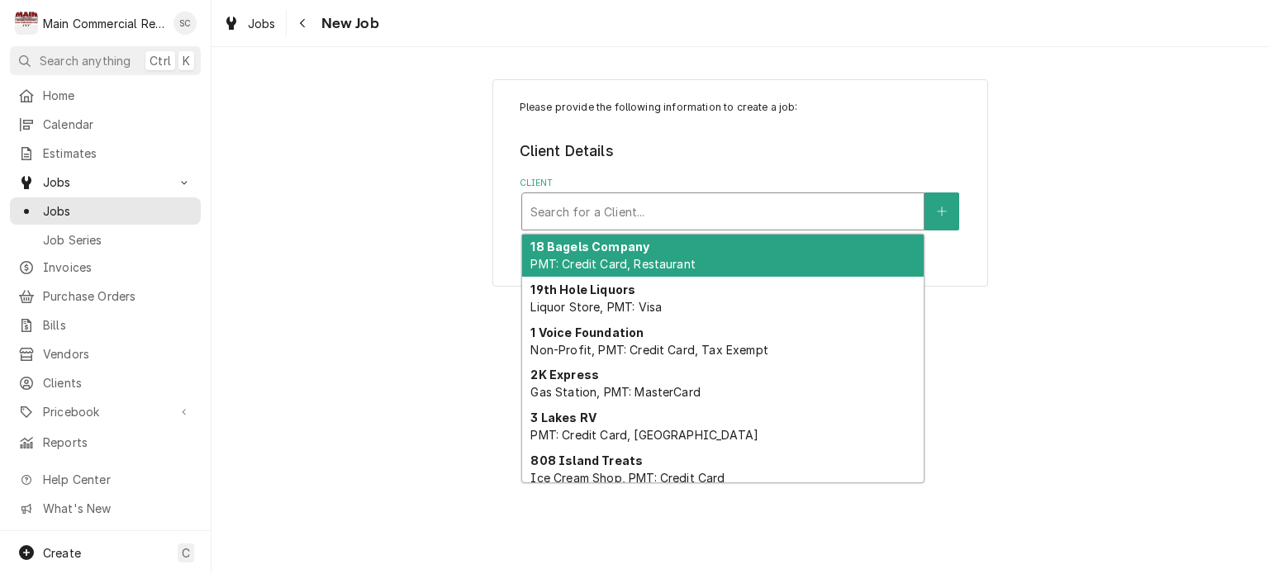
click at [700, 214] on div "Client" at bounding box center [722, 212] width 385 height 30
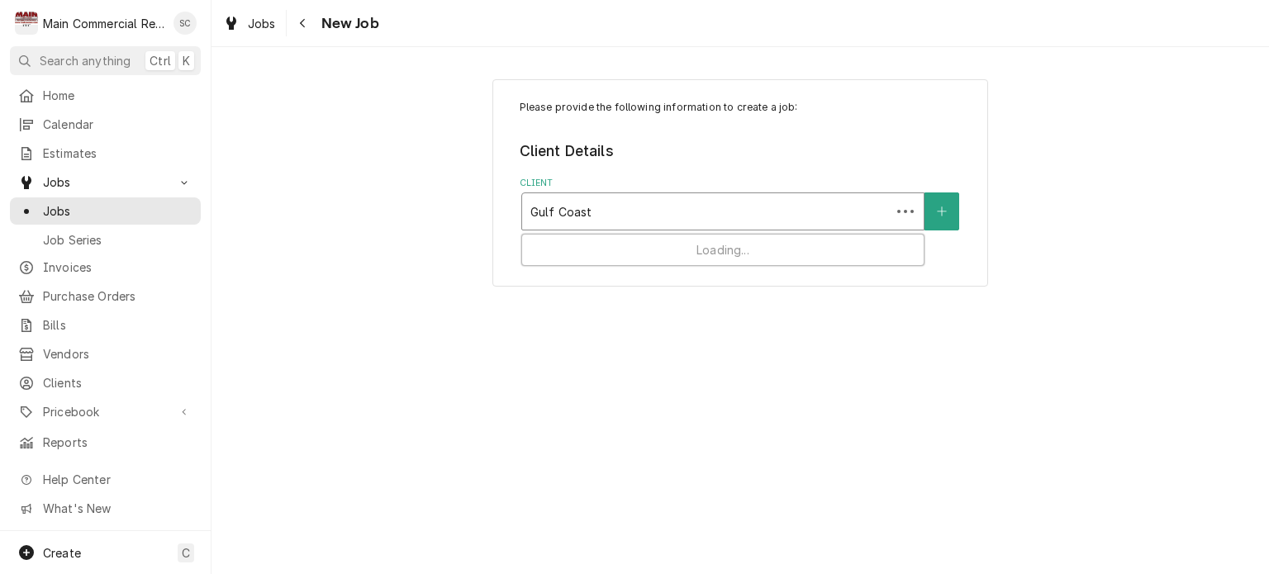
type input "Gulf Coast"
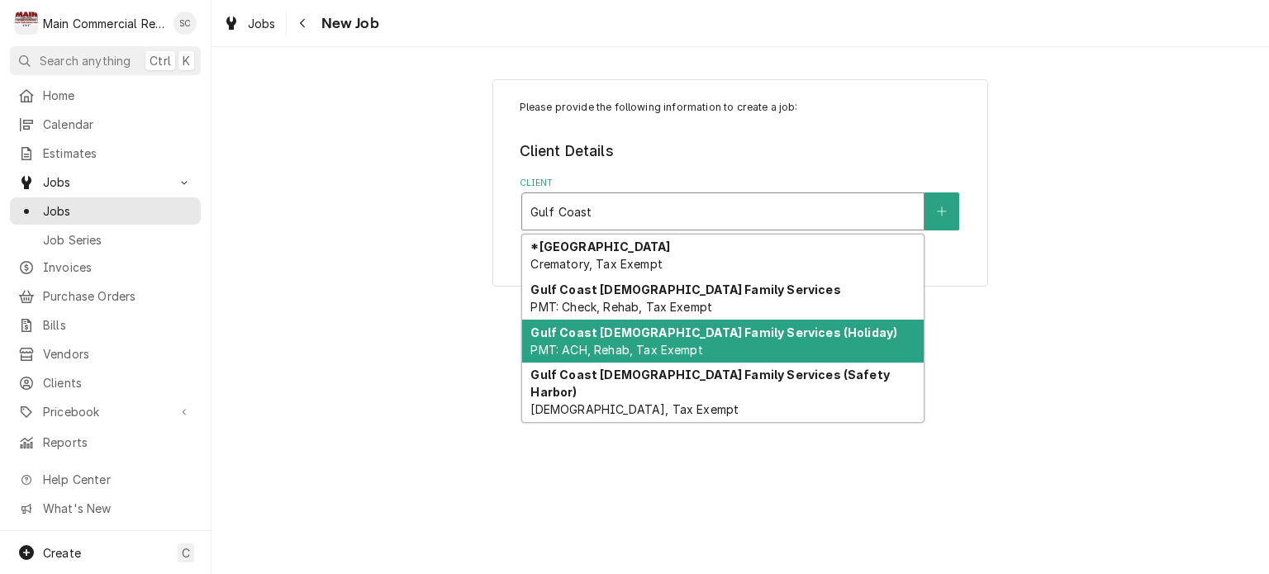
click at [689, 344] on span "PMT: ACH, Rehab, Tax Exempt" at bounding box center [616, 350] width 172 height 14
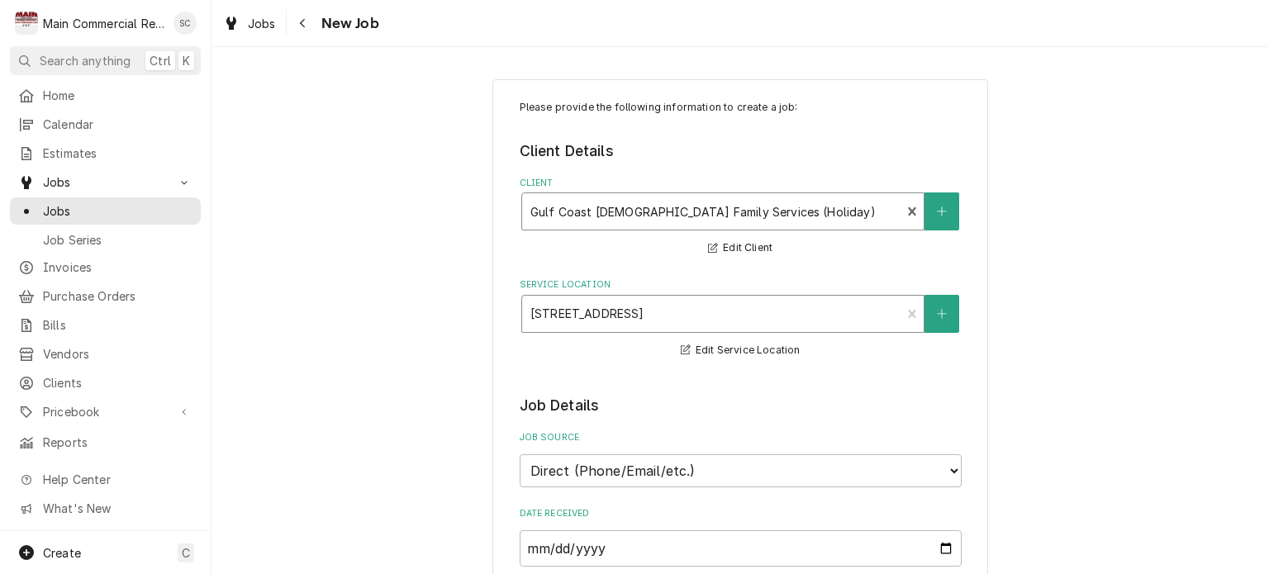
click at [691, 313] on div "Service Location" at bounding box center [711, 314] width 363 height 30
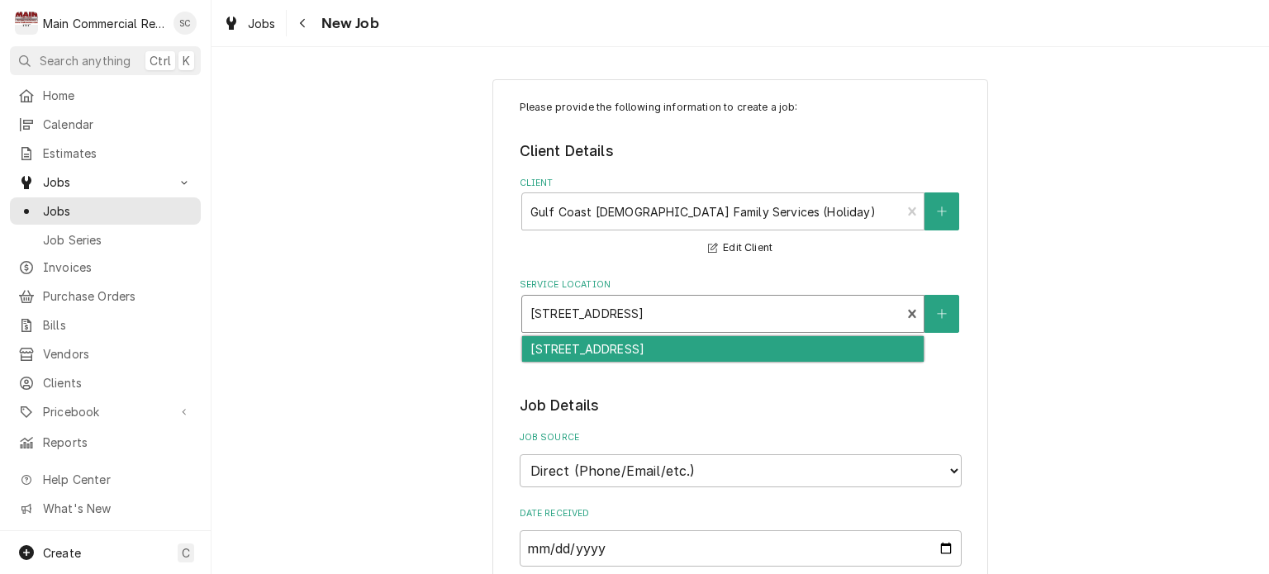
click at [691, 349] on div "[STREET_ADDRESS]" at bounding box center [722, 349] width 401 height 26
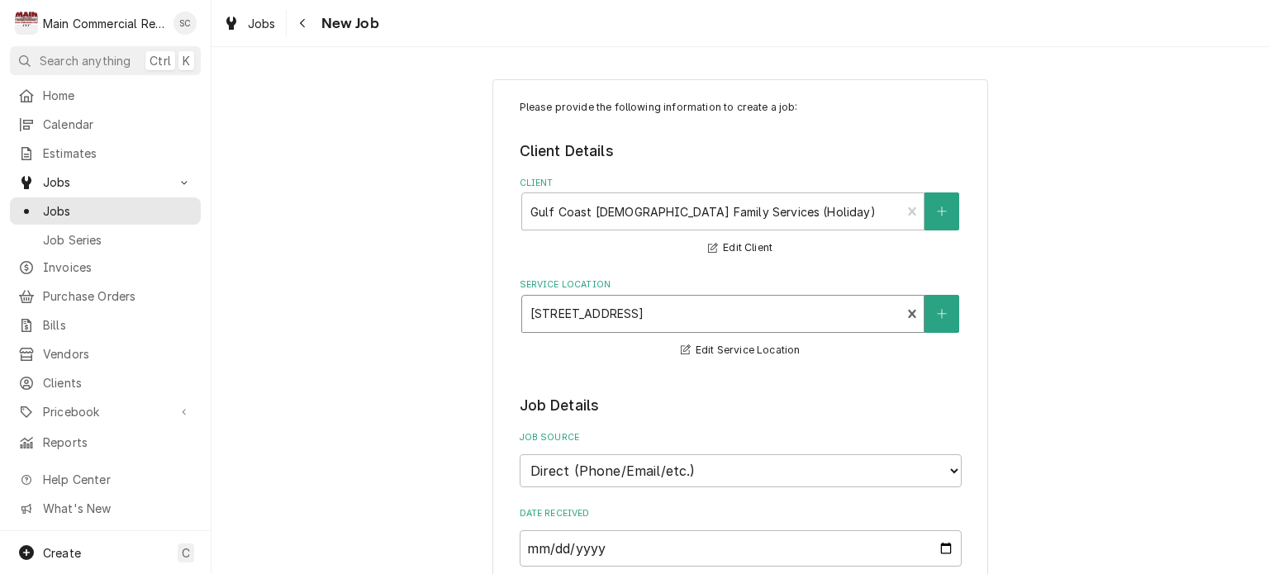
scroll to position [248, 0]
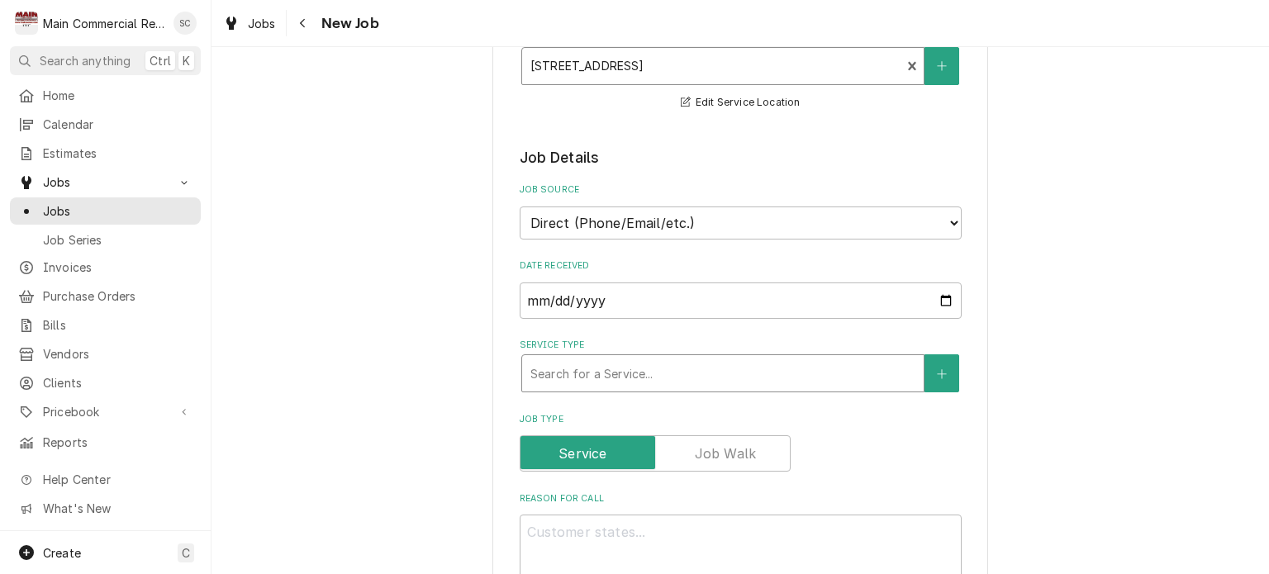
click at [781, 363] on div "Service Type" at bounding box center [722, 373] width 385 height 30
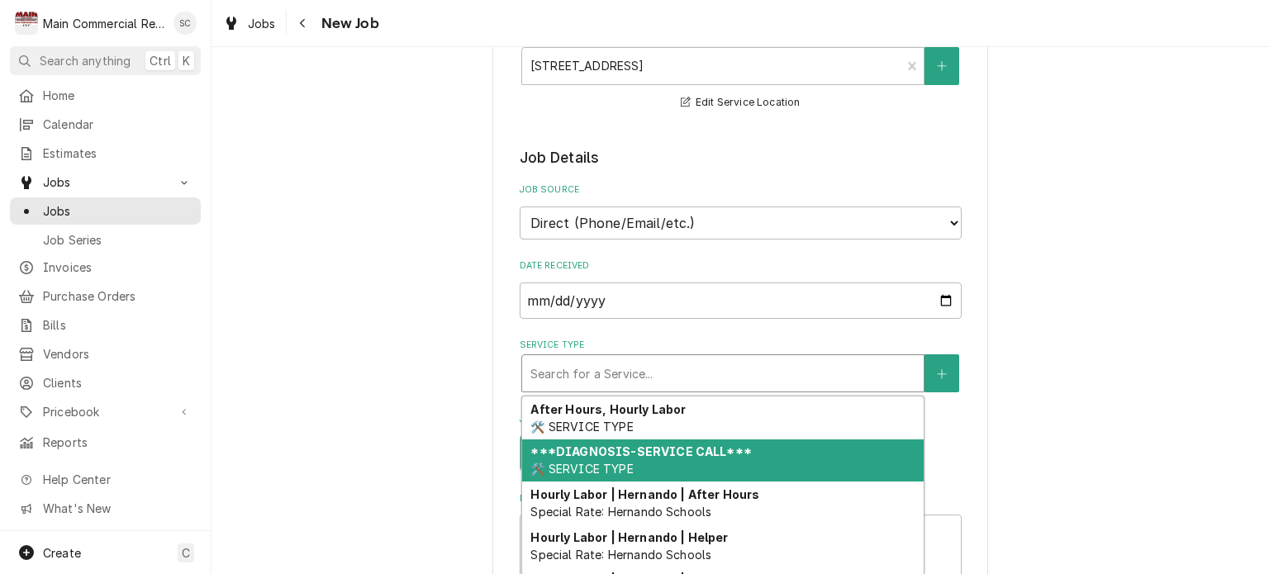
click at [651, 450] on strong "***DIAGNOSIS-SERVICE CALL***" at bounding box center [640, 451] width 221 height 14
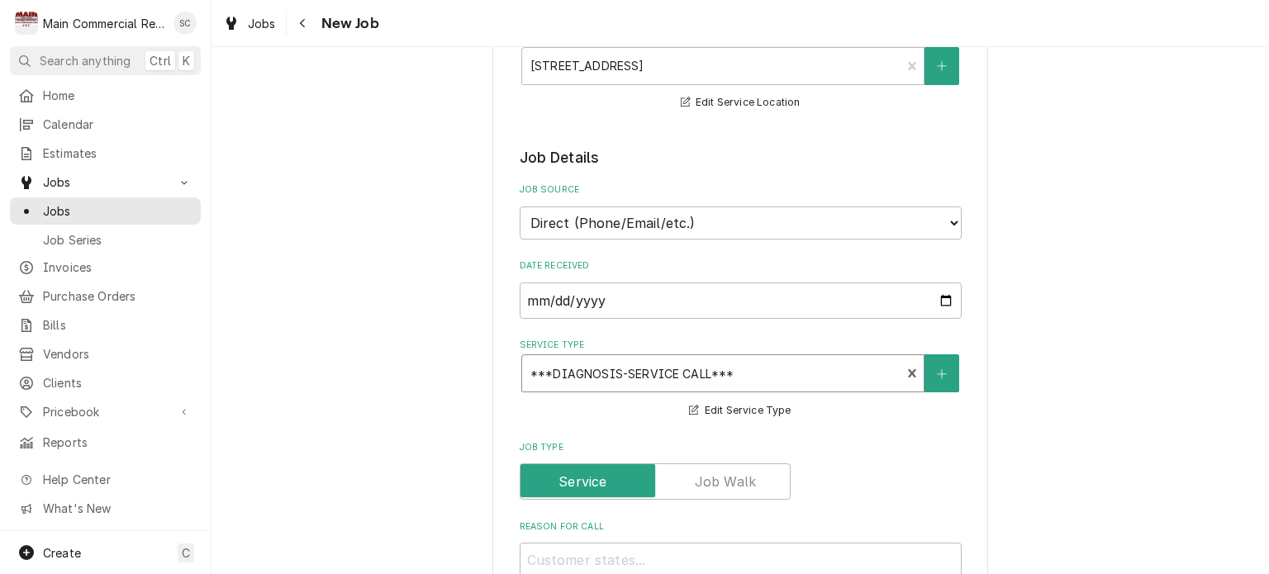
scroll to position [496, 0]
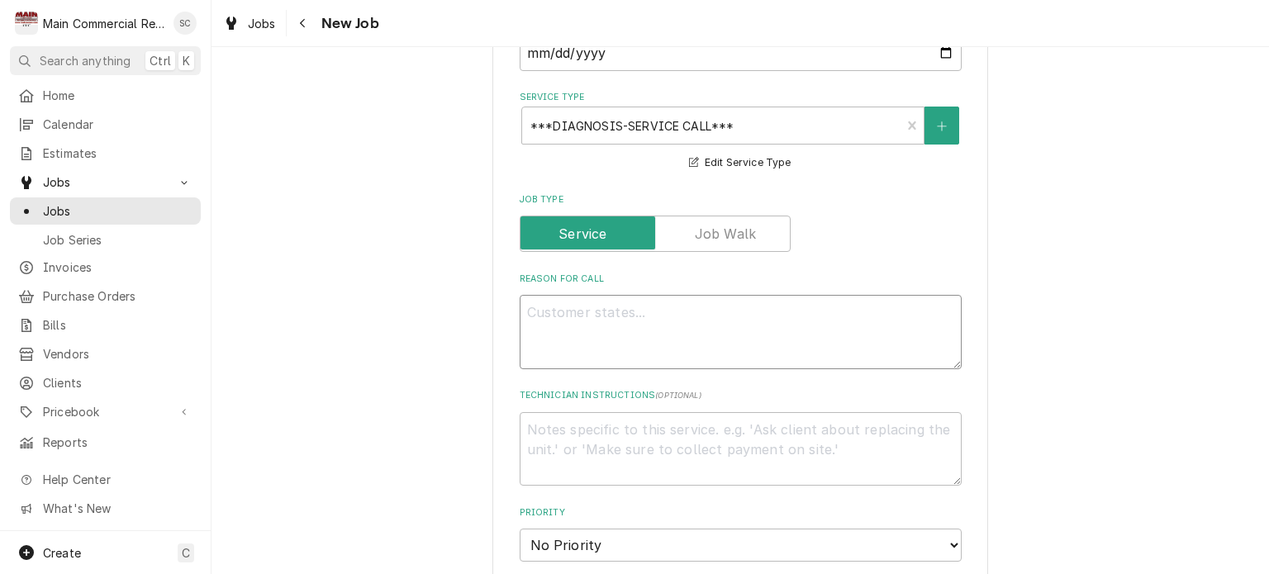
click at [651, 302] on textarea "Reason For Call" at bounding box center [741, 332] width 442 height 74
paste textarea "RIF keeps going into defrost mode, single door reach in freezer. Its the only f…"
type textarea "x"
type textarea "RIF keeps going into defrost mode, single door reach in freezer. Its the only f…"
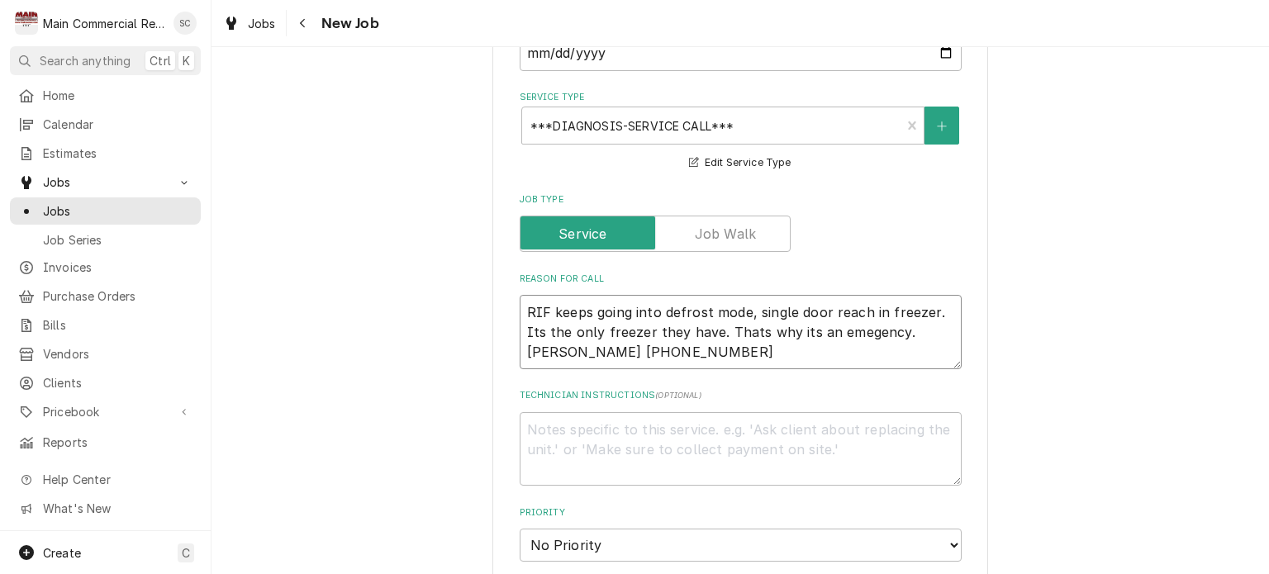
type textarea "x"
type textarea "RIF keeps going into defrost mode, single door reach in freezer. Its the only f…"
click at [644, 423] on textarea "Technician Instructions ( optional )" at bounding box center [741, 449] width 442 height 74
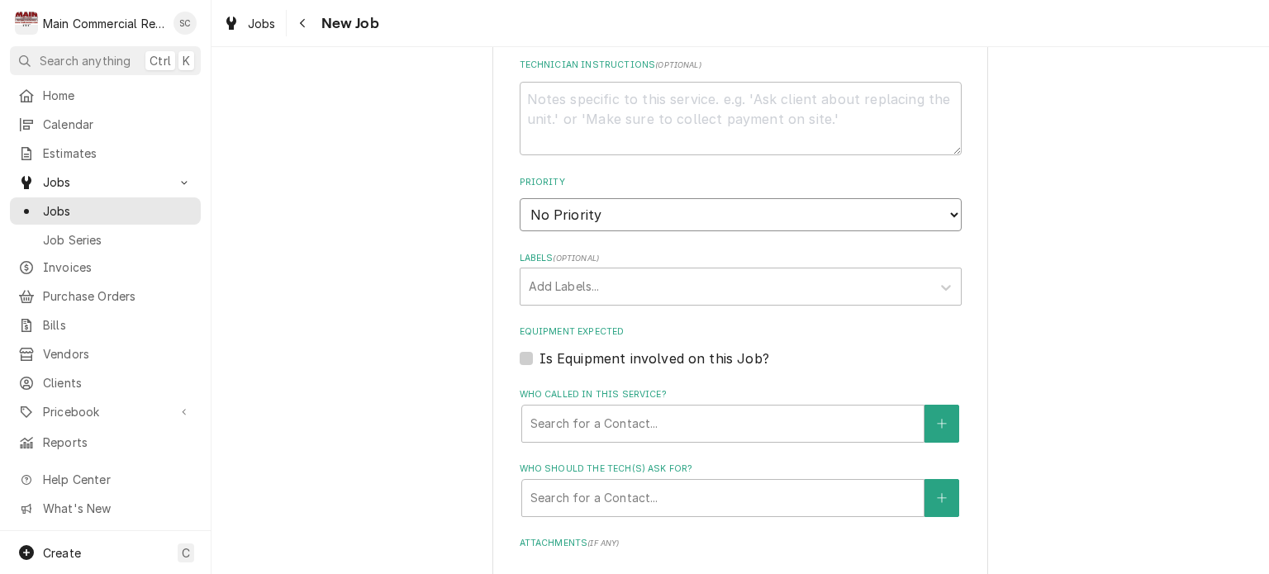
drag, startPoint x: 596, startPoint y: 216, endPoint x: 602, endPoint y: 223, distance: 9.3
click at [596, 216] on select "No Priority Urgent High Medium Low" at bounding box center [741, 214] width 442 height 33
select select "1"
click at [520, 198] on select "No Priority Urgent High Medium Low" at bounding box center [741, 214] width 442 height 33
click at [608, 282] on div "Labels" at bounding box center [726, 287] width 394 height 30
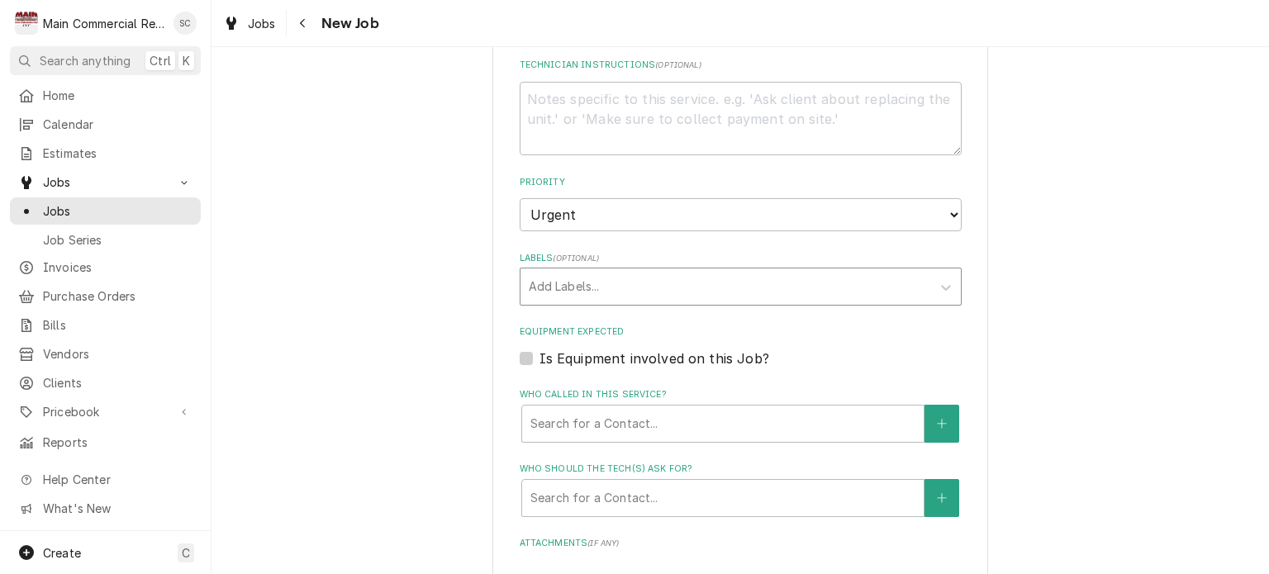
type textarea "x"
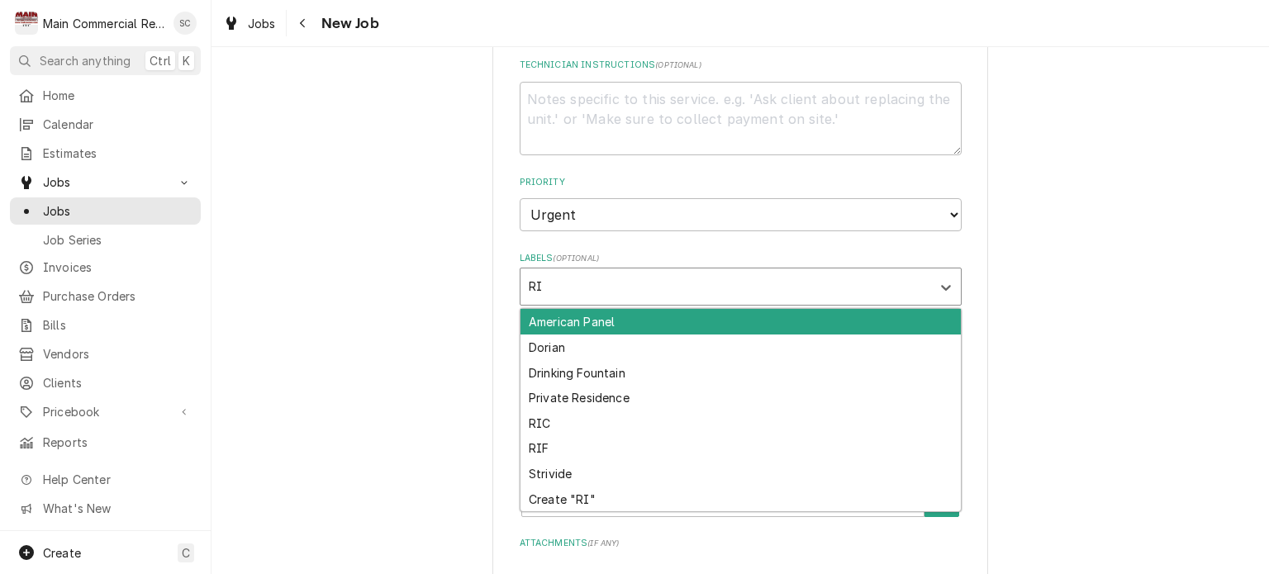
type input "RIF"
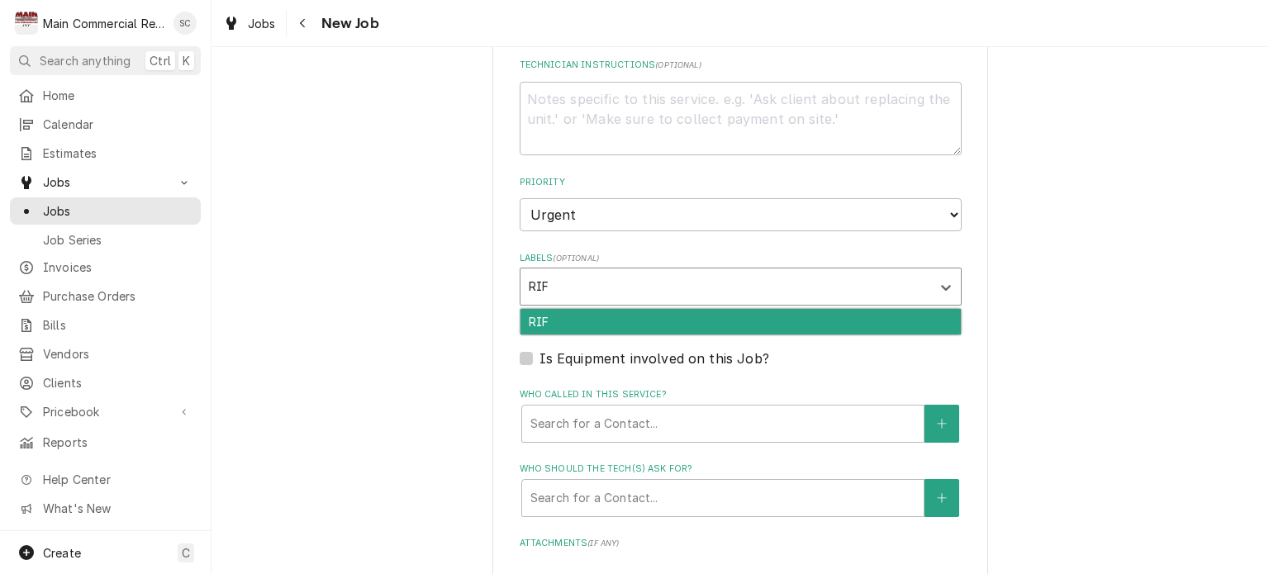
click at [594, 312] on div "RIF" at bounding box center [740, 322] width 440 height 26
type textarea "x"
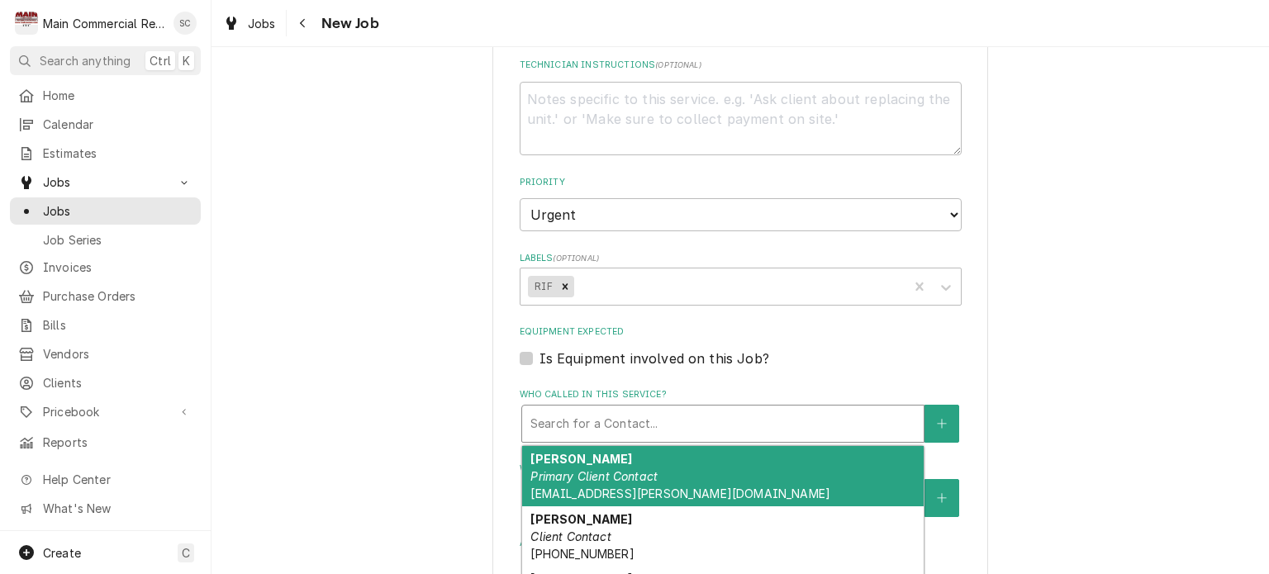
click at [625, 406] on div "Search for a Contact..." at bounding box center [722, 424] width 401 height 36
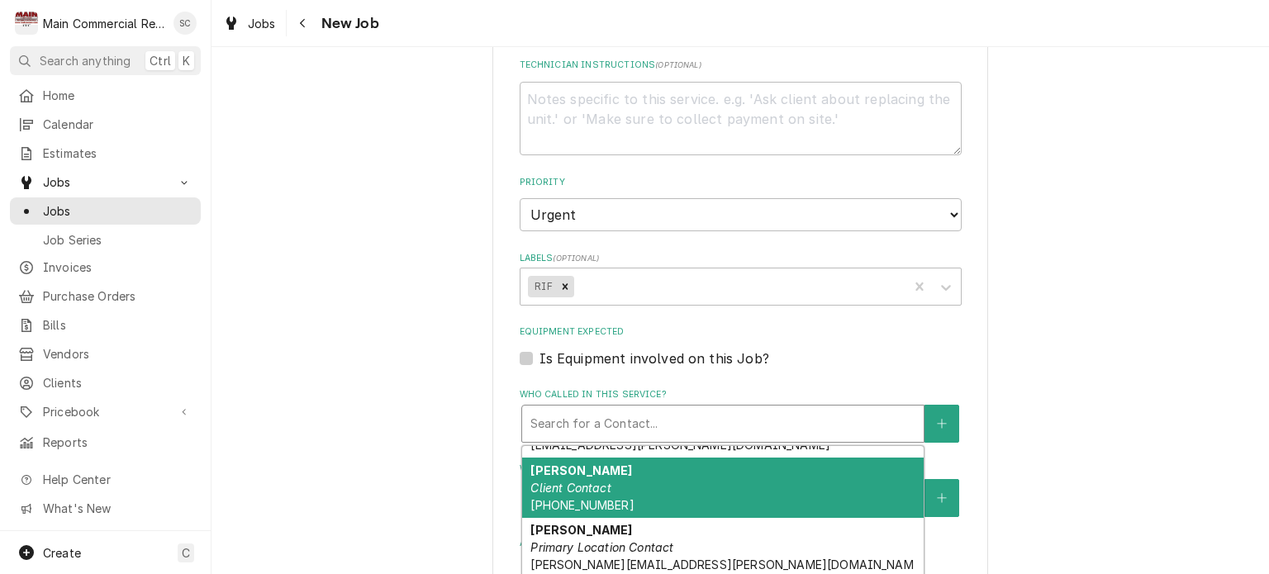
click at [656, 507] on div "[PERSON_NAME] Client Contact [PHONE_NUMBER]" at bounding box center [722, 488] width 401 height 60
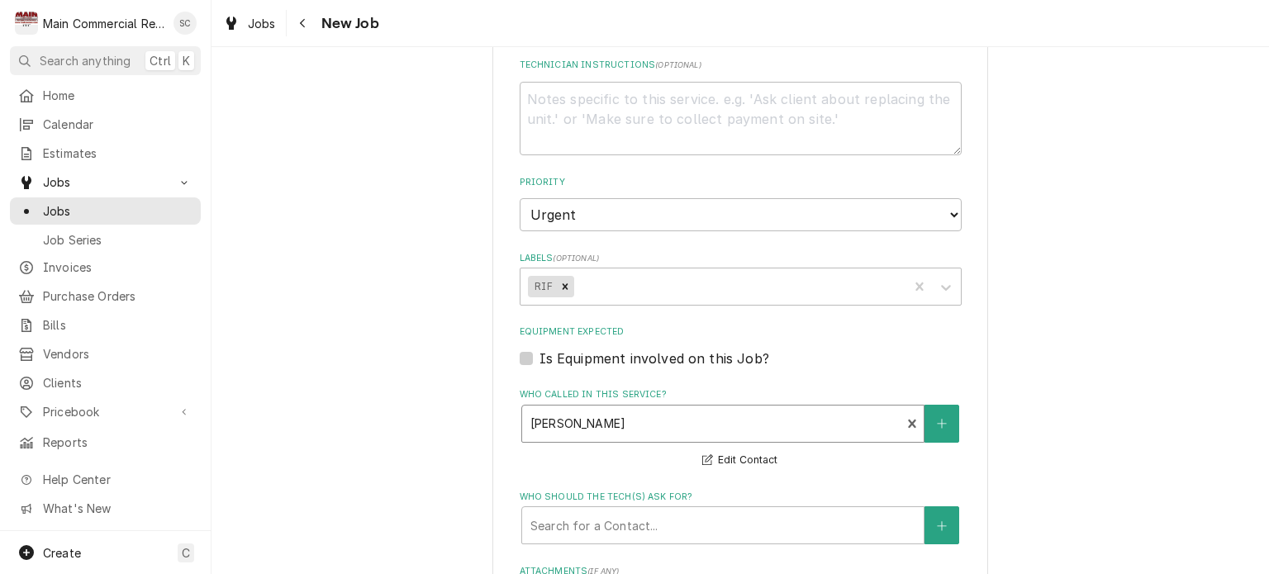
drag, startPoint x: 1061, startPoint y: 356, endPoint x: 1080, endPoint y: 363, distance: 20.9
click at [1061, 356] on div "Please provide the following information to create a job: Client Details Client…" at bounding box center [739, 116] width 1057 height 1757
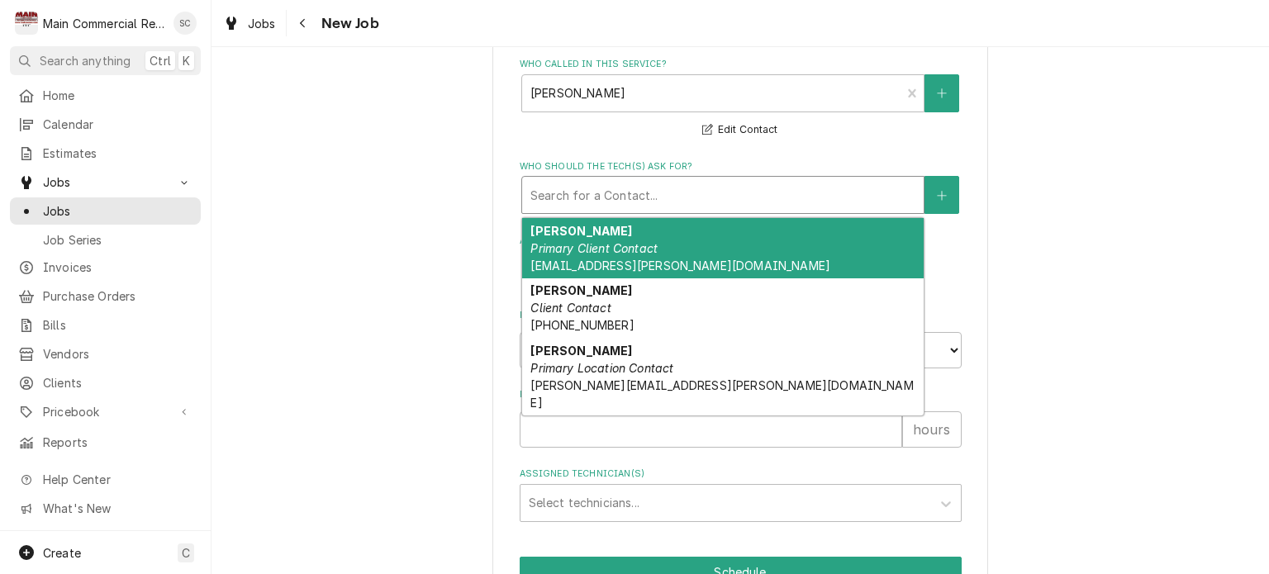
click at [674, 201] on div "Who should the tech(s) ask for?" at bounding box center [722, 195] width 385 height 30
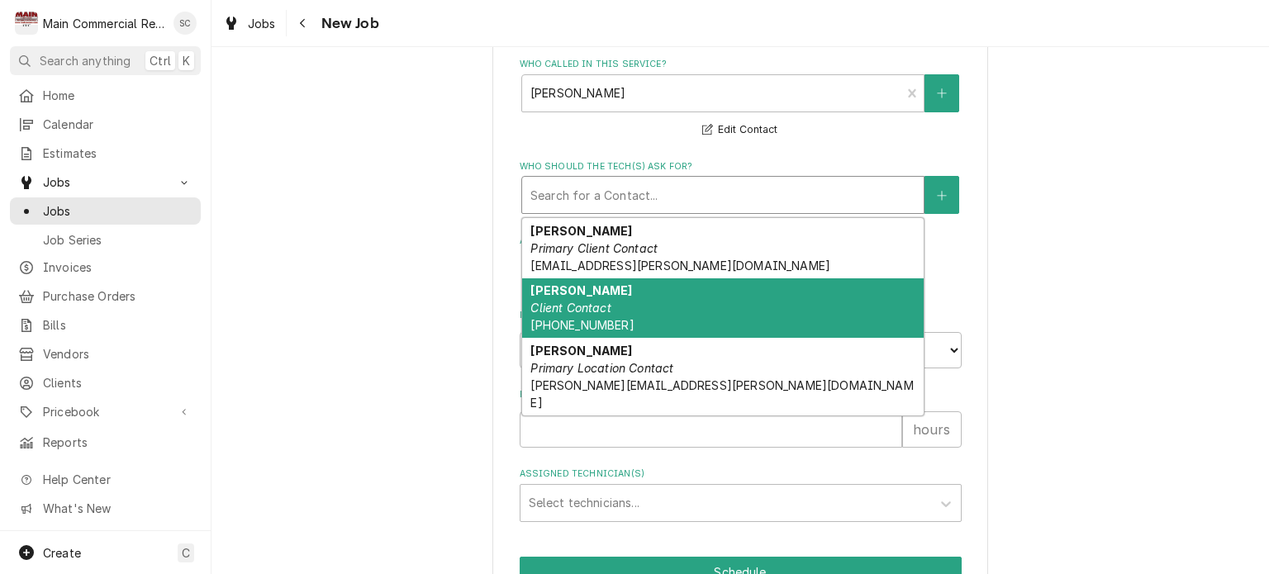
click at [641, 316] on div "[PERSON_NAME] Client Contact [PHONE_NUMBER]" at bounding box center [722, 308] width 401 height 60
type textarea "x"
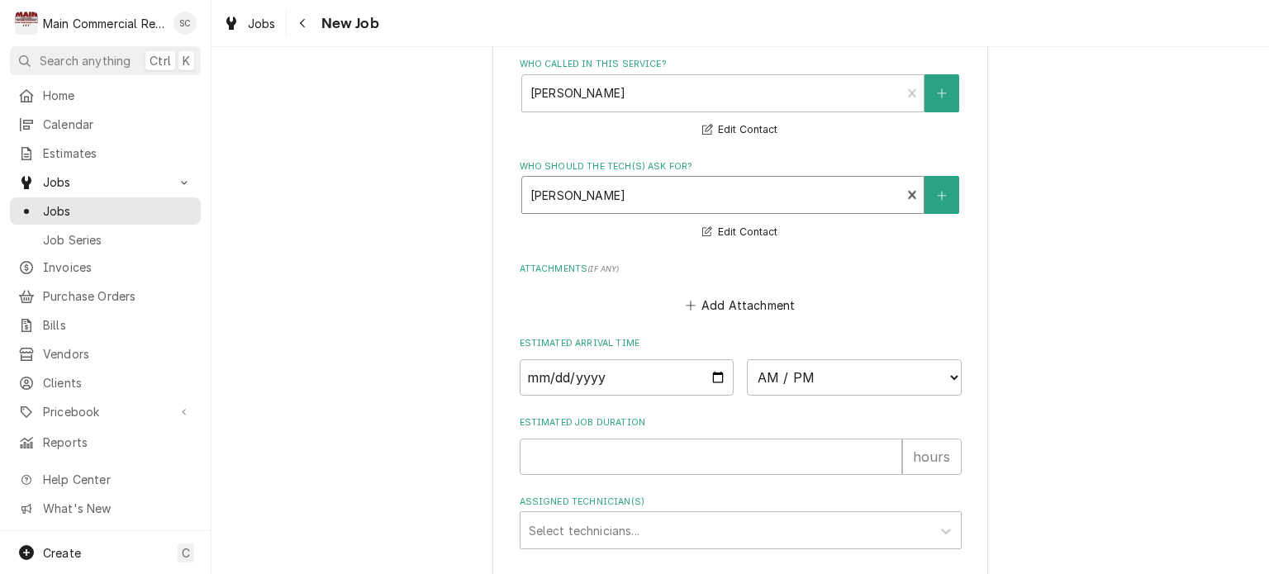
click at [711, 373] on input "Date" at bounding box center [627, 377] width 215 height 36
type input "[DATE]"
type textarea "x"
click at [773, 373] on select "AM / PM 6:00 AM 6:15 AM 6:30 AM 6:45 AM 7:00 AM 7:15 AM 7:30 AM 7:45 AM 8:00 AM…" at bounding box center [854, 377] width 215 height 36
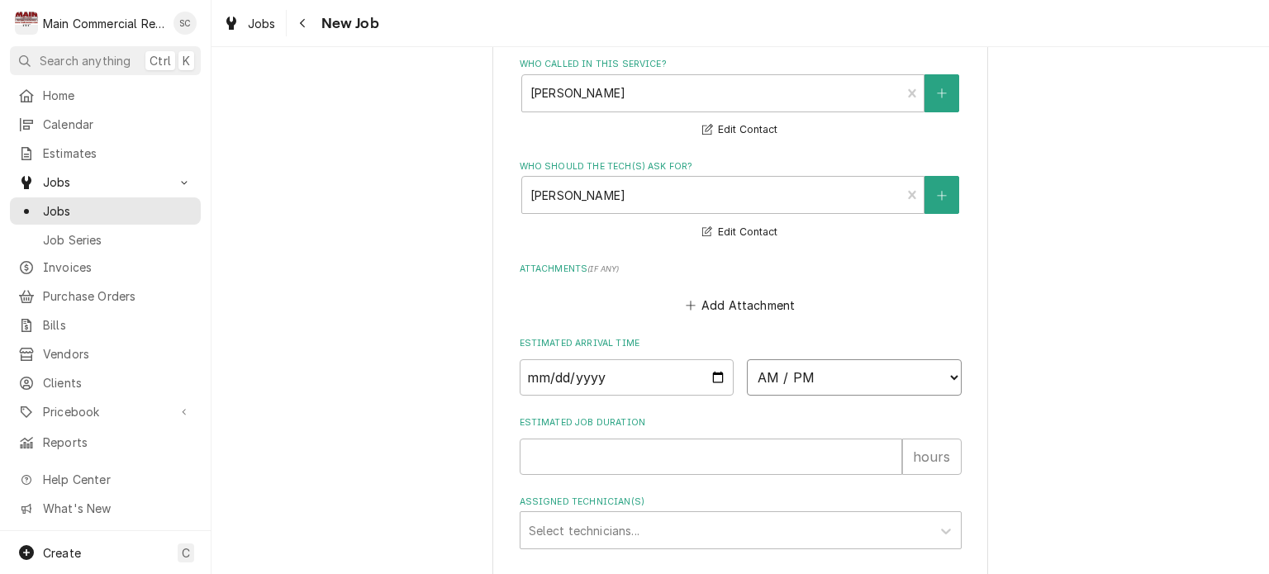
select select "09:00:00"
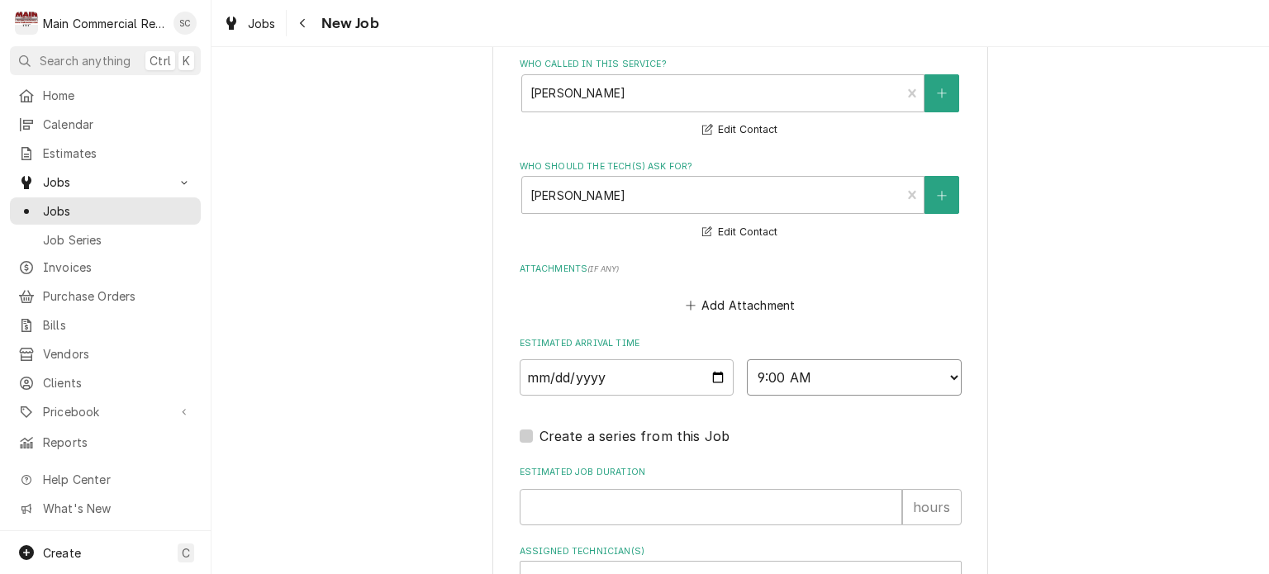
scroll to position [1318, 0]
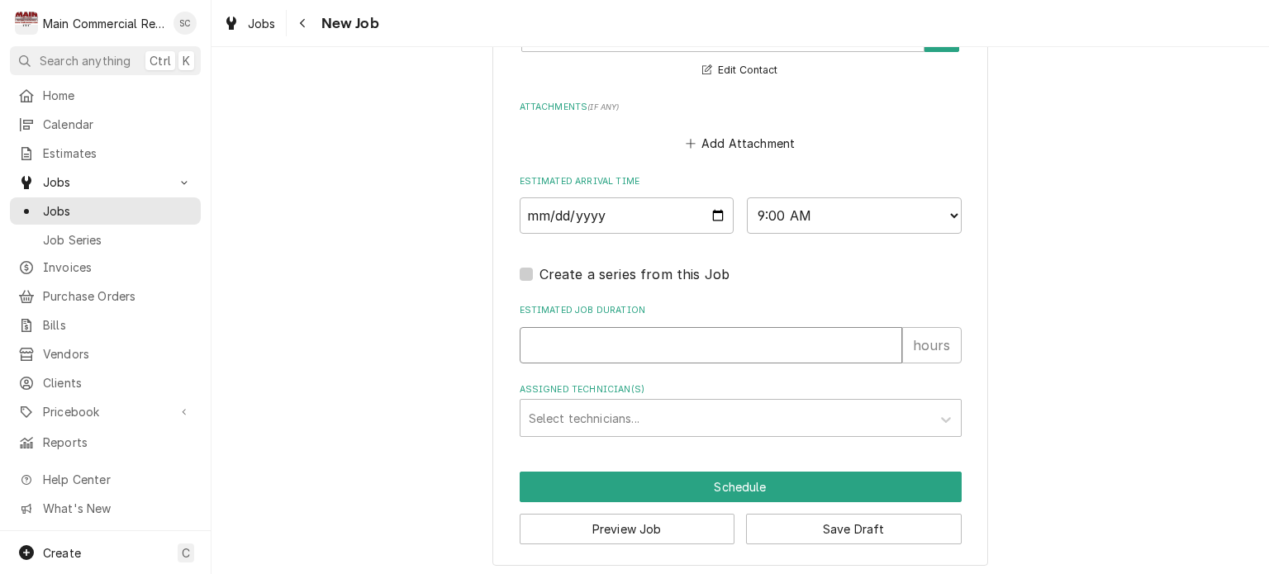
click at [719, 338] on input "Estimated Job Duration" at bounding box center [711, 345] width 382 height 36
type textarea "x"
type input "2"
type textarea "x"
type input "2"
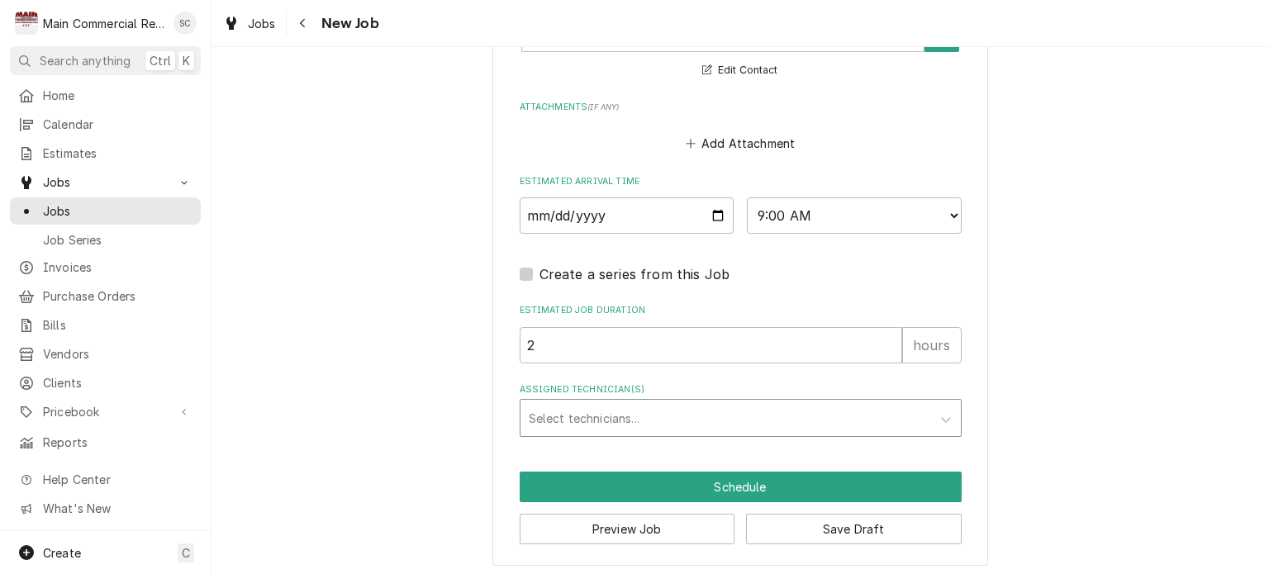
click at [660, 409] on div "Assigned Technician(s)" at bounding box center [726, 418] width 394 height 30
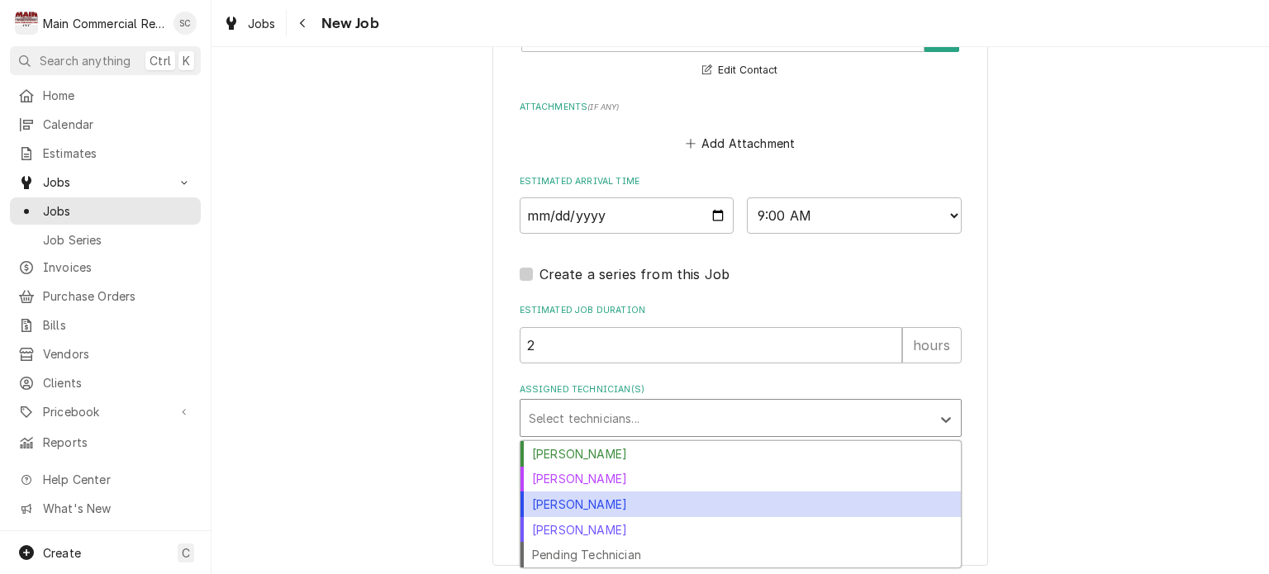
click at [598, 496] on div "[PERSON_NAME]" at bounding box center [740, 504] width 440 height 26
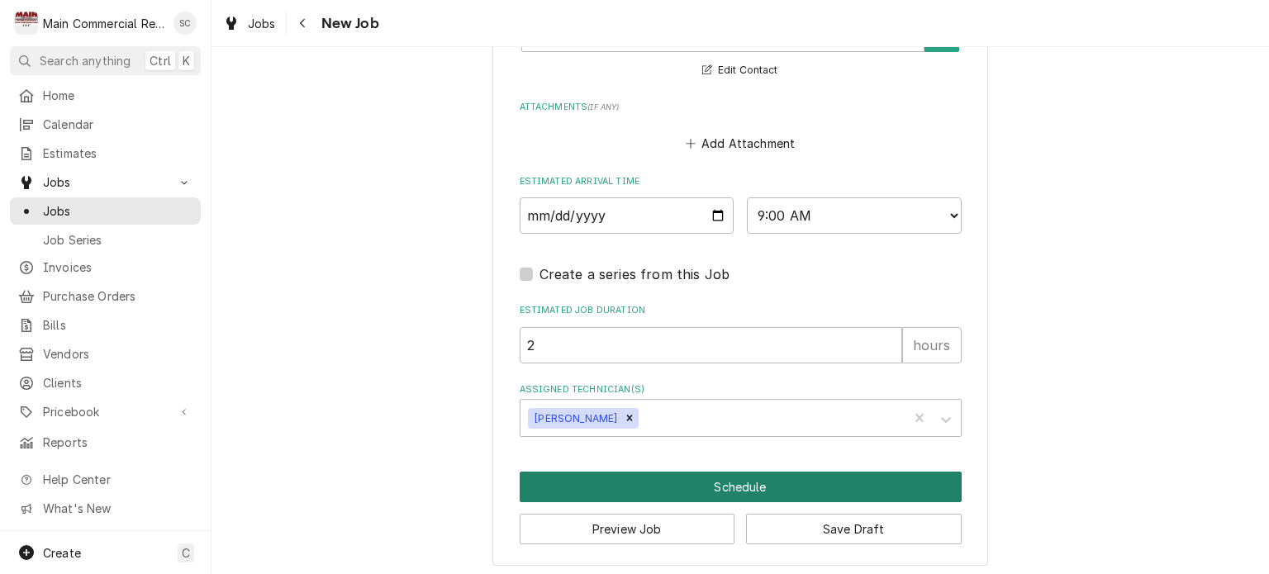
click at [739, 483] on button "Schedule" at bounding box center [741, 487] width 442 height 31
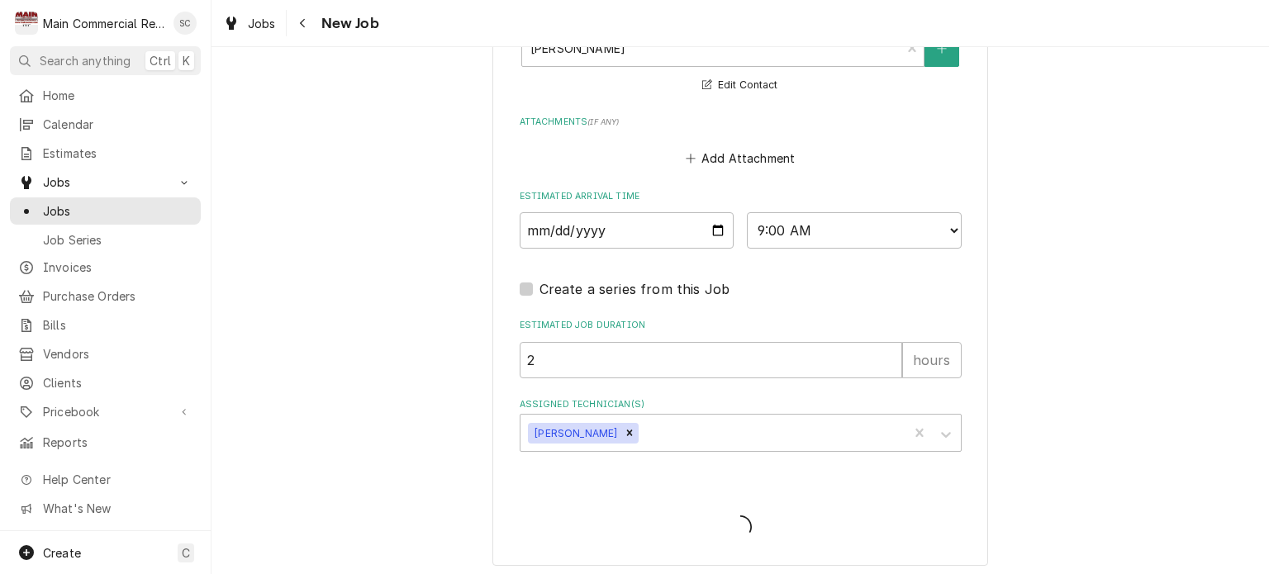
type textarea "x"
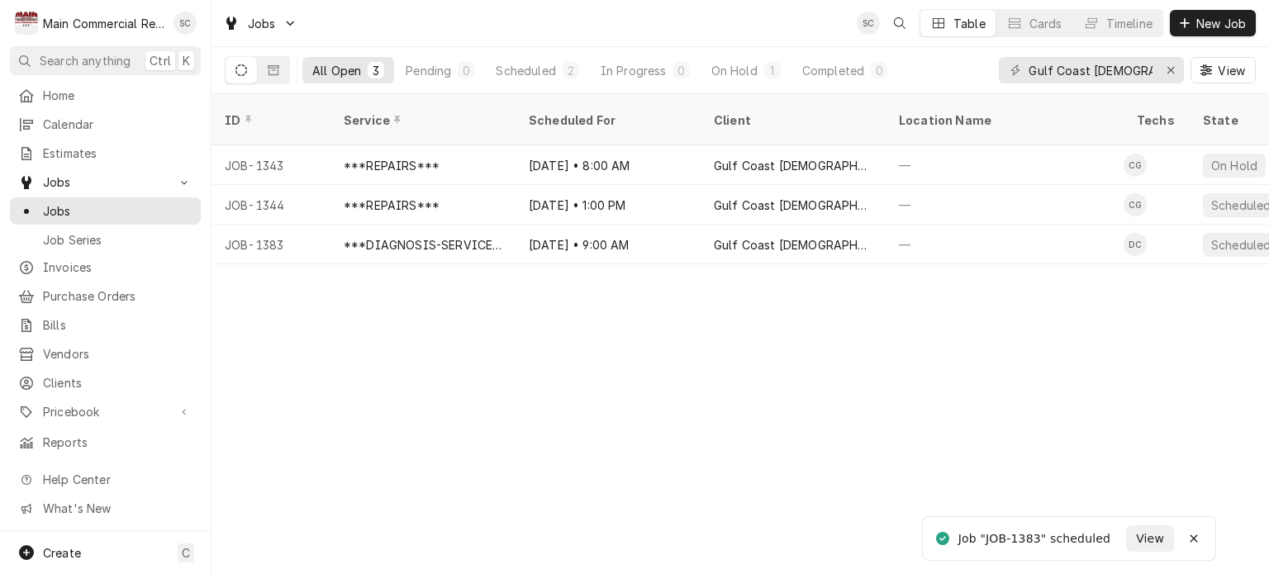
click at [836, 369] on div "ID Service Scheduled For Client Location Name Techs State Status Job Type Prior…" at bounding box center [739, 334] width 1057 height 480
click at [705, 365] on div "ID Service Scheduled For Client Location Name Techs State Status Job Type Prior…" at bounding box center [739, 334] width 1057 height 480
click at [781, 387] on div "ID Service Scheduled For Client Location Name Techs State Status Job Type Prior…" at bounding box center [739, 334] width 1057 height 480
click at [773, 384] on div "ID Service Scheduled For Client Location Name Techs State Status Job Type Prior…" at bounding box center [739, 334] width 1057 height 480
click at [877, 378] on div "ID Service Scheduled For Client Location Name Techs State Status Job Type Prior…" at bounding box center [739, 334] width 1057 height 480
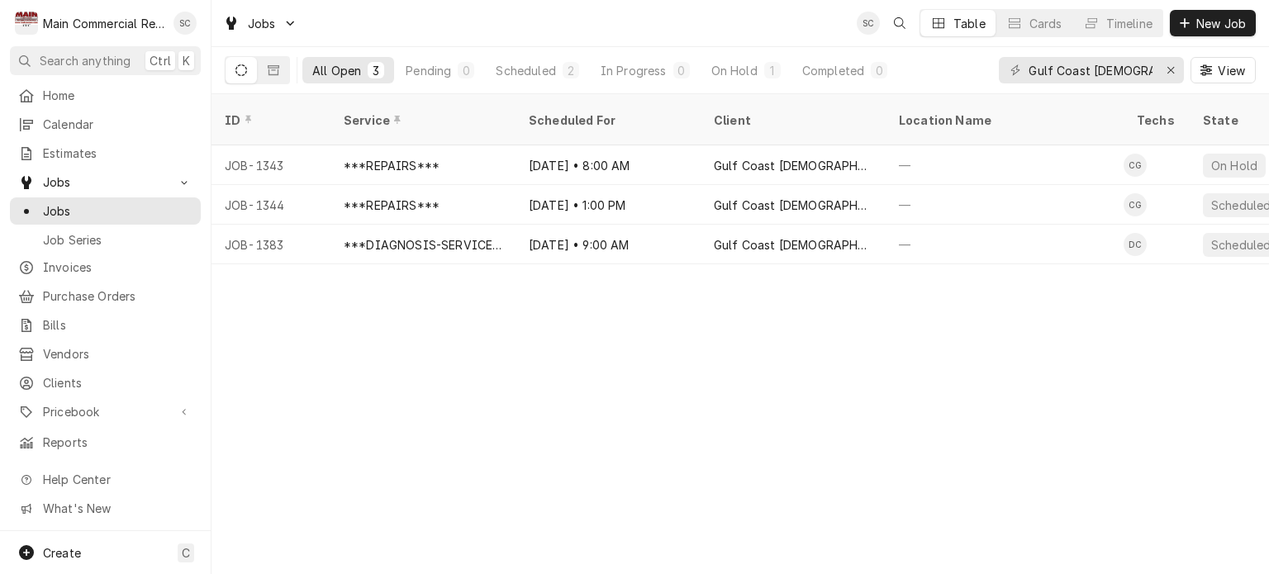
click at [900, 423] on div "ID Service Scheduled For Client Location Name Techs State Status Job Type Prior…" at bounding box center [739, 334] width 1057 height 480
click at [282, 64] on button "Dynamic Content Wrapper" at bounding box center [273, 70] width 31 height 26
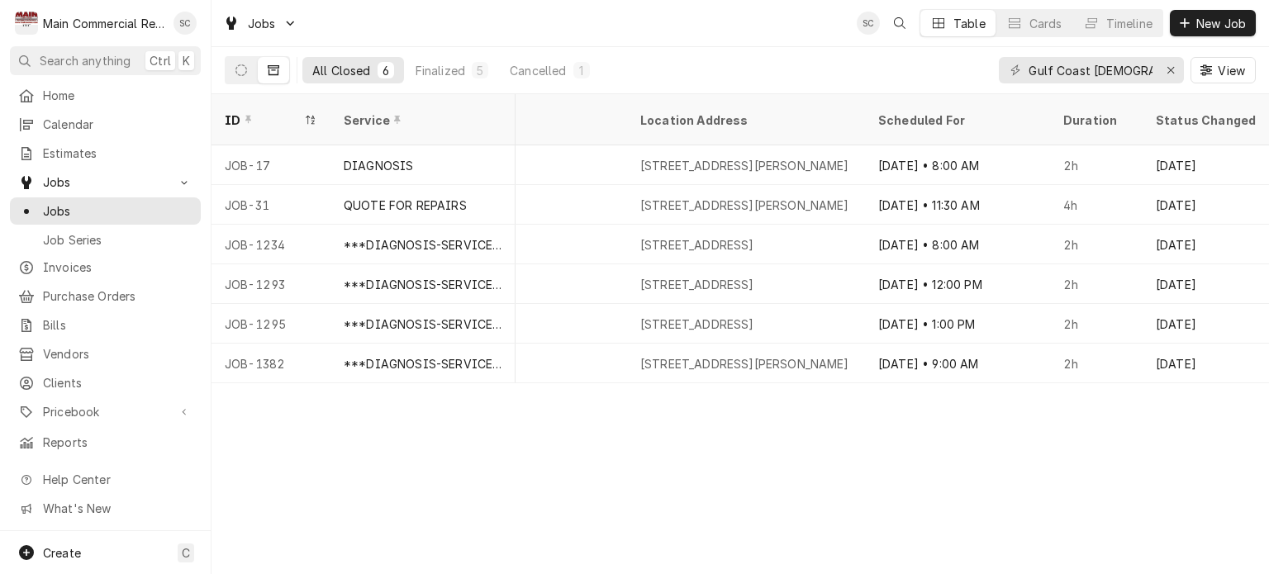
scroll to position [0, 1027]
click at [1069, 416] on div "ID Service State Labels Job Type Priority Techs Date Received Client Location N…" at bounding box center [739, 334] width 1057 height 480
click at [932, 424] on div "ID Service State Labels Job Type Priority Techs Date Received Client Location N…" at bounding box center [739, 334] width 1057 height 480
click at [235, 71] on icon "Dynamic Content Wrapper" at bounding box center [241, 70] width 12 height 12
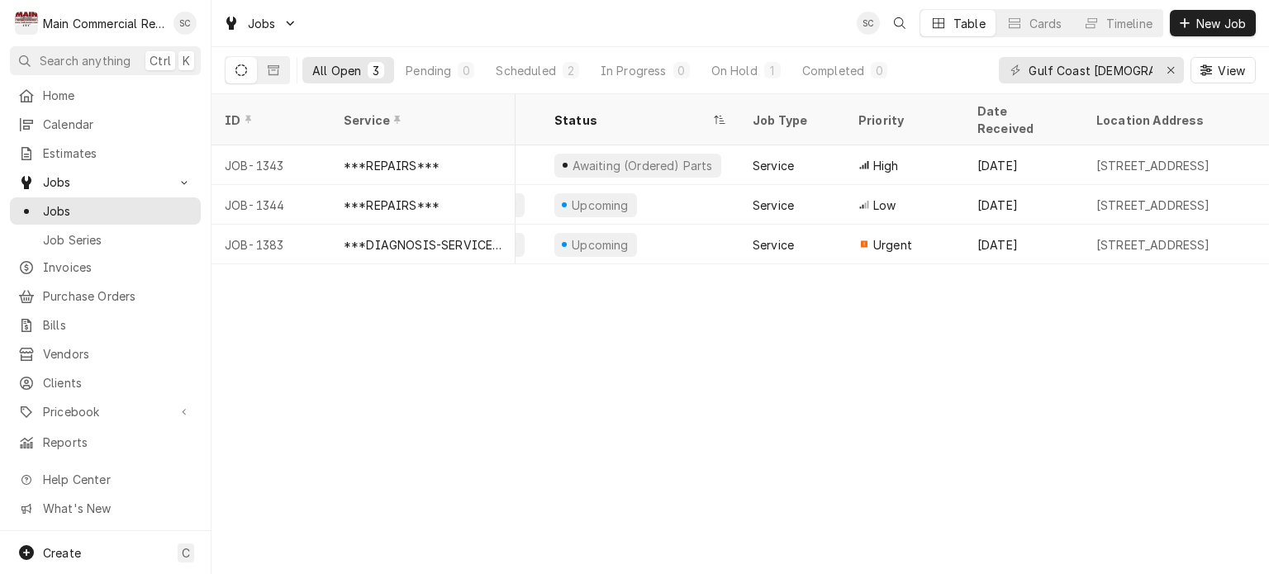
scroll to position [0, 678]
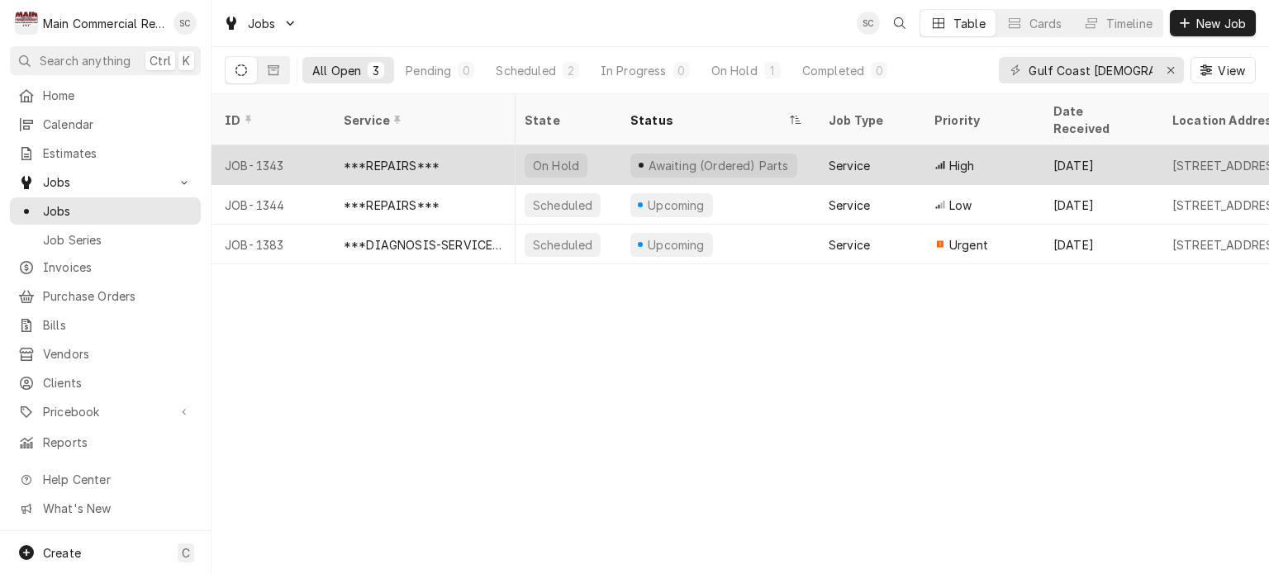
click at [436, 157] on div "***REPAIRS***" at bounding box center [392, 165] width 96 height 17
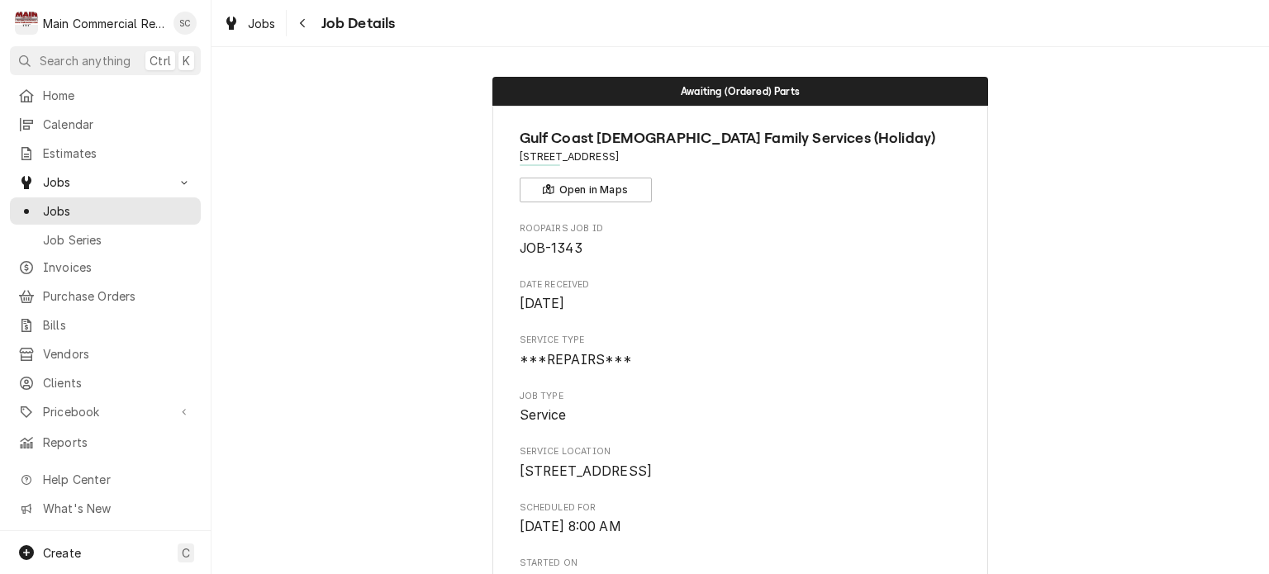
click at [806, 244] on span "JOB-1343" at bounding box center [741, 249] width 442 height 20
